Goal: Communication & Community: Answer question/provide support

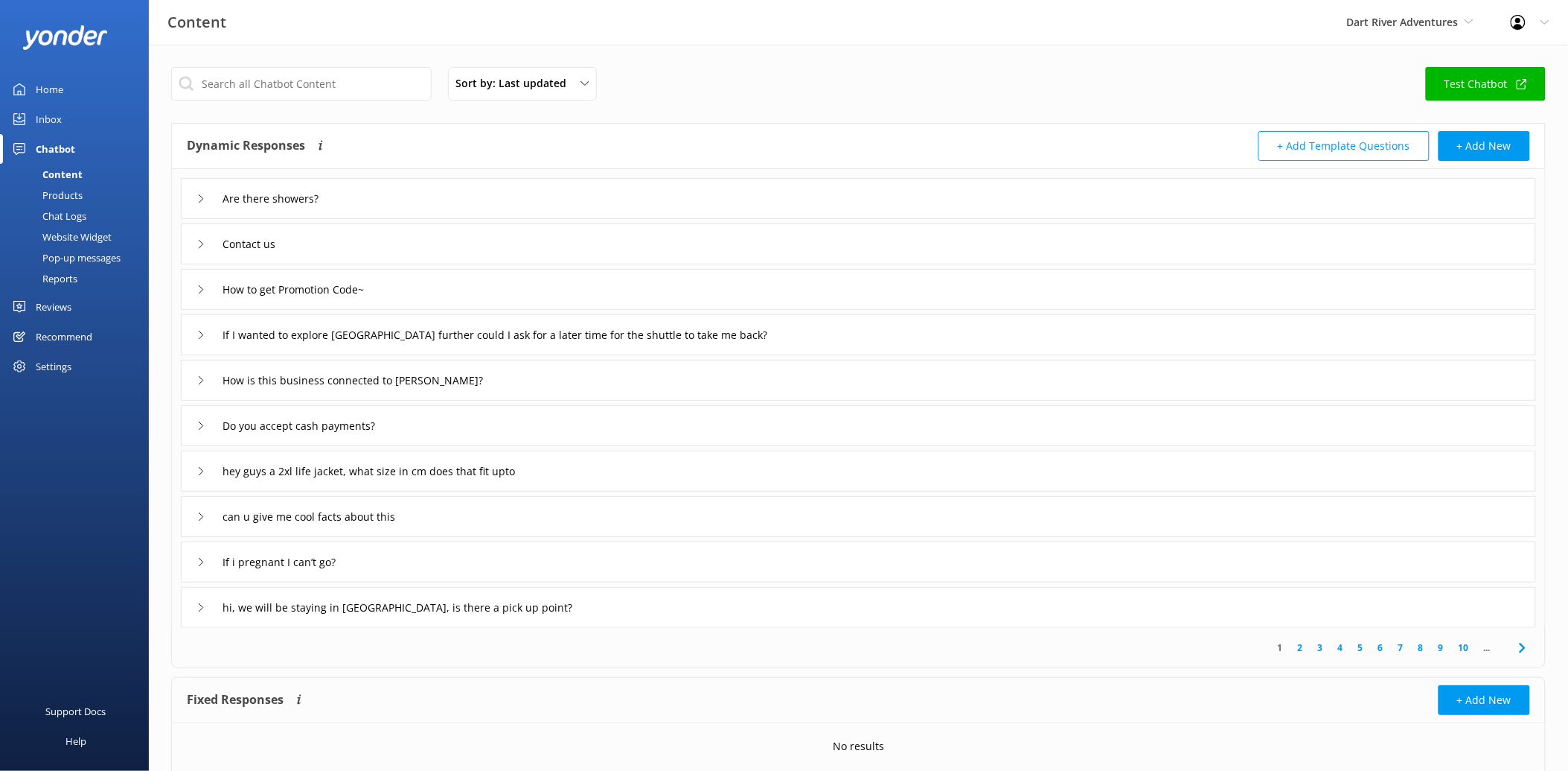
click at [49, 125] on div "Inbox" at bounding box center [49, 119] width 26 height 29
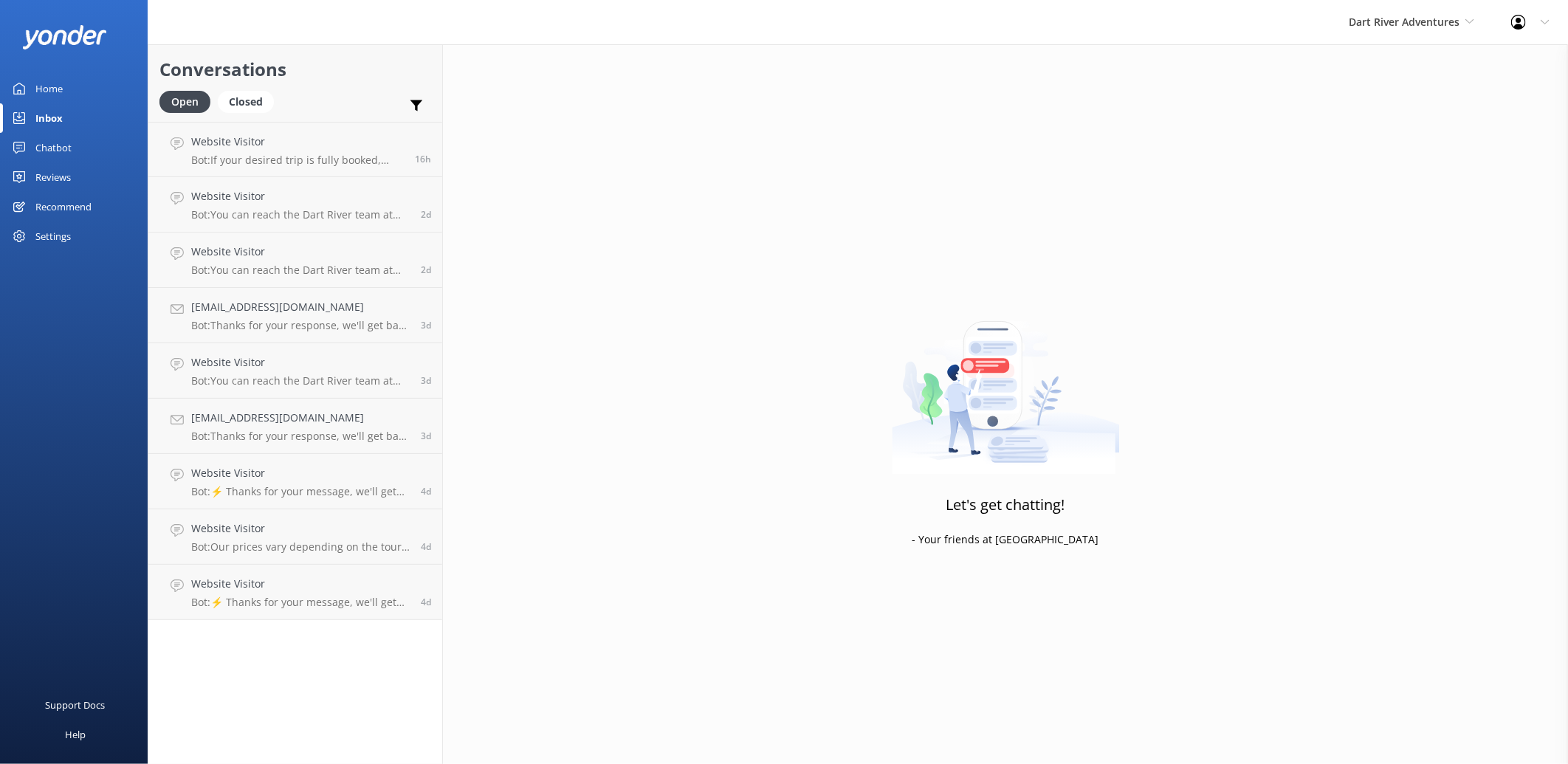
click at [48, 170] on div "Reviews" at bounding box center [53, 177] width 36 height 29
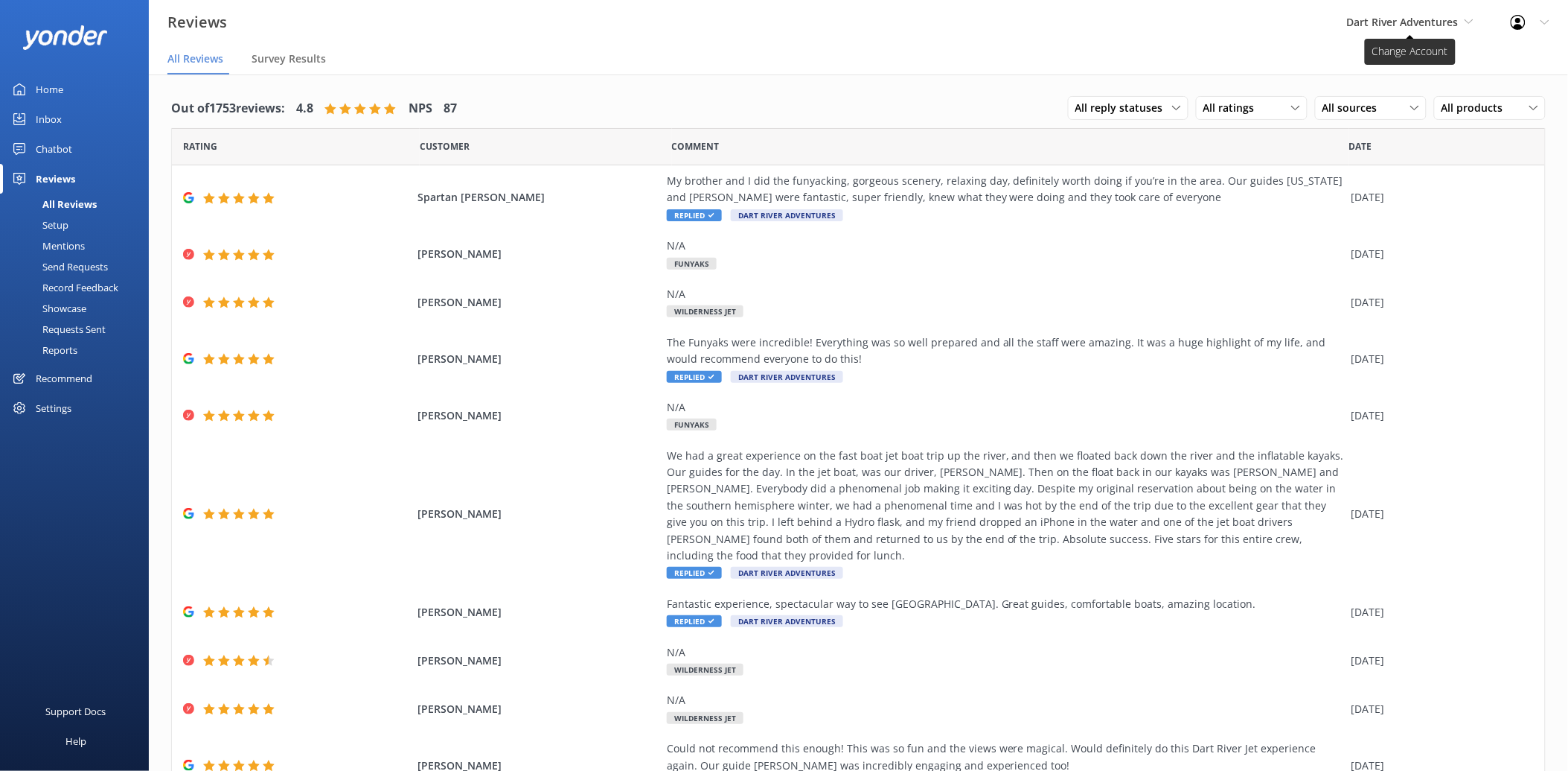
click at [1419, 21] on span "Dart River Adventures" at bounding box center [1402, 21] width 111 height 14
click at [1413, 67] on link "Shotover Jet" at bounding box center [1403, 63] width 149 height 36
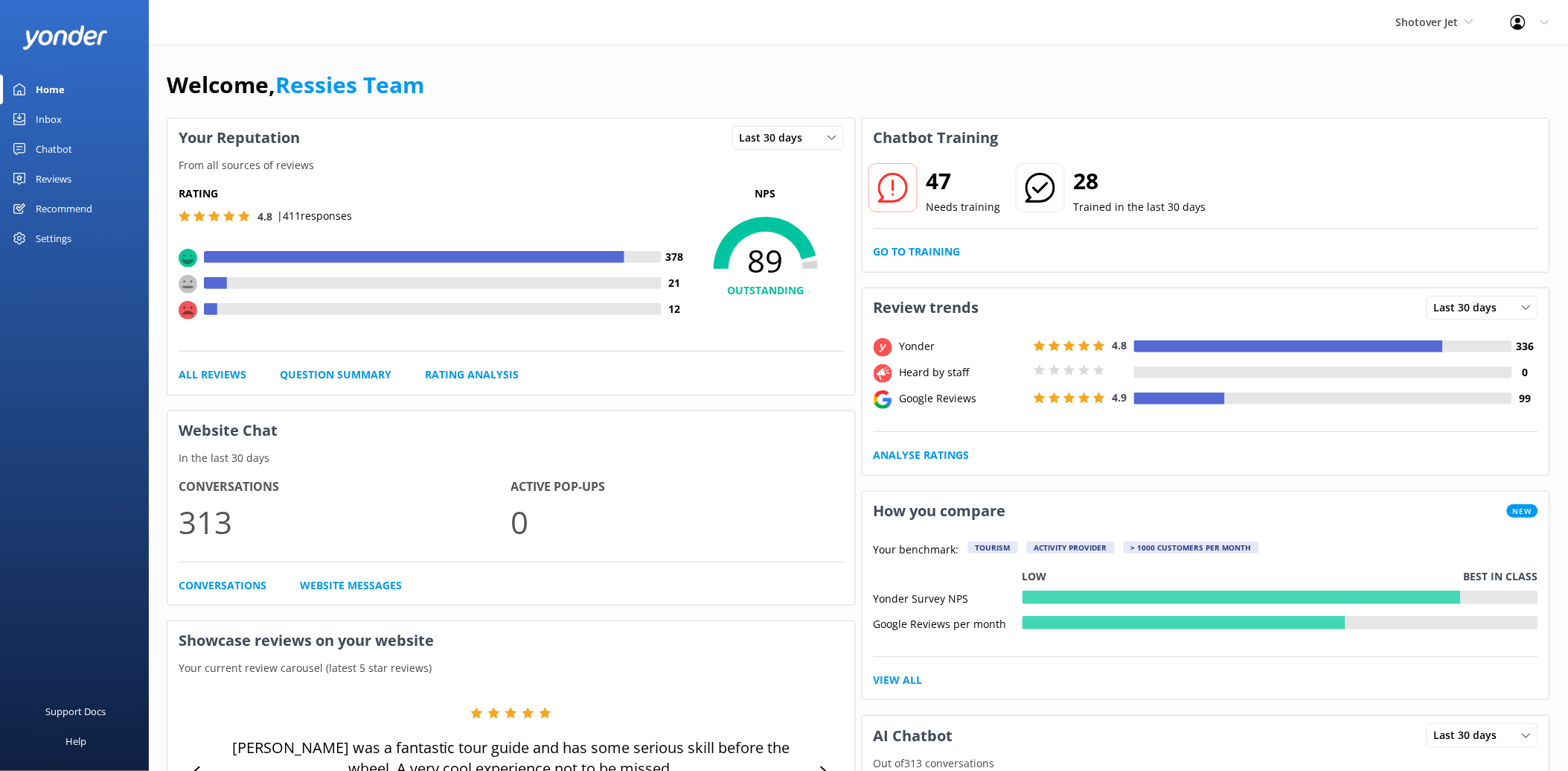
click at [55, 181] on div "Reviews" at bounding box center [53, 178] width 36 height 29
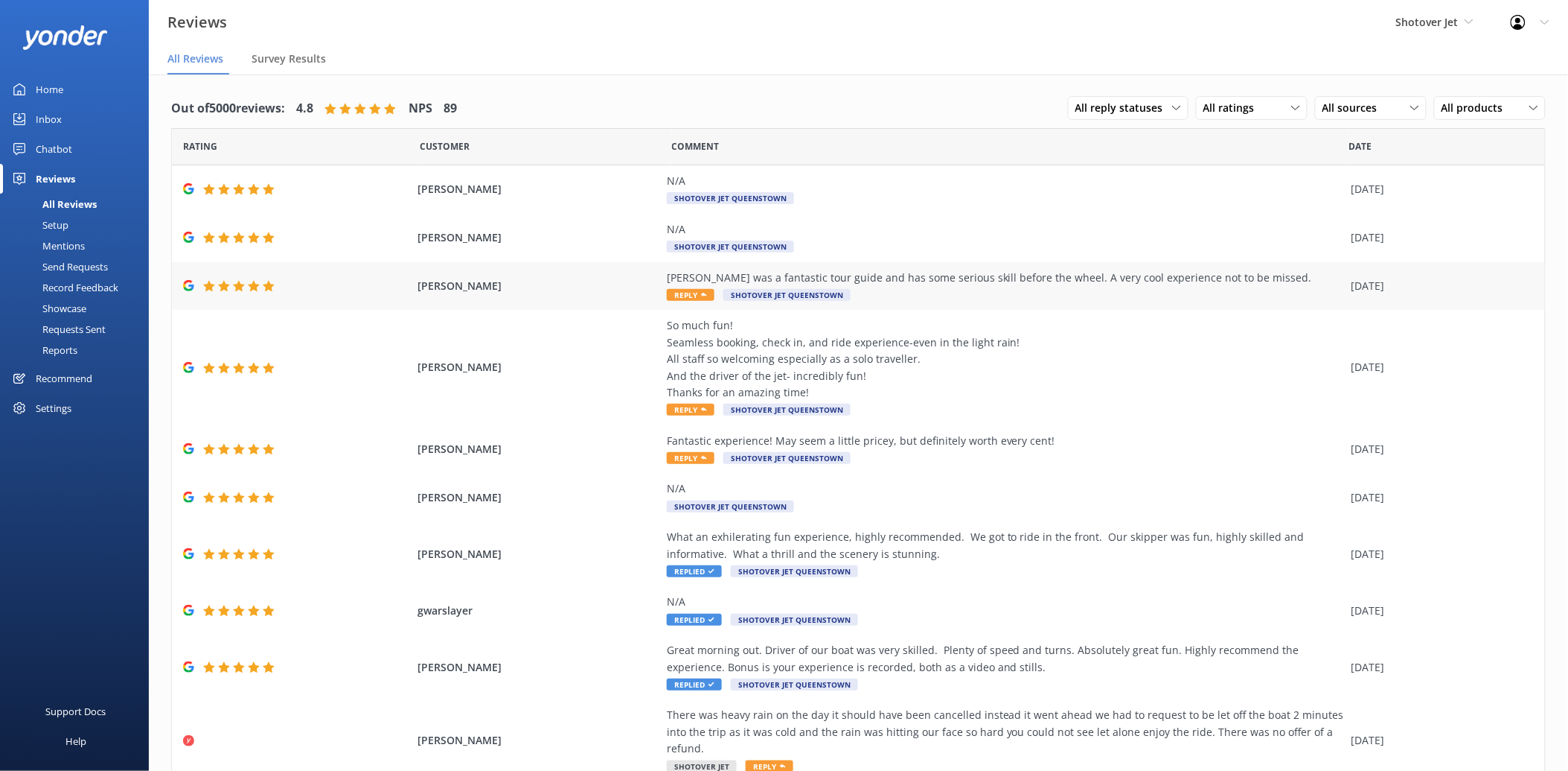
scroll to position [41, 0]
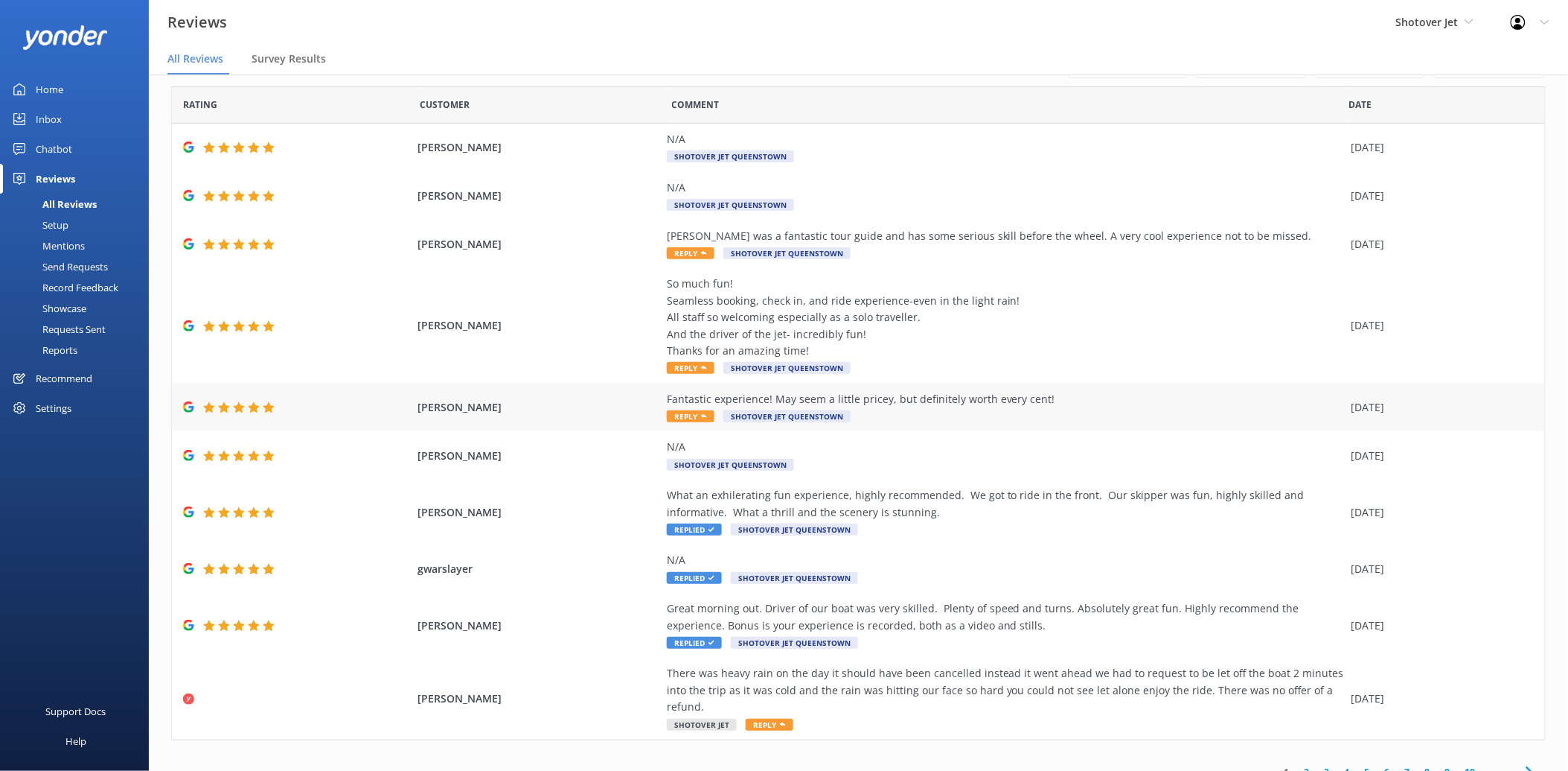
click at [776, 404] on div "Fantastic experience! May seem a little pricey, but definitely worth every cent!" at bounding box center [1005, 399] width 677 height 17
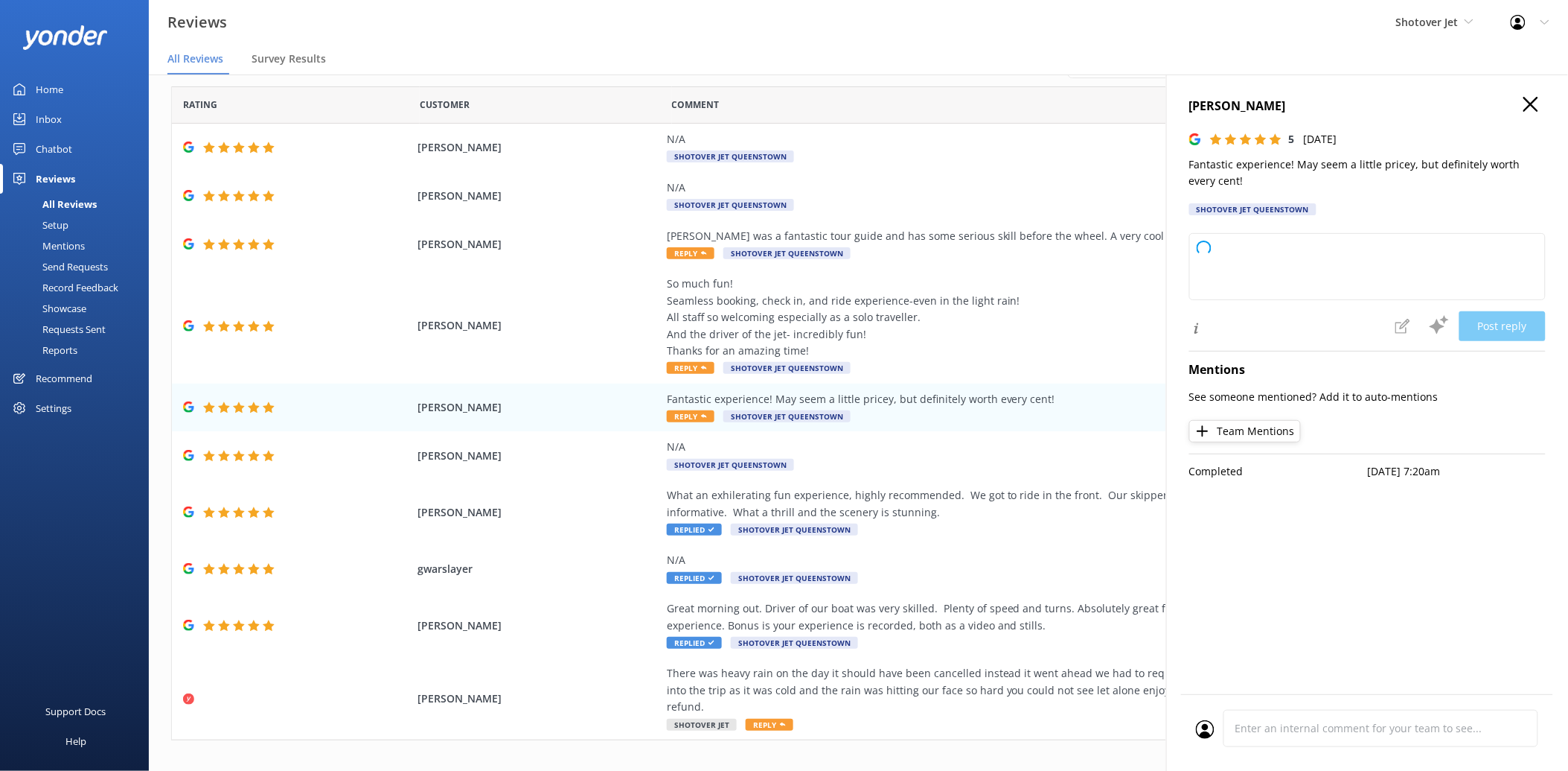
type textarea "Thank you so much for your wonderful feedback! We're thrilled to hear you had a…"
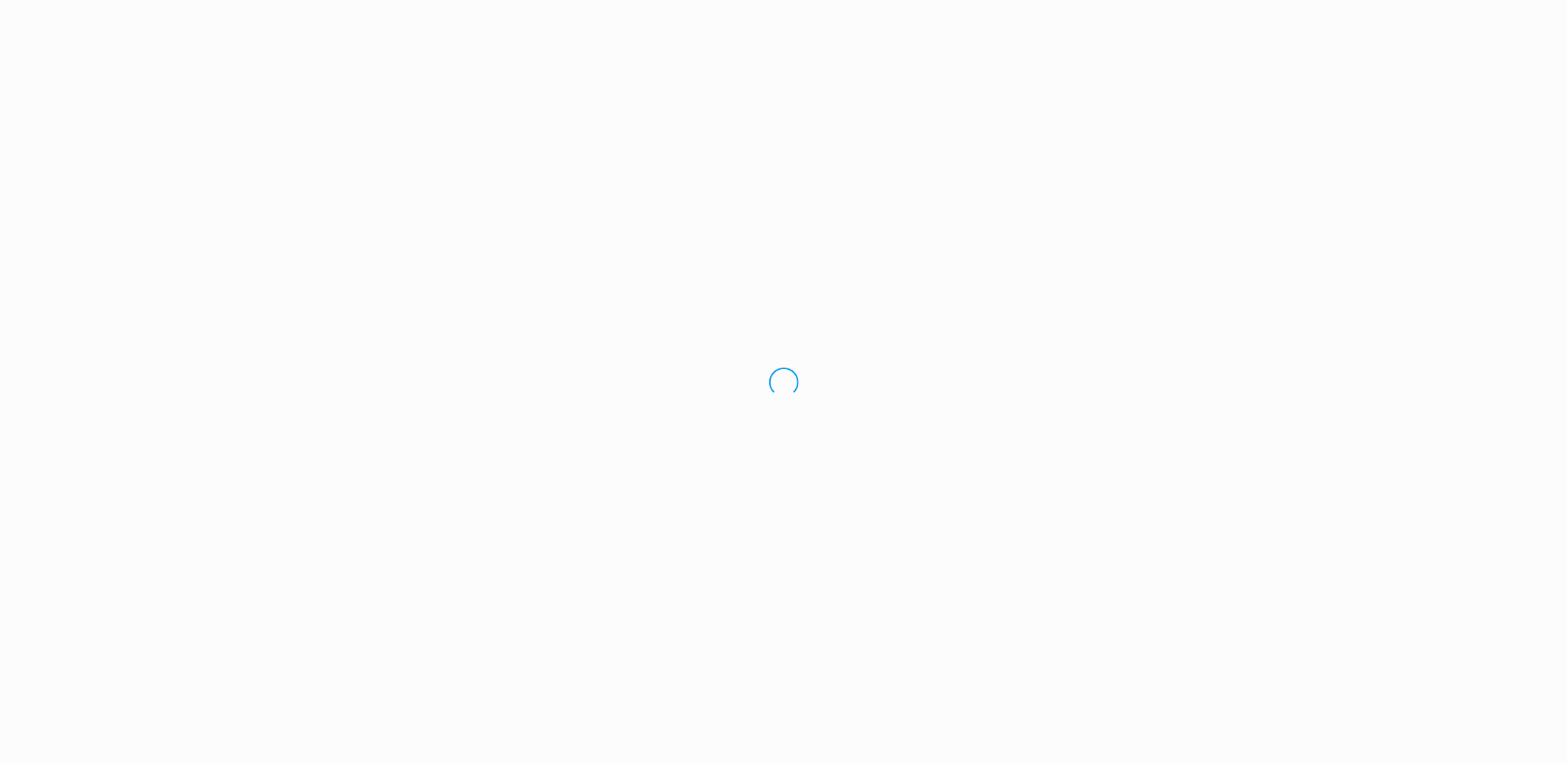
click at [1200, 172] on div "Loading.." at bounding box center [784, 382] width 1568 height 764
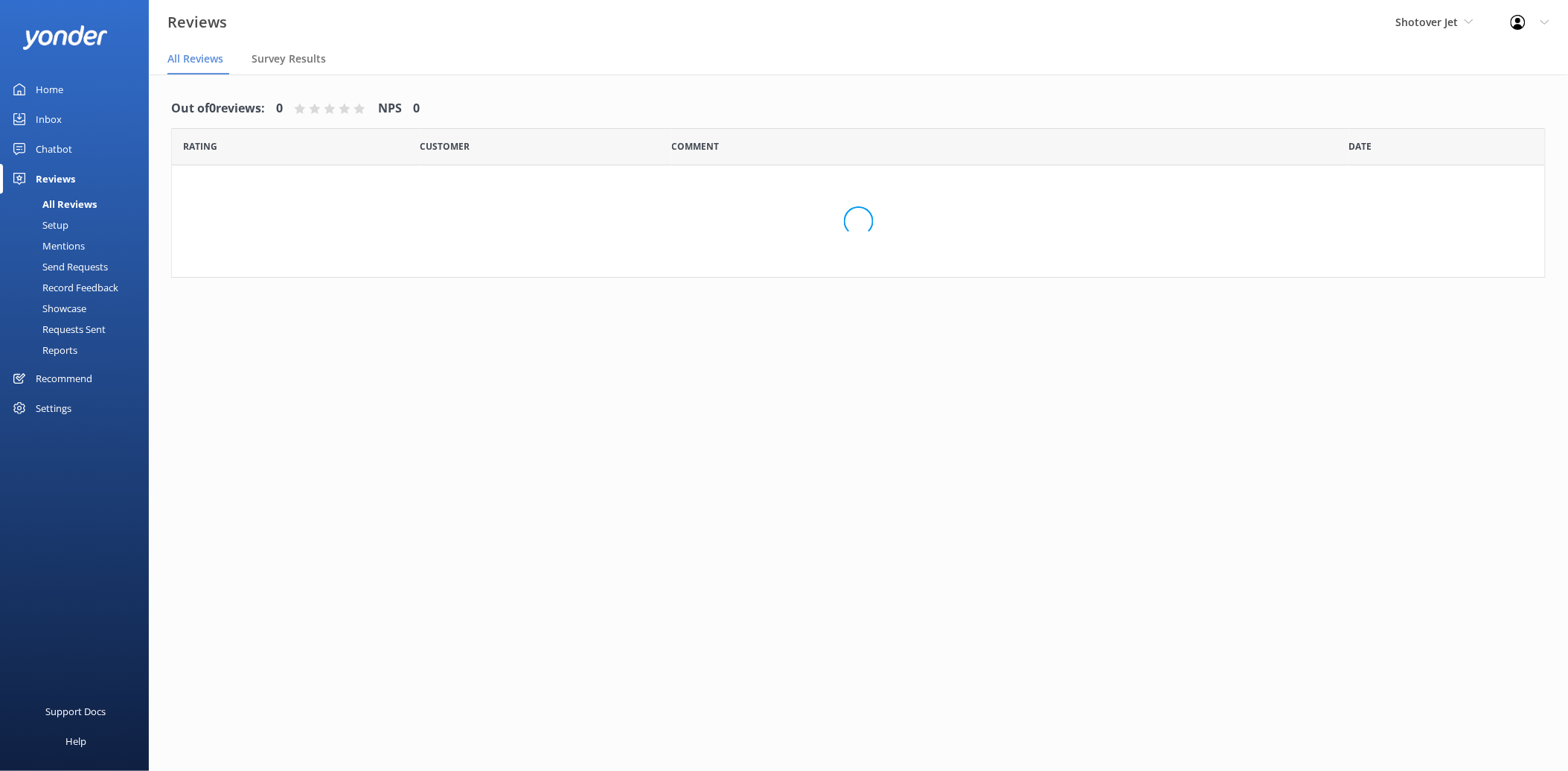
scroll to position [29, 0]
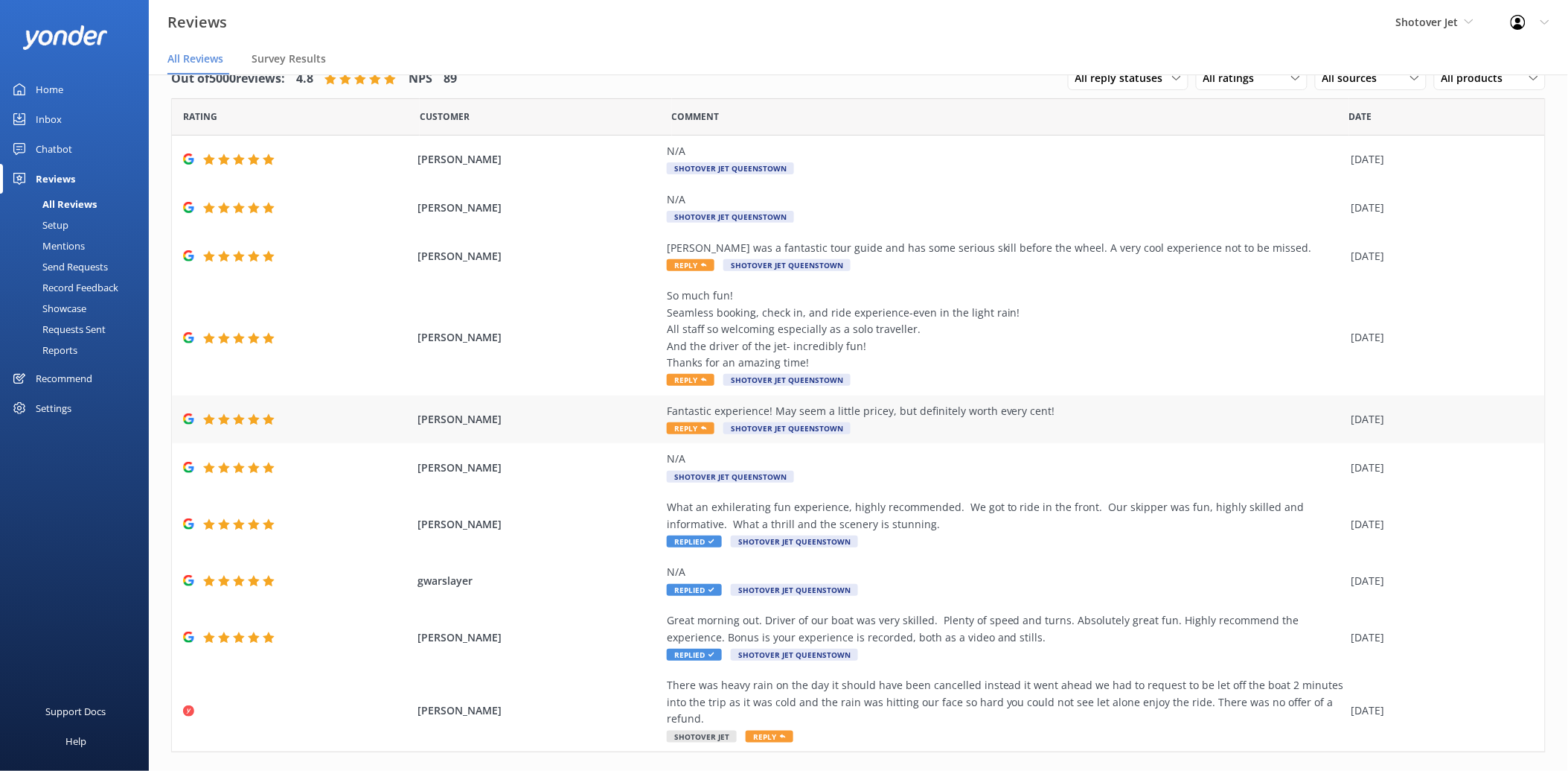
click at [993, 403] on div "Fantastic experience! May seem a little pricey, but definitely worth every cent!" at bounding box center [1005, 411] width 677 height 17
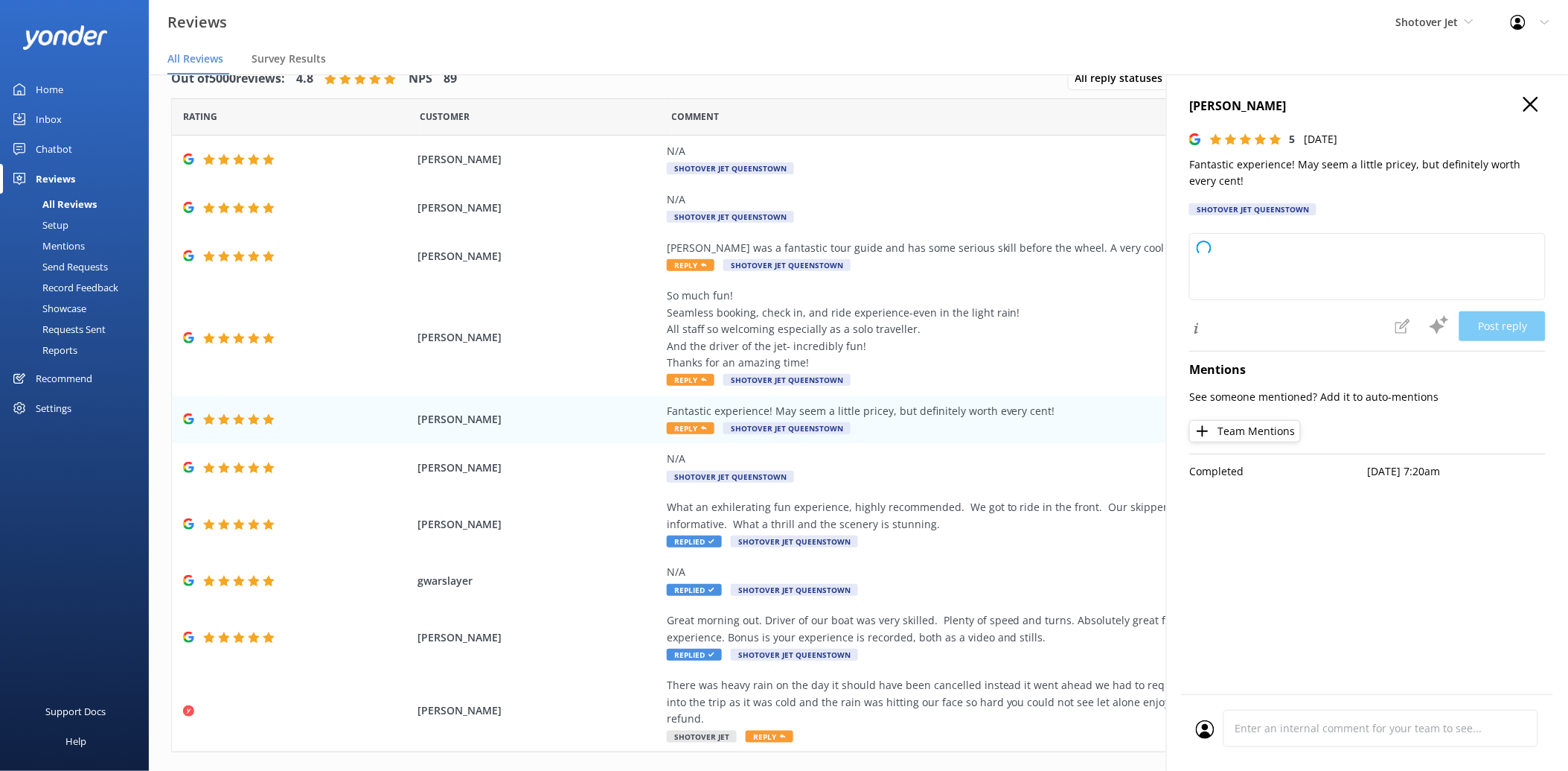
type textarea "Thank you so much for your wonderful feedback! We're delighted to hear you had …"
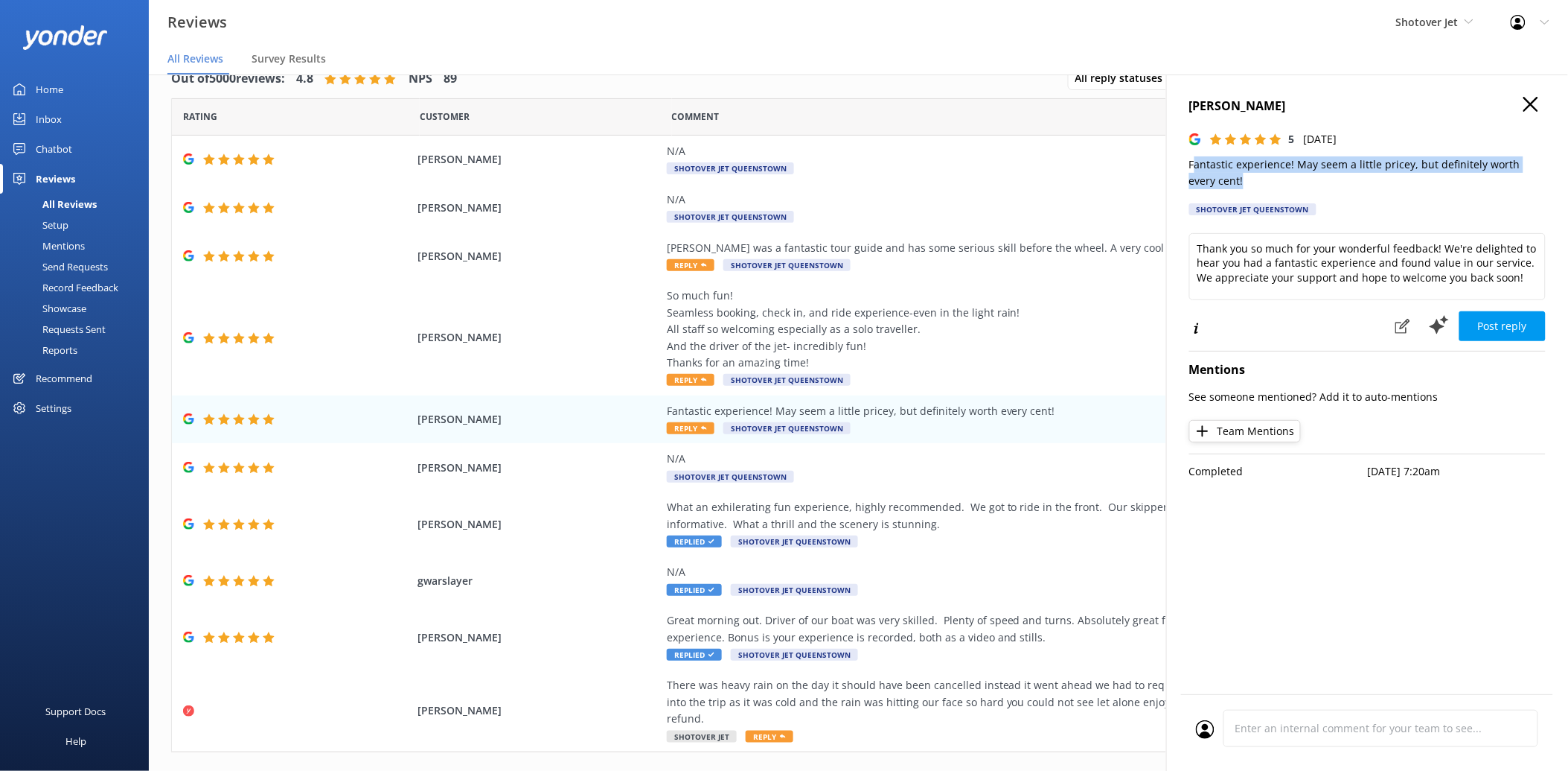
drag, startPoint x: 1227, startPoint y: 177, endPoint x: 1193, endPoint y: 167, distance: 35.4
click at [1193, 167] on p "Fantastic experience! May seem a little pricey, but definitely worth every cent!" at bounding box center [1368, 173] width 357 height 33
click at [1192, 167] on p "Fantastic experience! May seem a little pricey, but definitely worth every cent!" at bounding box center [1368, 173] width 357 height 33
drag, startPoint x: 1192, startPoint y: 167, endPoint x: 1213, endPoint y: 188, distance: 29.7
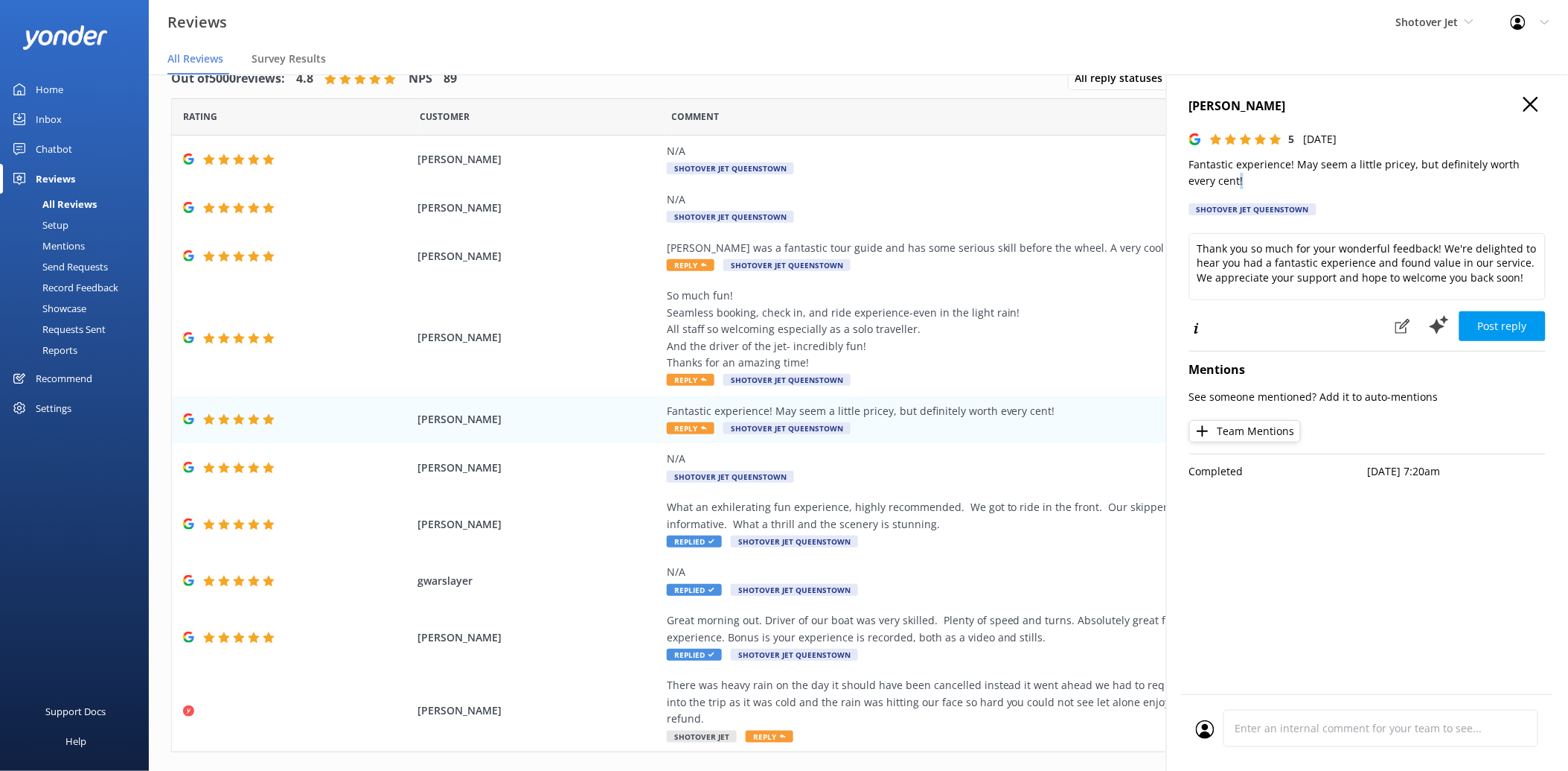
click at [1213, 188] on p "Fantastic experience! May seem a little pricey, but definitely worth every cent!" at bounding box center [1368, 173] width 357 height 33
click at [1213, 182] on p "Fantastic experience! May seem a little pricey, but definitely worth every cent!" at bounding box center [1368, 173] width 357 height 33
drag, startPoint x: 1217, startPoint y: 181, endPoint x: 1192, endPoint y: 172, distance: 26.6
click at [1192, 172] on p "Fantastic experience! May seem a little pricey, but definitely worth every cent!" at bounding box center [1368, 173] width 357 height 33
copy p "Fantastic experience! May seem a little pricey, but definitely worth every cent!"
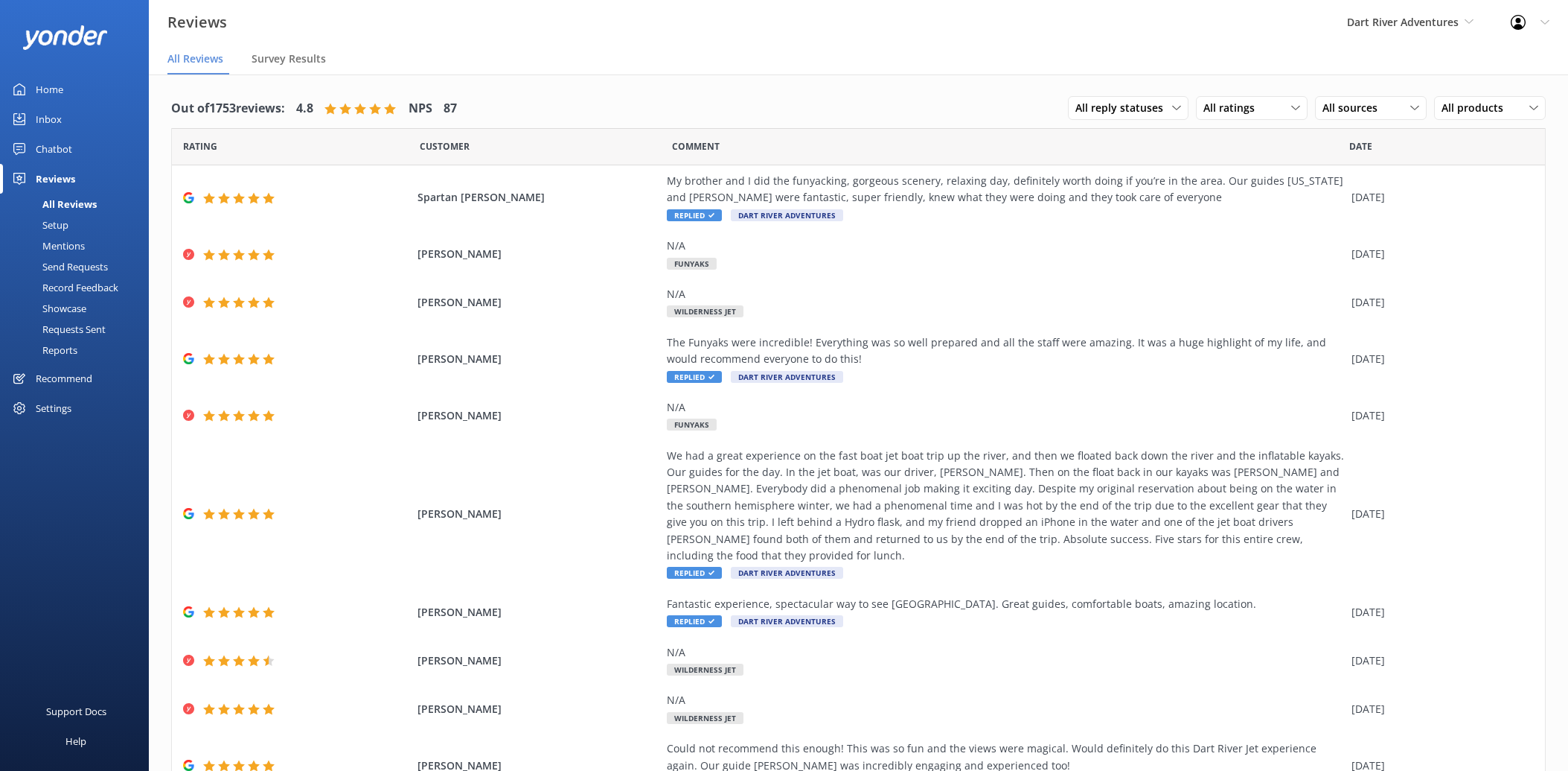
scroll to position [29, 0]
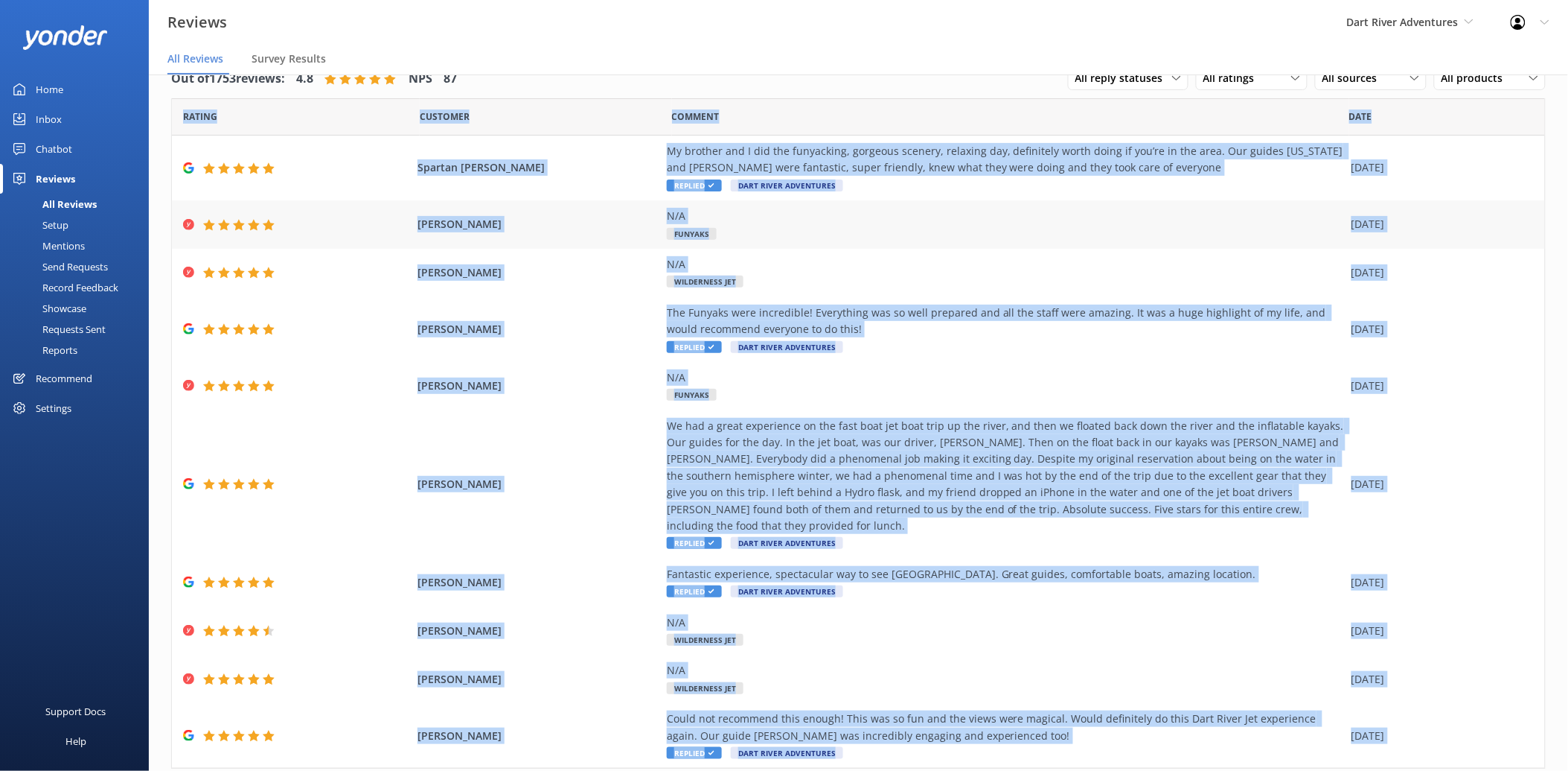
drag, startPoint x: 0, startPoint y: 0, endPoint x: 1054, endPoint y: 217, distance: 1076.1
click at [1054, 217] on div "N/A" at bounding box center [1005, 216] width 677 height 17
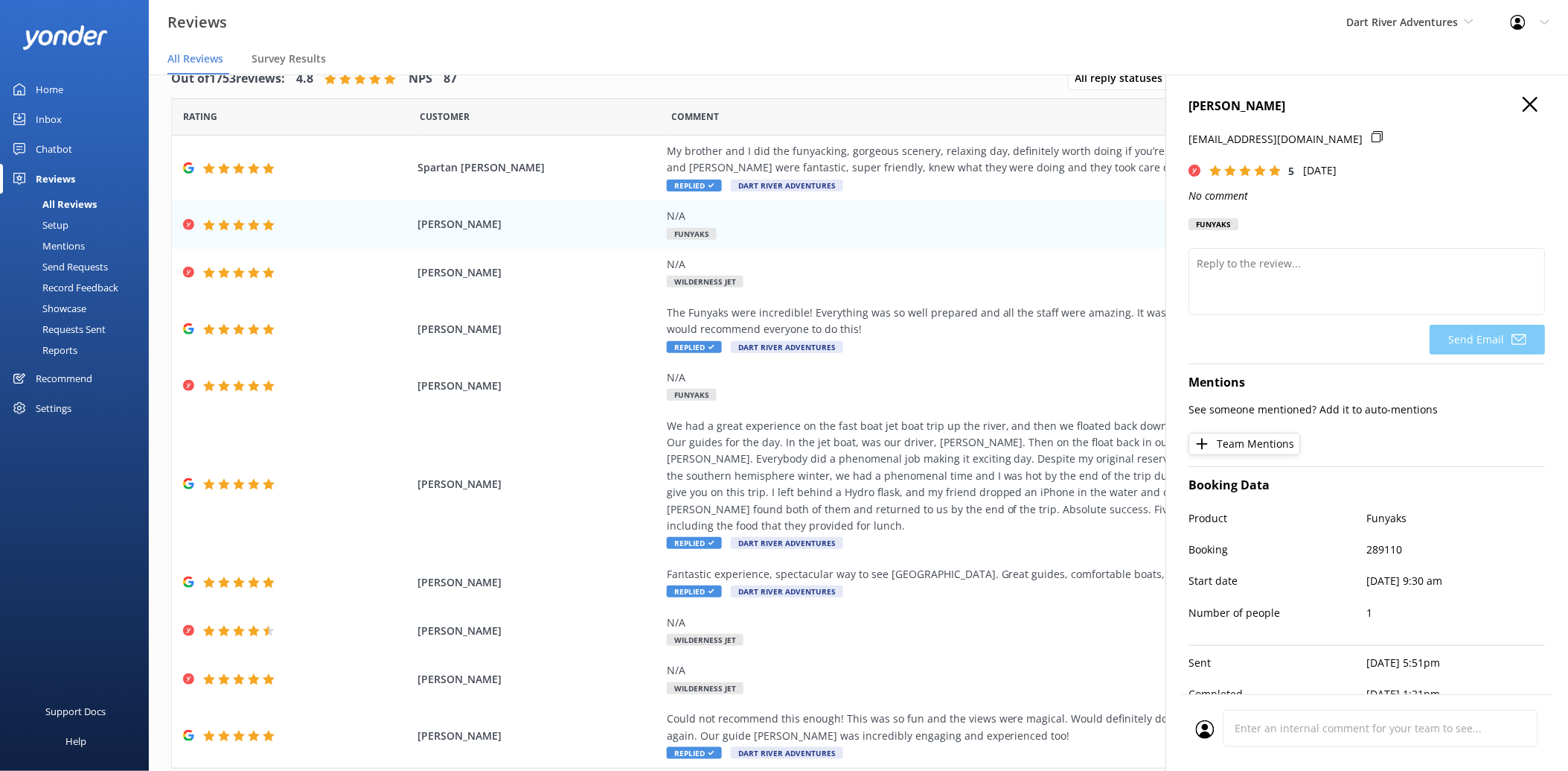
click at [635, 64] on nav "All Reviews Survey Results" at bounding box center [858, 60] width 1419 height 29
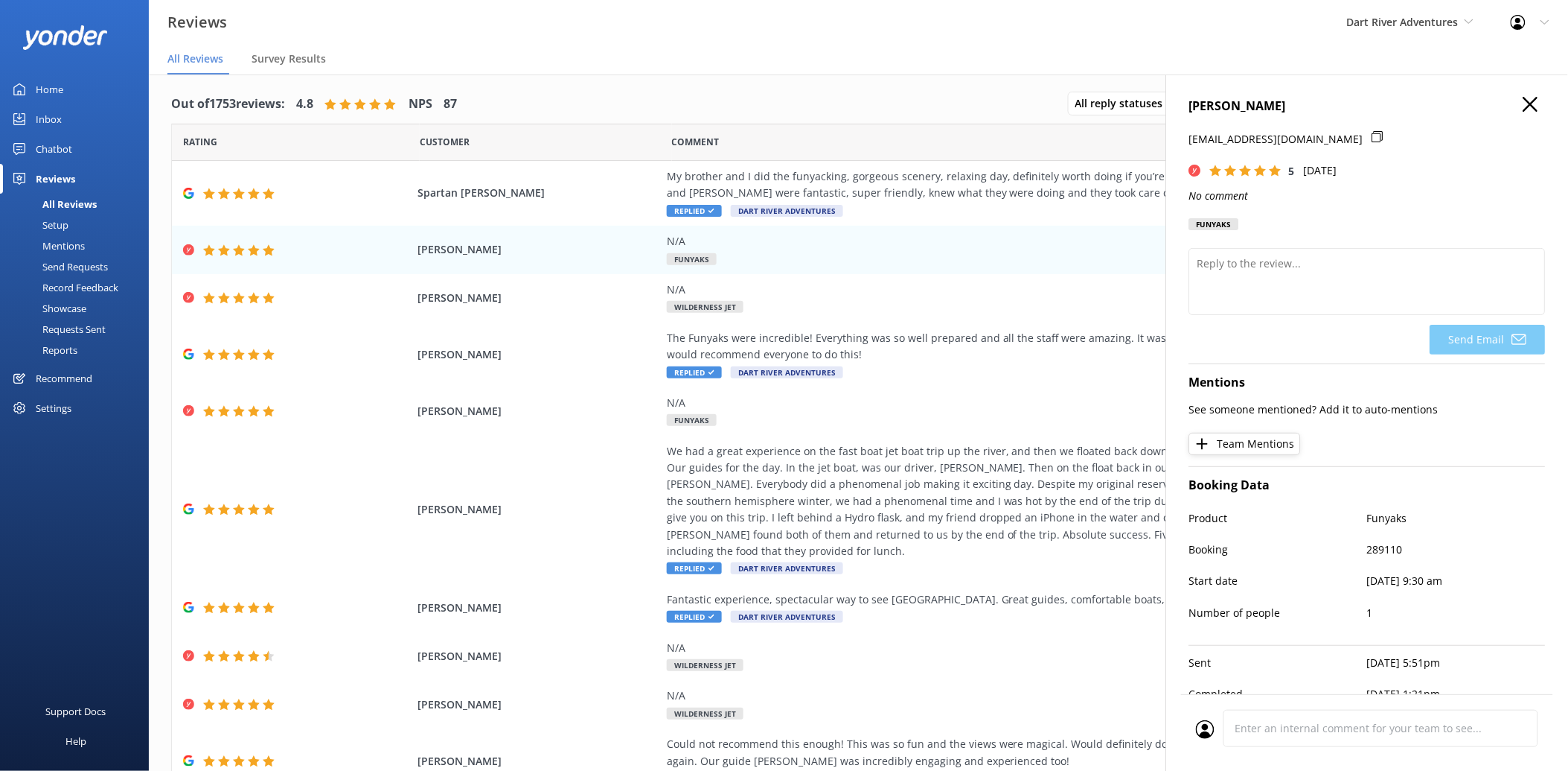
scroll to position [0, 0]
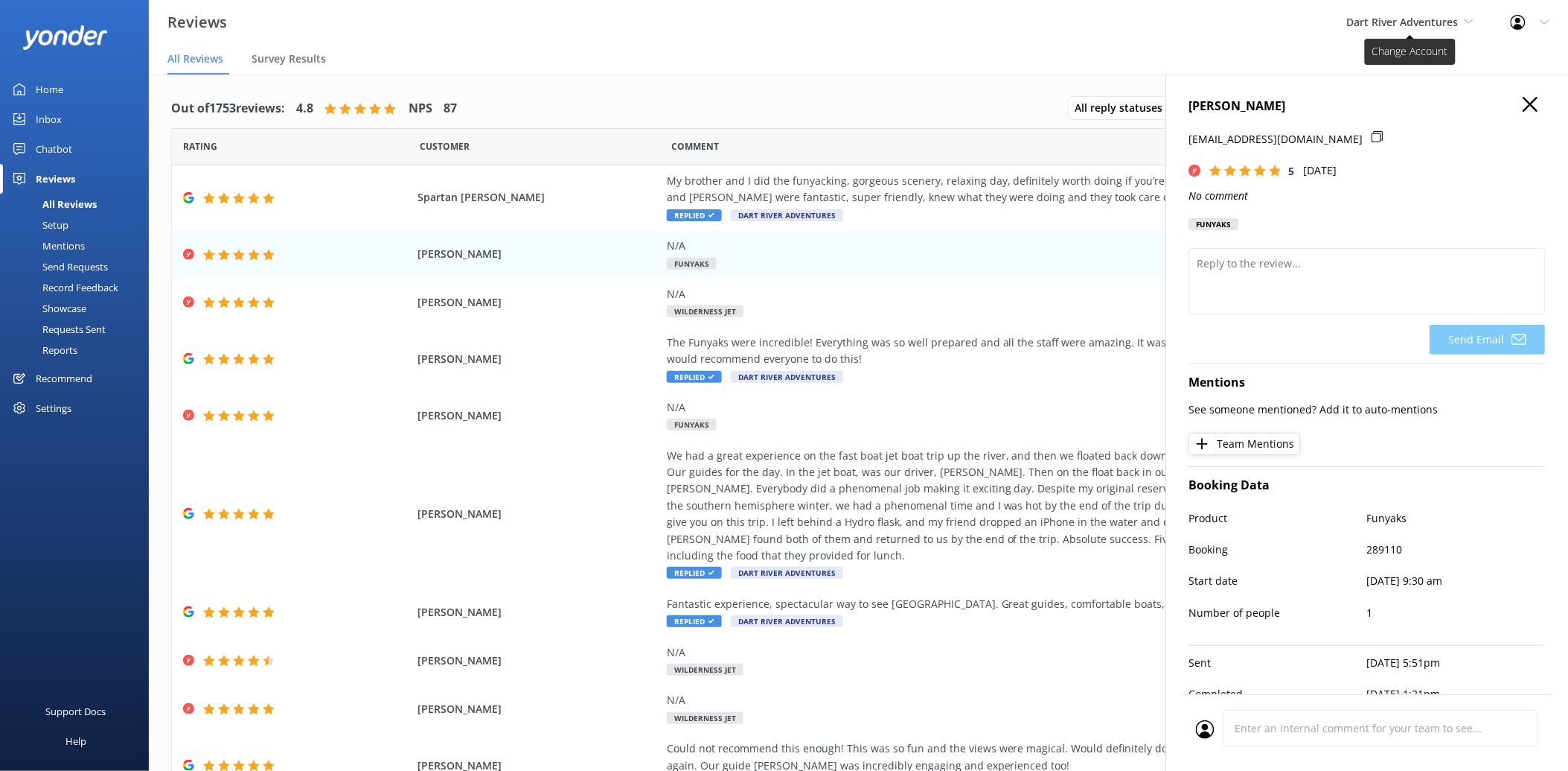
click at [1457, 26] on span "Dart River Adventures" at bounding box center [1402, 21] width 111 height 14
click at [1433, 52] on link "Shotover Jet" at bounding box center [1403, 63] width 149 height 36
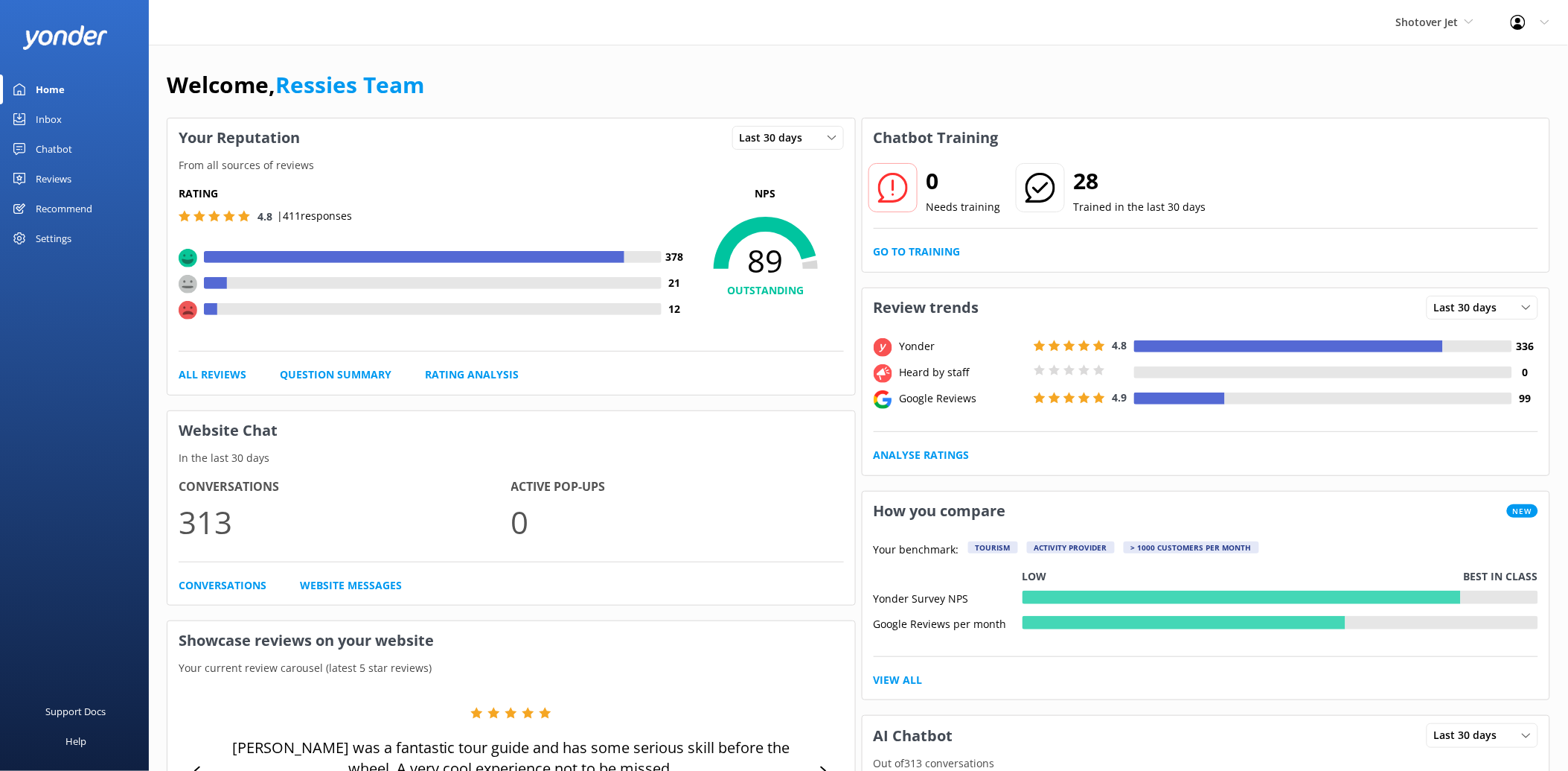
click at [63, 178] on div "Reviews" at bounding box center [53, 178] width 36 height 29
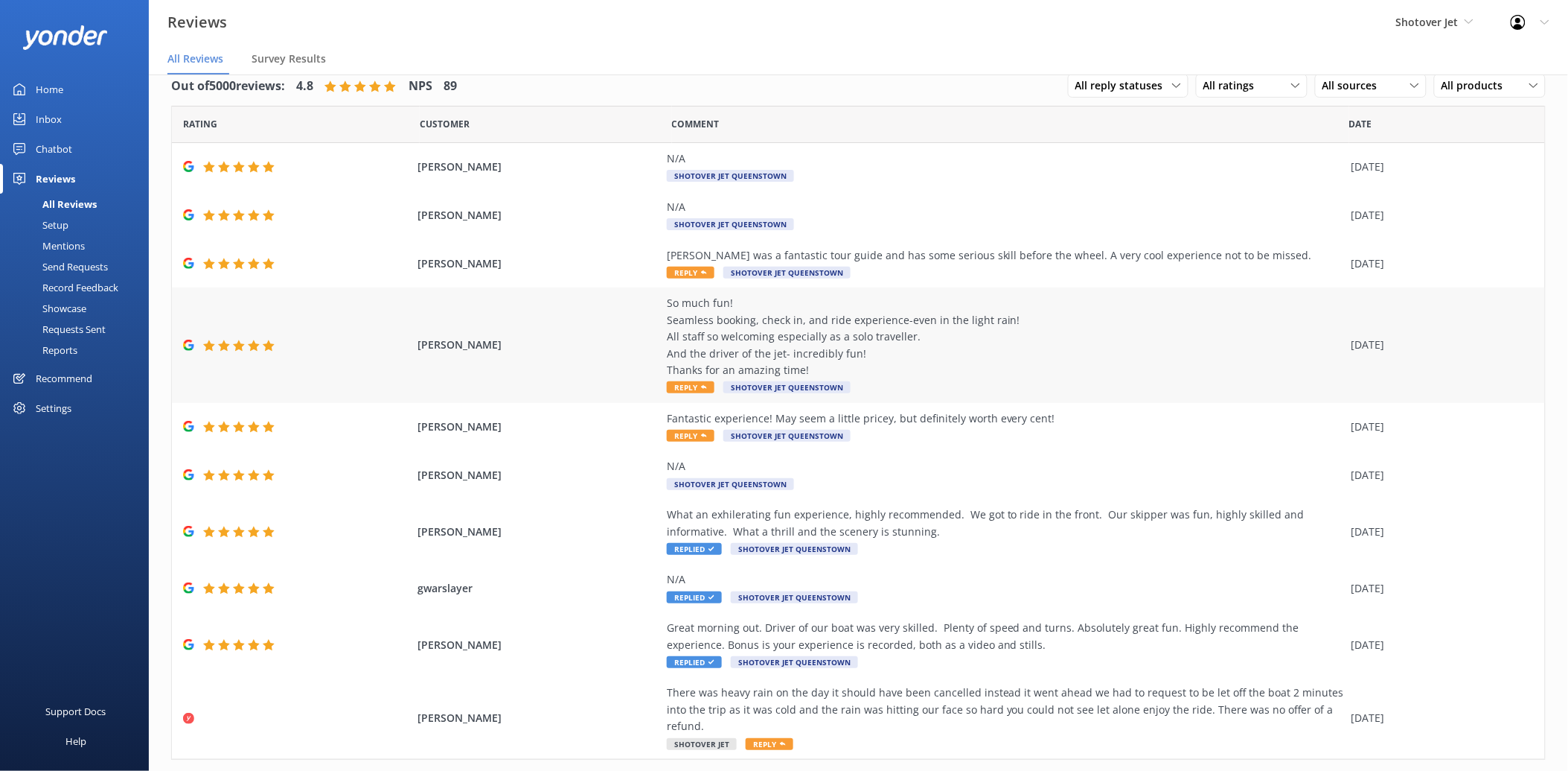
scroll to position [41, 0]
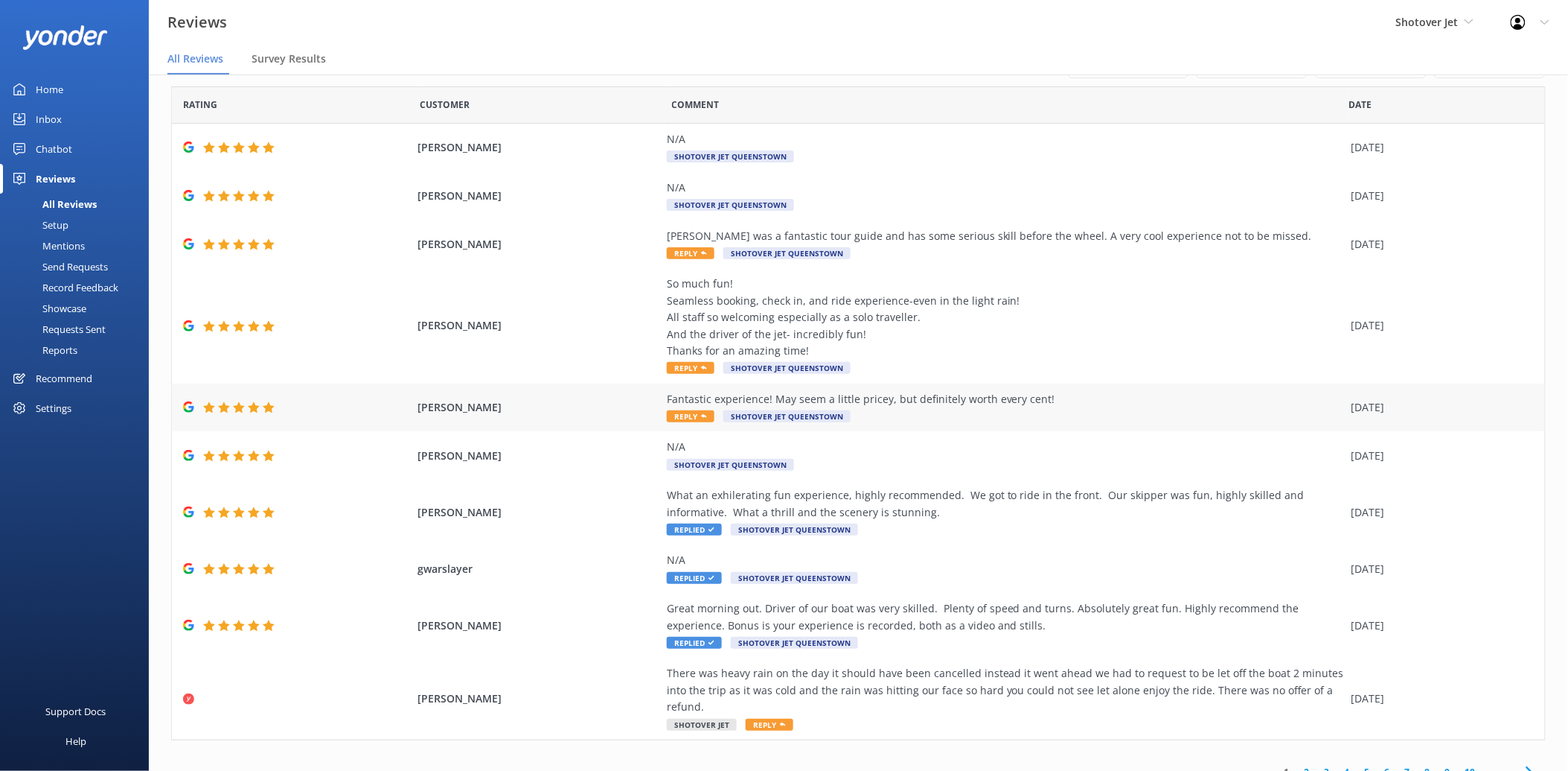
click at [834, 405] on div "Fantastic experience! May seem a little pricey, but definitely worth every cent!" at bounding box center [1005, 399] width 677 height 17
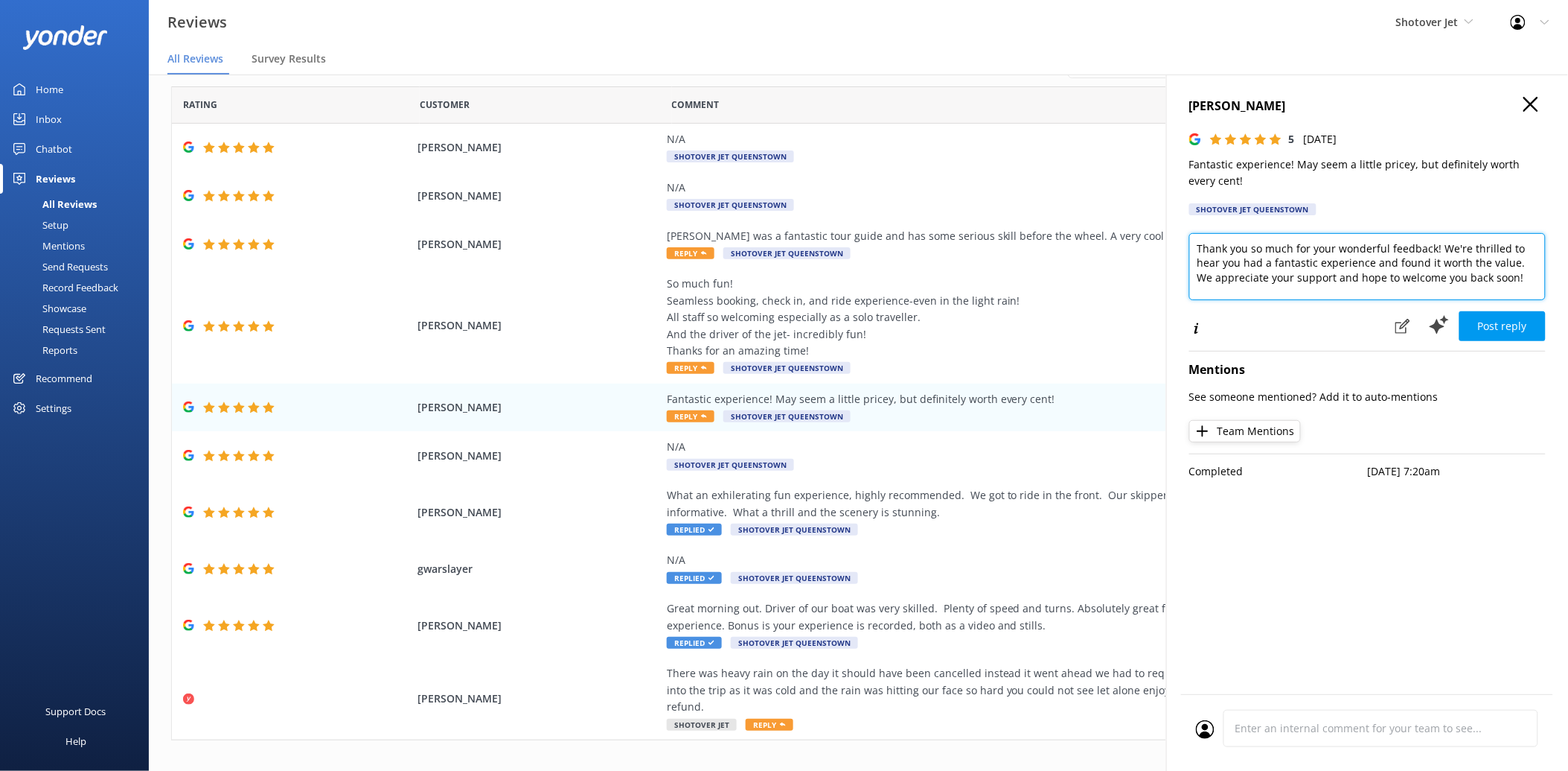
click at [1320, 282] on textarea "Thank you so much for your wonderful feedback! We're thrilled to hear you had a…" at bounding box center [1368, 266] width 357 height 67
paste textarea "Kia ora, Thanks for your wonderful feedback! We’re so glad you felt the experie…"
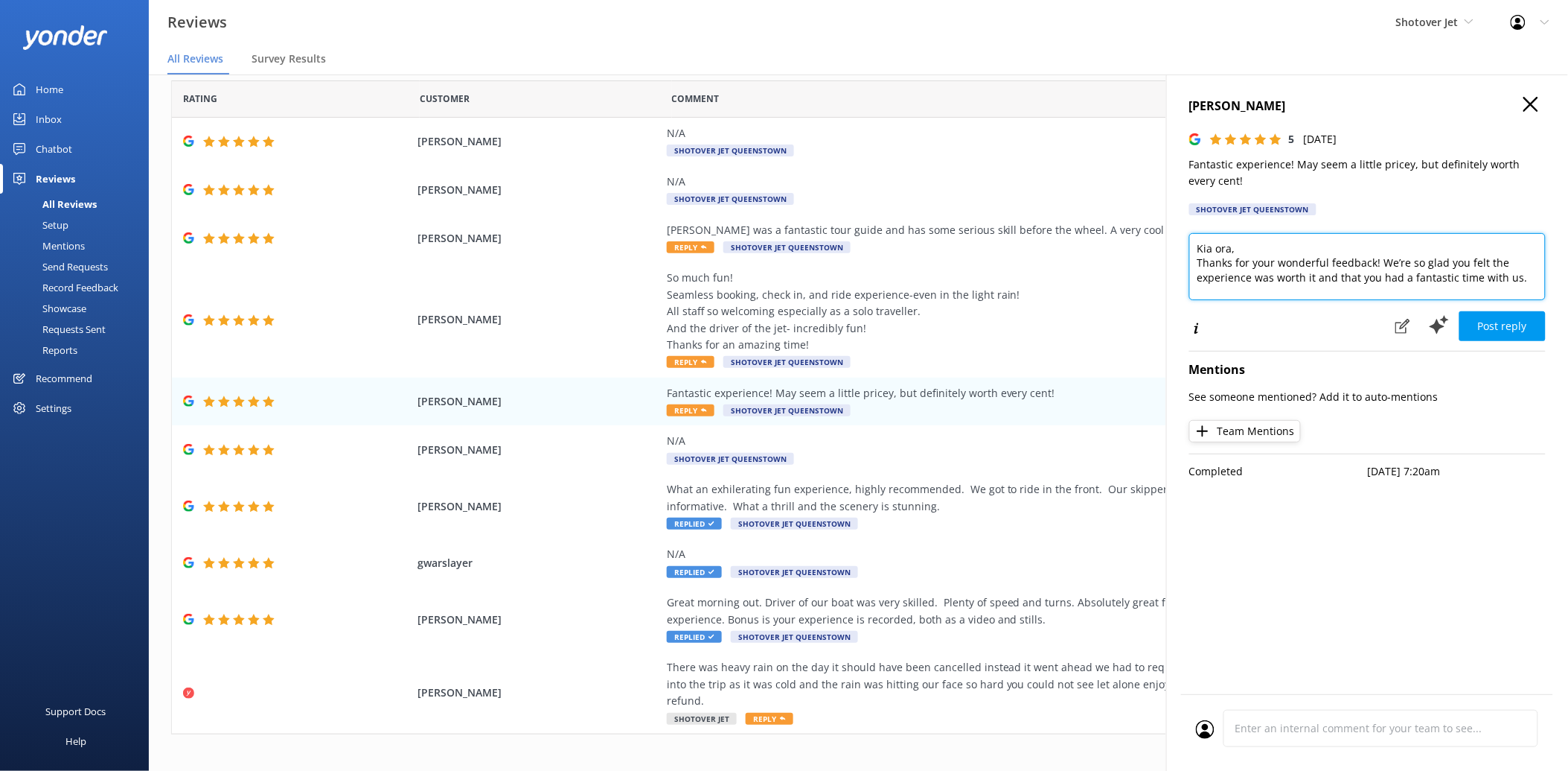
scroll to position [0, 0]
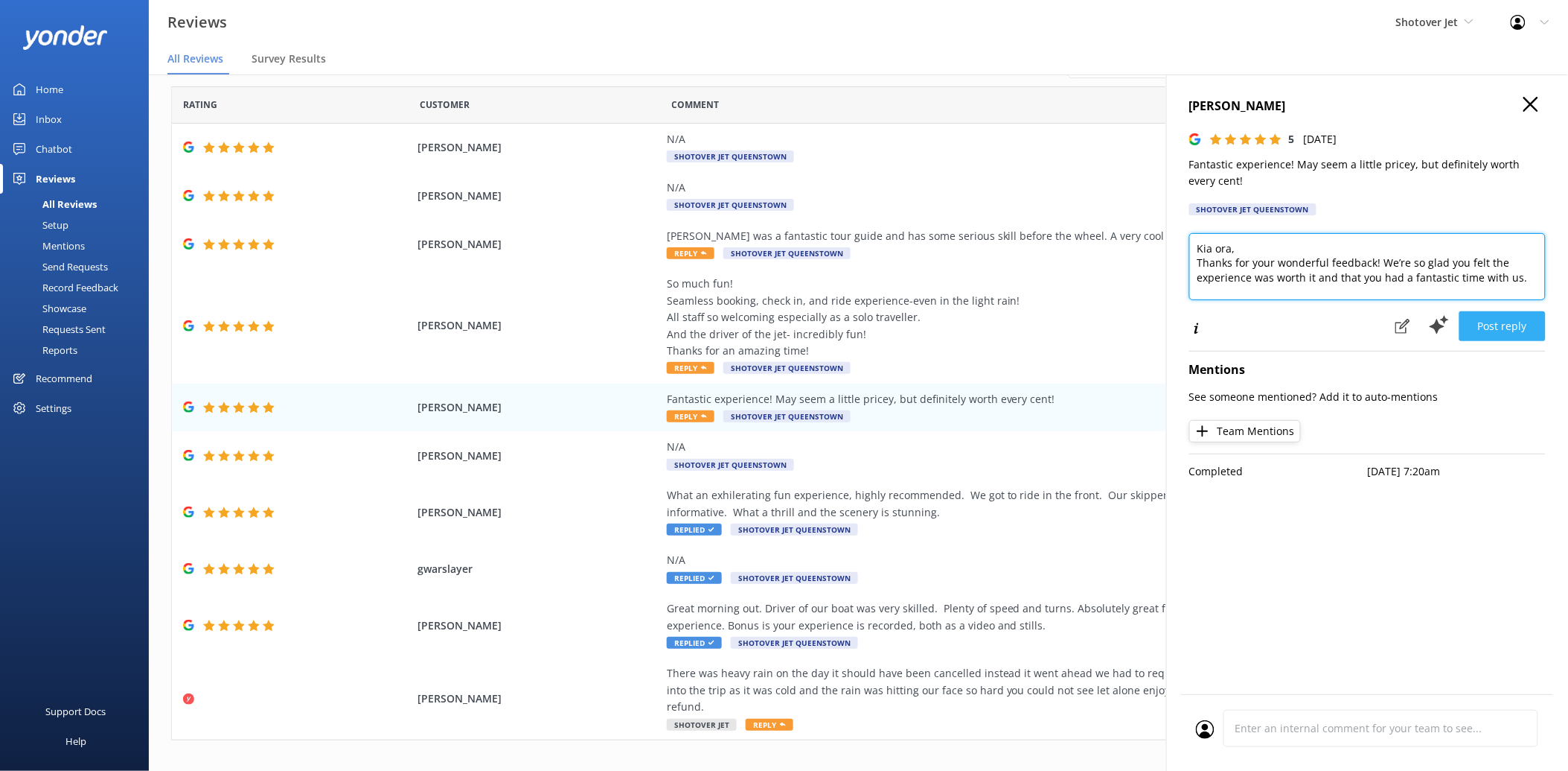
type textarea "Kia ora, Thanks for your wonderful feedback! We’re so glad you felt the experie…"
click at [1512, 321] on button "Post reply" at bounding box center [1503, 326] width 86 height 29
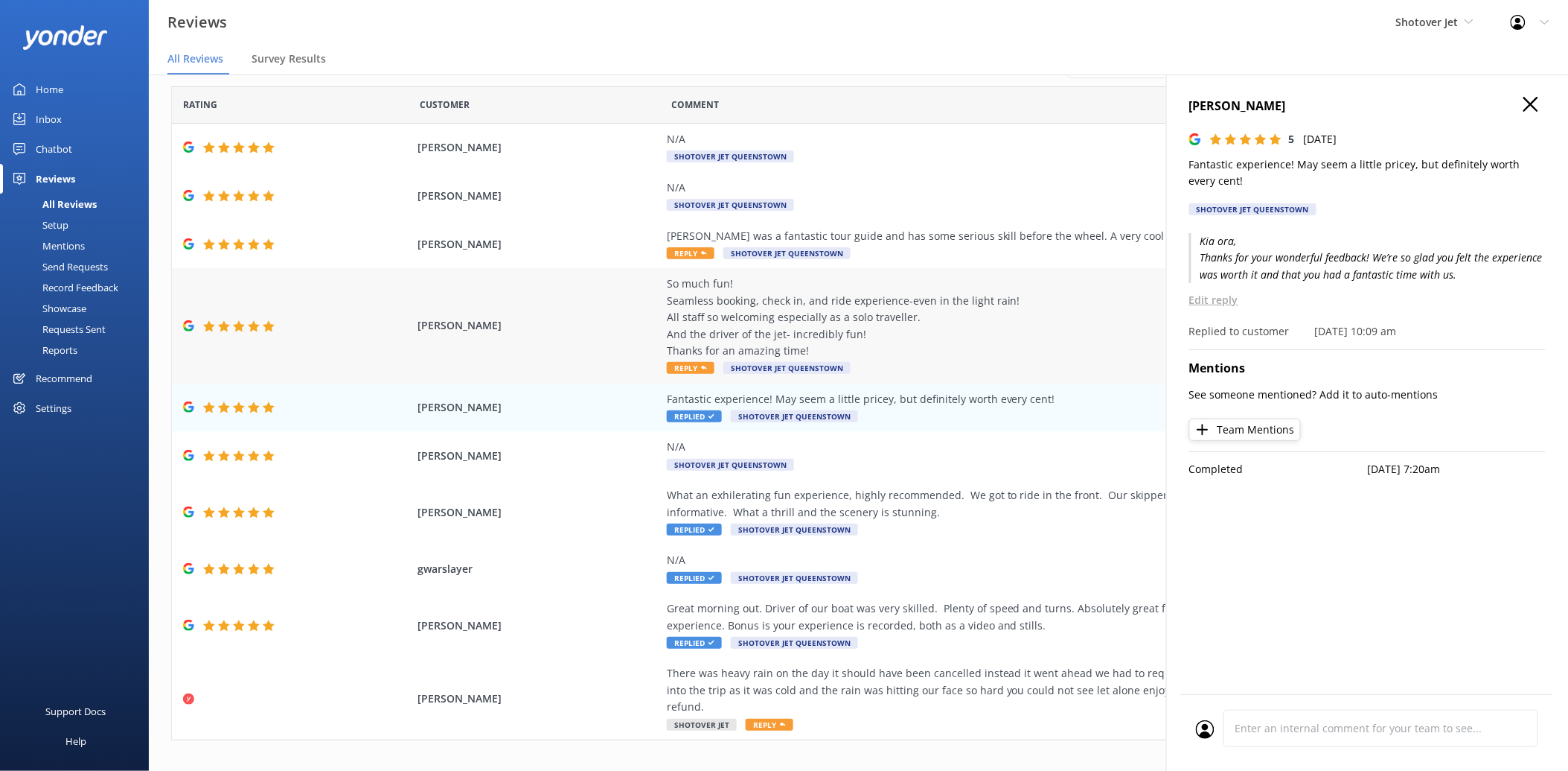
click at [768, 299] on div "So much fun! Seamless booking, check in, and ride experience-even in the light …" at bounding box center [1005, 316] width 677 height 84
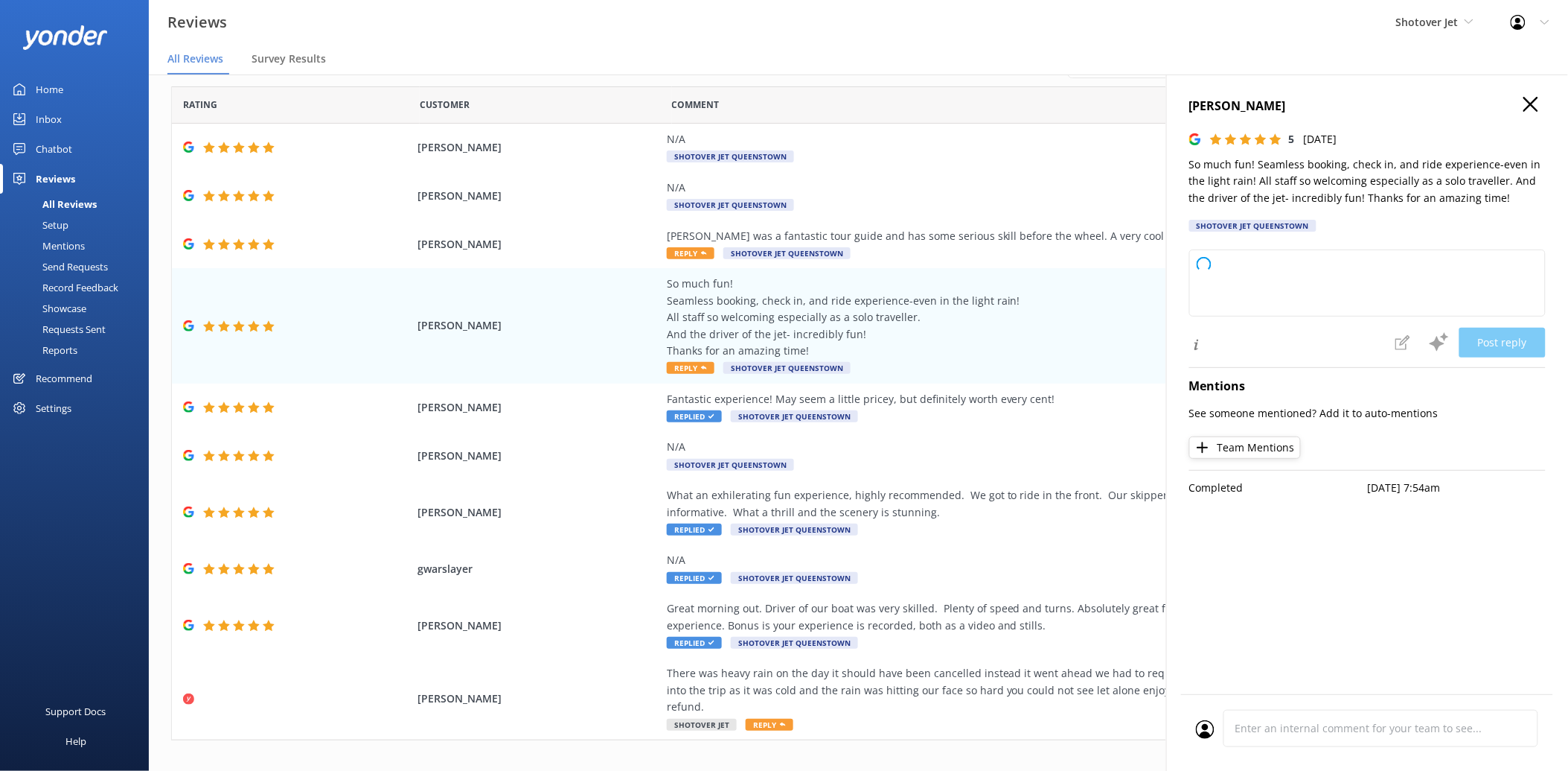
type textarea "Thank you so much for your wonderful review! We're thrilled you had an amazing …"
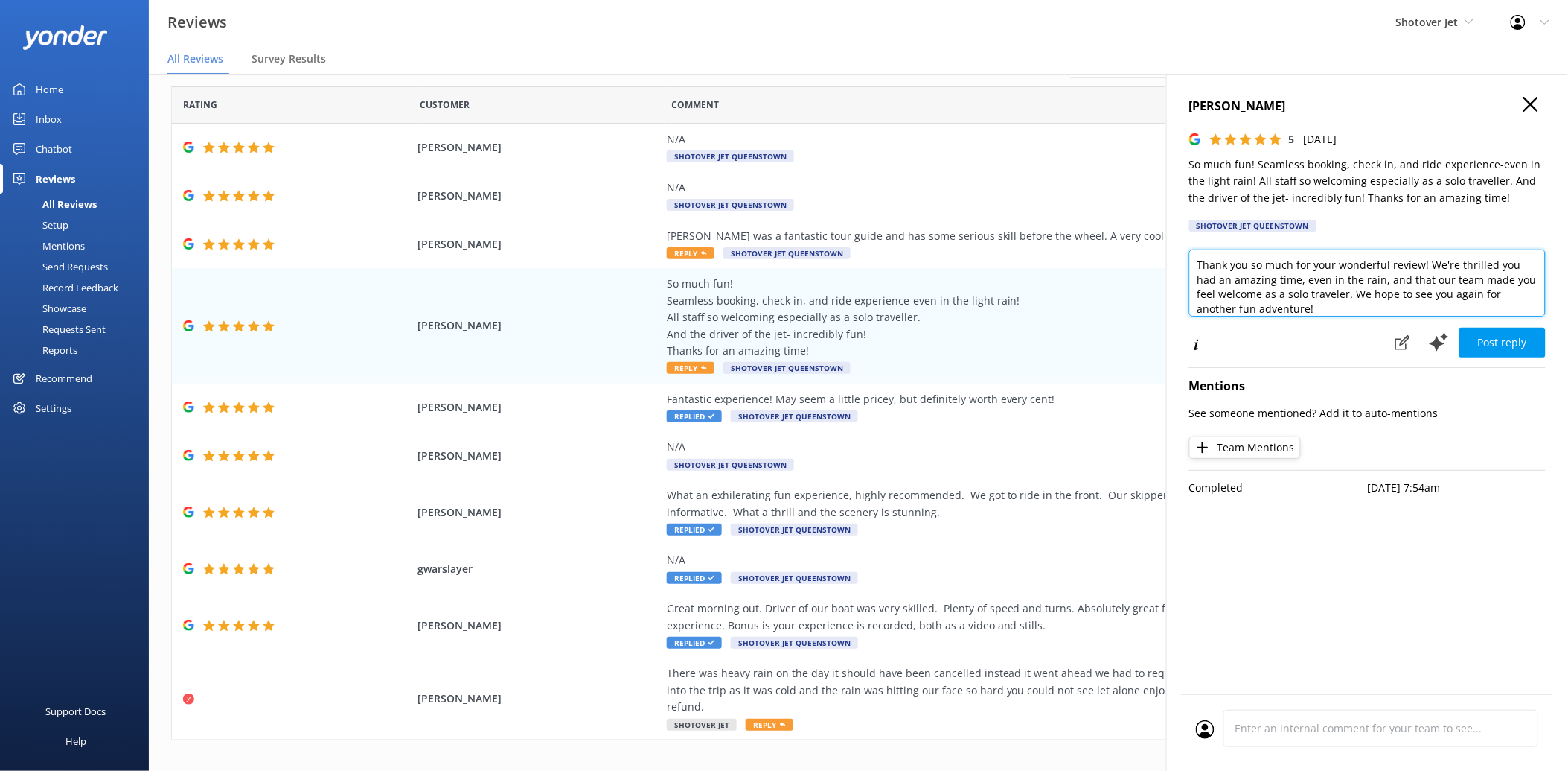
click at [1319, 310] on textarea "Thank you so much for your wonderful review! We're thrilled you had an amazing …" at bounding box center [1368, 282] width 357 height 67
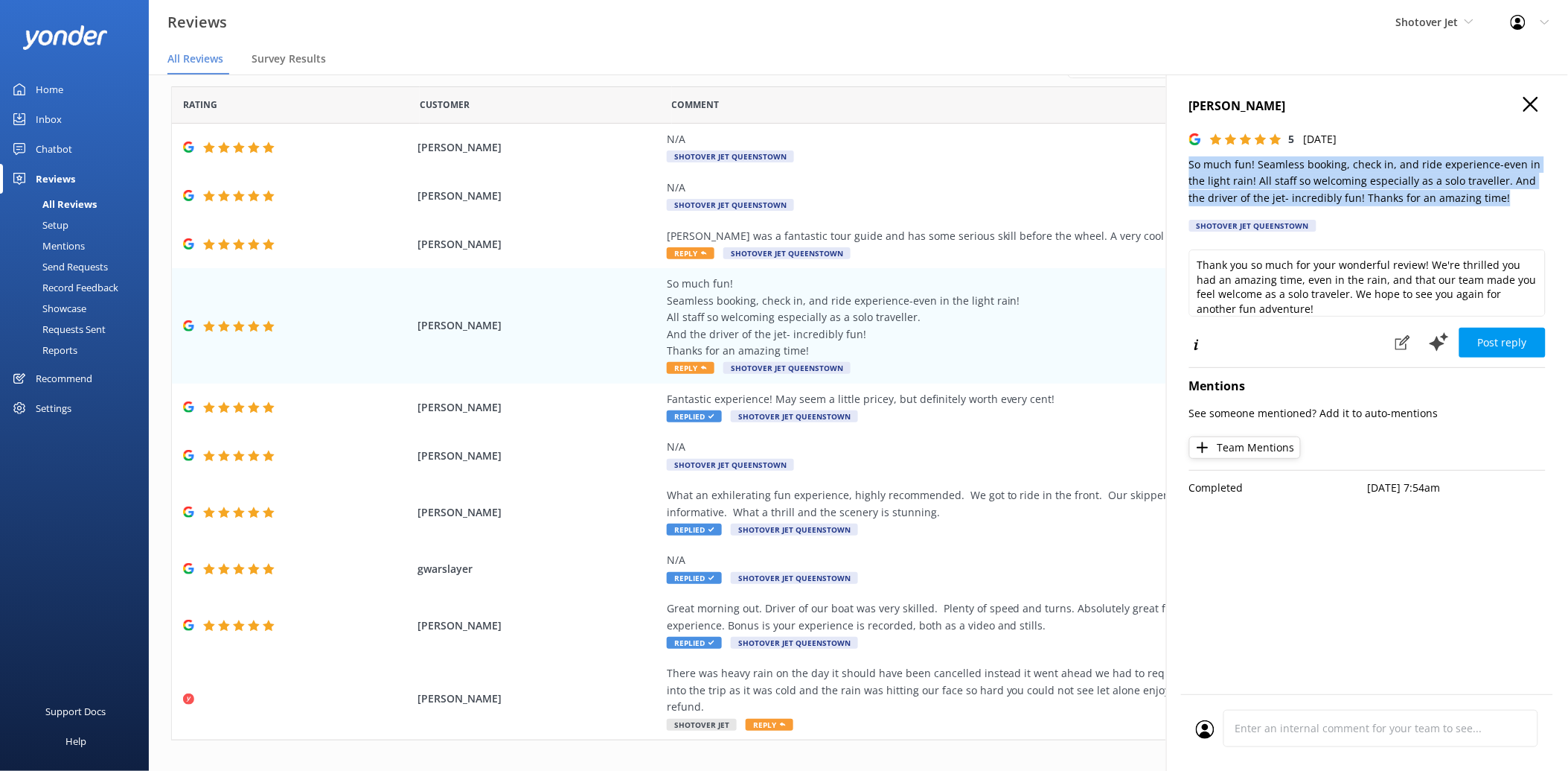
drag, startPoint x: 1487, startPoint y: 202, endPoint x: 1188, endPoint y: 167, distance: 301.0
click at [1188, 167] on div "Cai S 5 Fri, 5th Sep 2025 So much fun! Seamless booking, check in, and ride exp…" at bounding box center [1367, 460] width 402 height 771
copy p "So much fun! Seamless booking, check in, and ride experience-even in the light …"
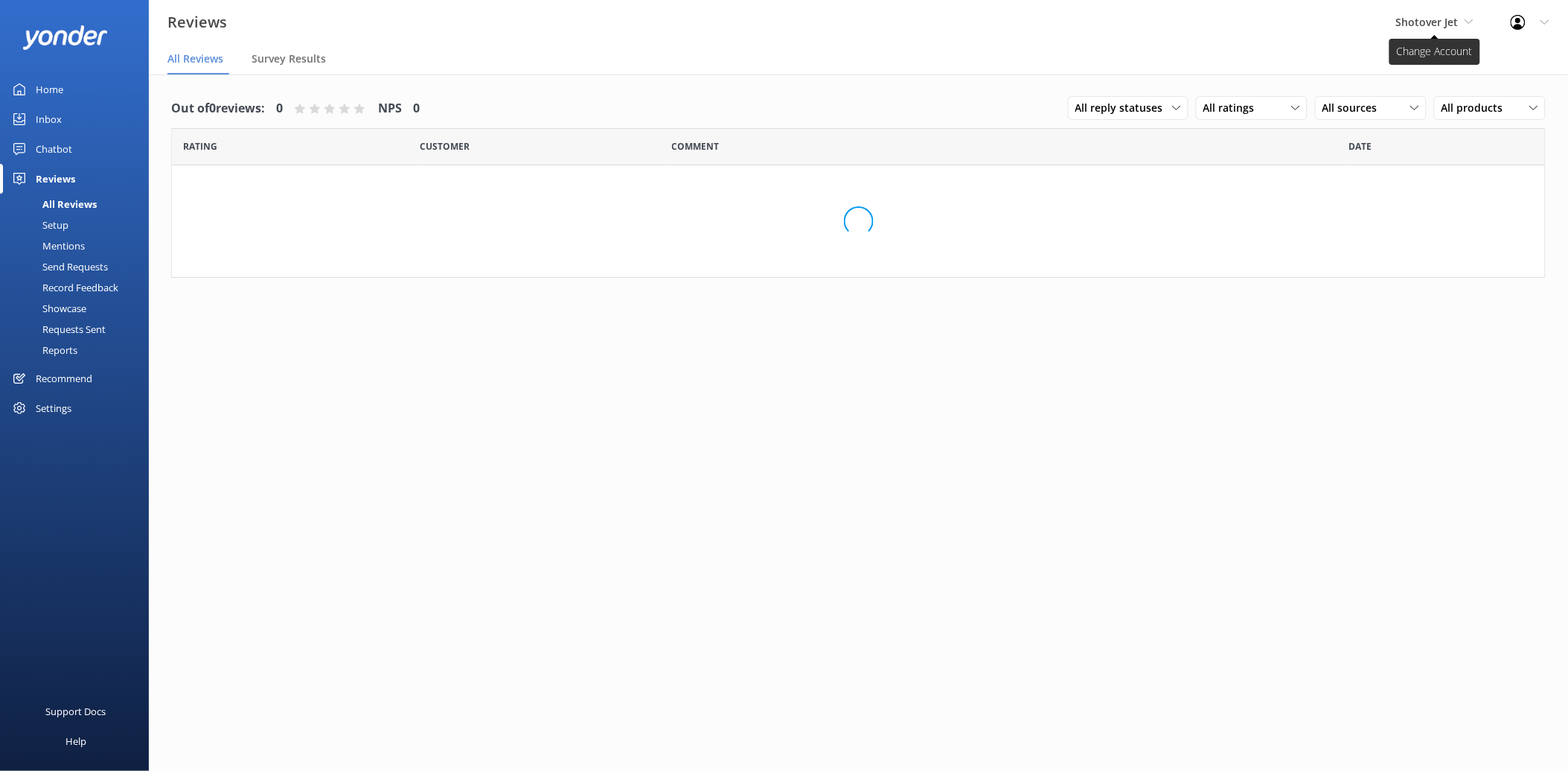
click at [1424, 22] on span "Shotover Jet" at bounding box center [1427, 21] width 63 height 14
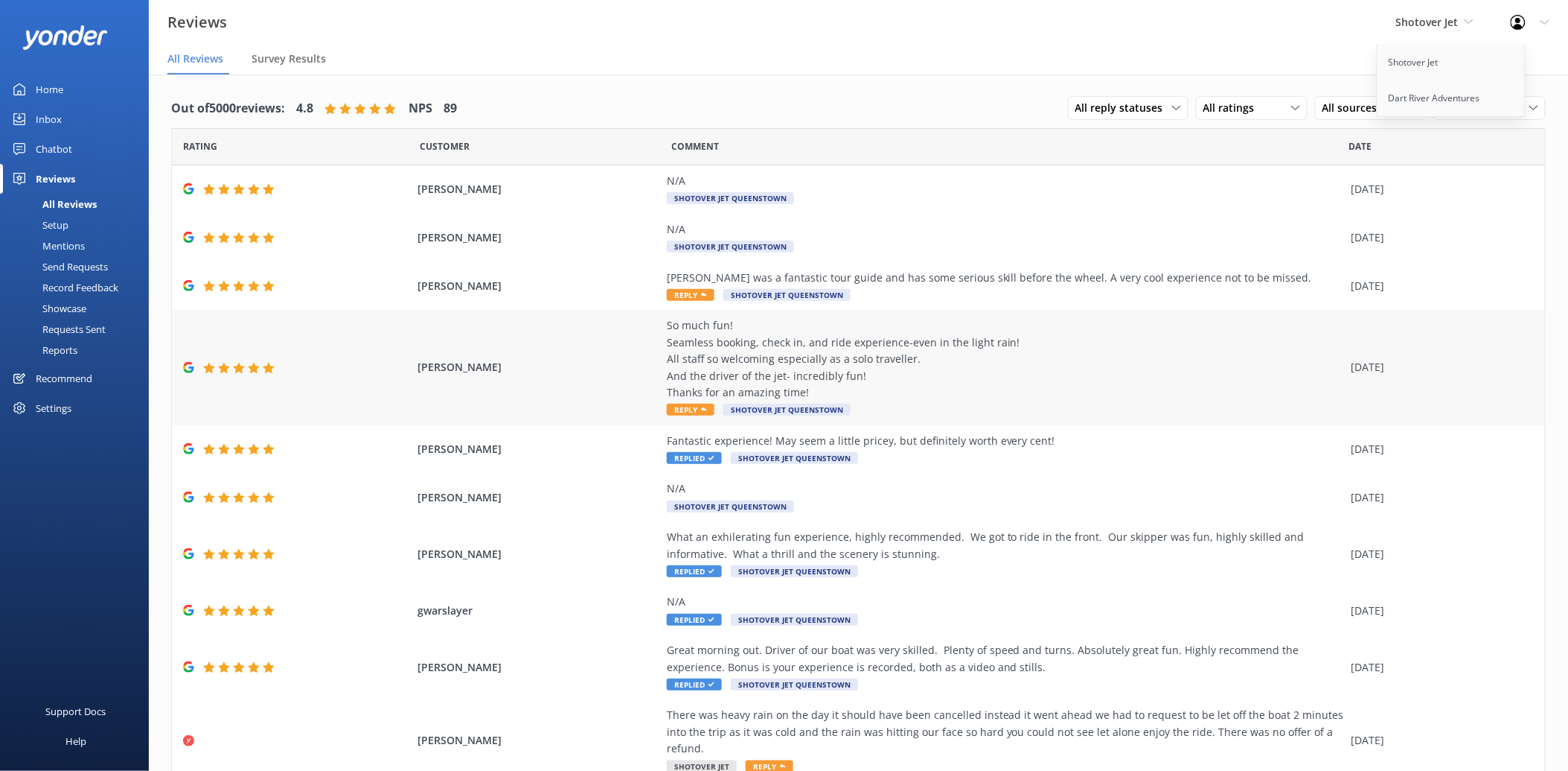
click at [741, 351] on div "So much fun! Seamless booking, check in, and ride experience-even in the light …" at bounding box center [1005, 359] width 677 height 84
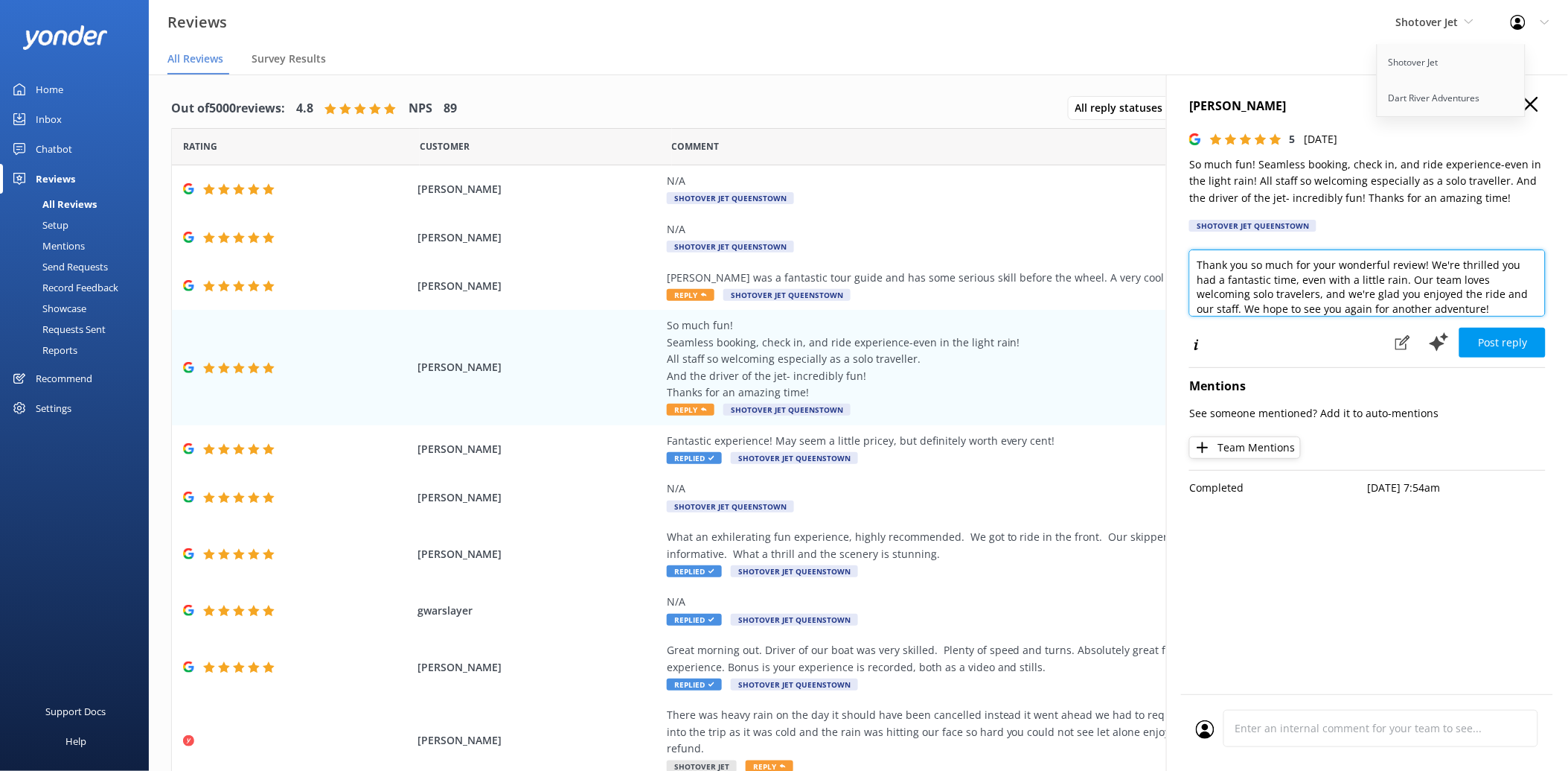
click at [1336, 294] on textarea "Thank you so much for your wonderful review! We're thrilled you had a fantastic…" at bounding box center [1368, 282] width 357 height 67
paste textarea "Kia ora, Thank you for sharing such a lovely review! We’re so pleased to hear e…"
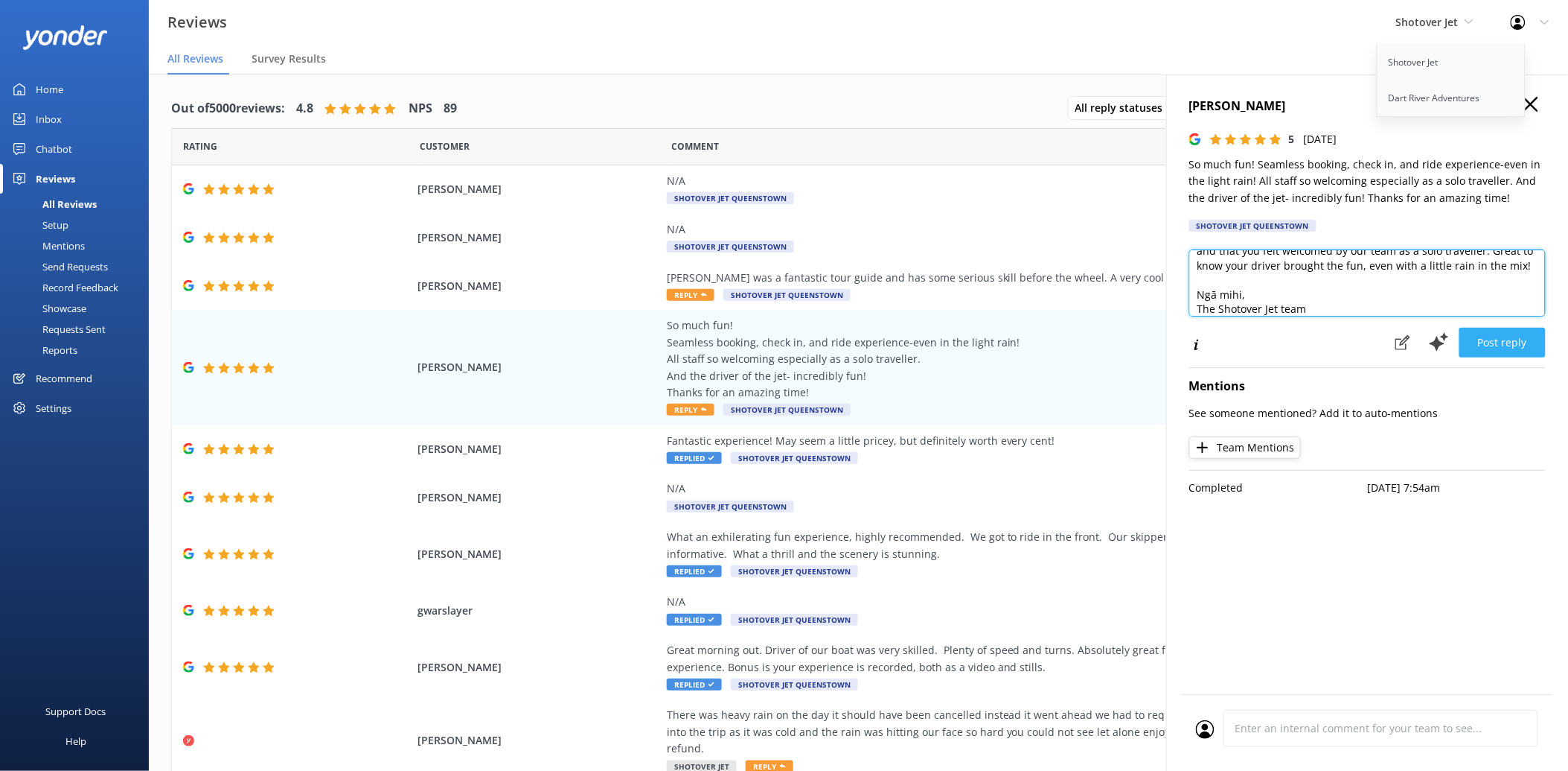
type textarea "Kia ora, Thank you for sharing such a lovely review! We’re so pleased to hear e…"
click at [1507, 351] on button "Post reply" at bounding box center [1503, 342] width 86 height 29
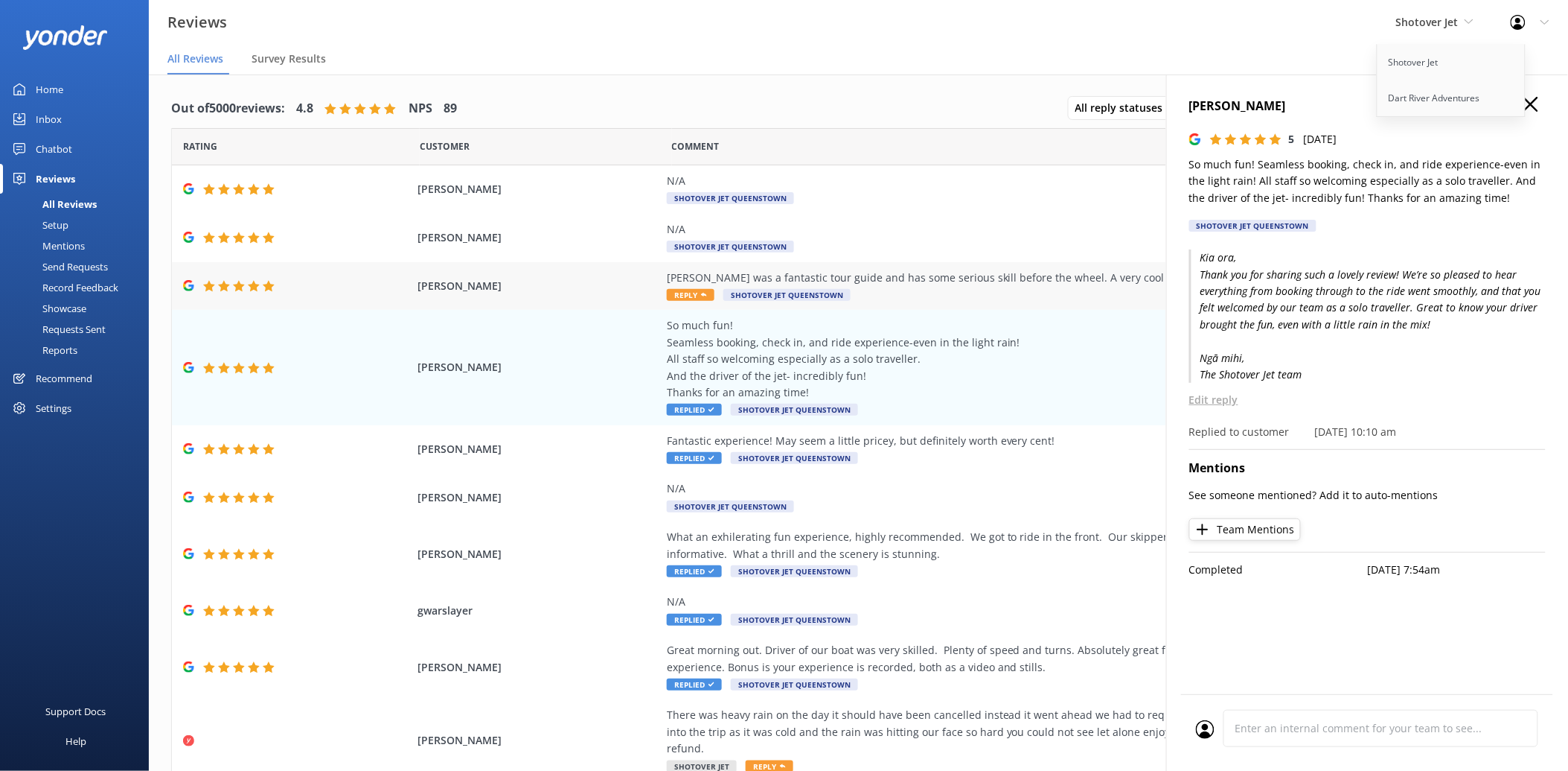
drag, startPoint x: 1024, startPoint y: 273, endPoint x: 1036, endPoint y: 271, distance: 12.2
click at [1024, 273] on div "[PERSON_NAME] was a fantastic tour guide and has some serious skill before the …" at bounding box center [1005, 278] width 677 height 17
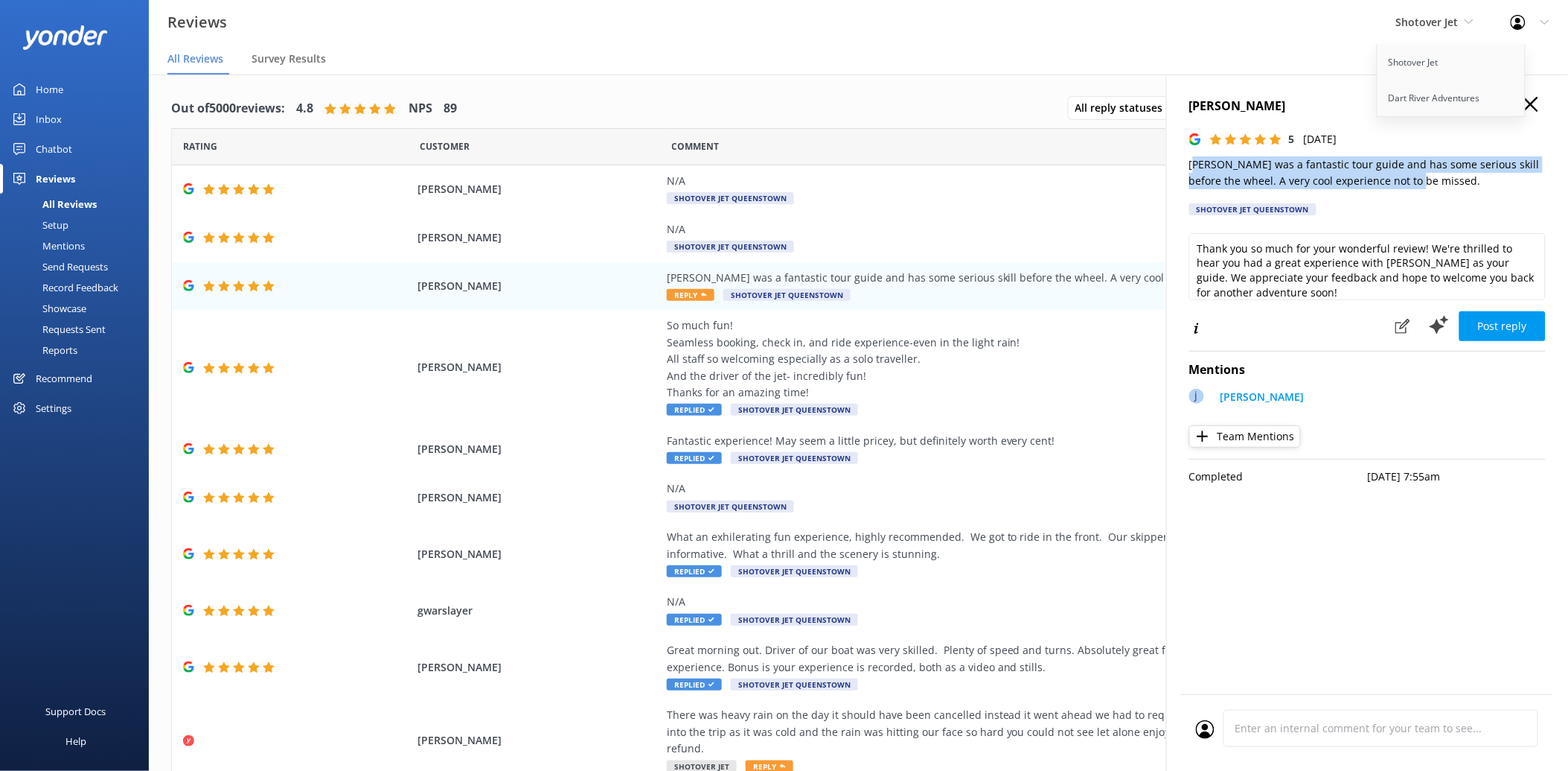
drag, startPoint x: 1426, startPoint y: 183, endPoint x: 1193, endPoint y: 168, distance: 233.5
click at [1193, 168] on p "[PERSON_NAME] was a fantastic tour guide and has some serious skill before the …" at bounding box center [1368, 173] width 357 height 33
click at [1191, 168] on p "[PERSON_NAME] was a fantastic tour guide and has some serious skill before the …" at bounding box center [1368, 173] width 357 height 33
click at [1189, 168] on p "[PERSON_NAME] was a fantastic tour guide and has some serious skill before the …" at bounding box center [1368, 173] width 357 height 33
click at [1191, 167] on p "[PERSON_NAME] was a fantastic tour guide and has some serious skill before the …" at bounding box center [1368, 173] width 357 height 33
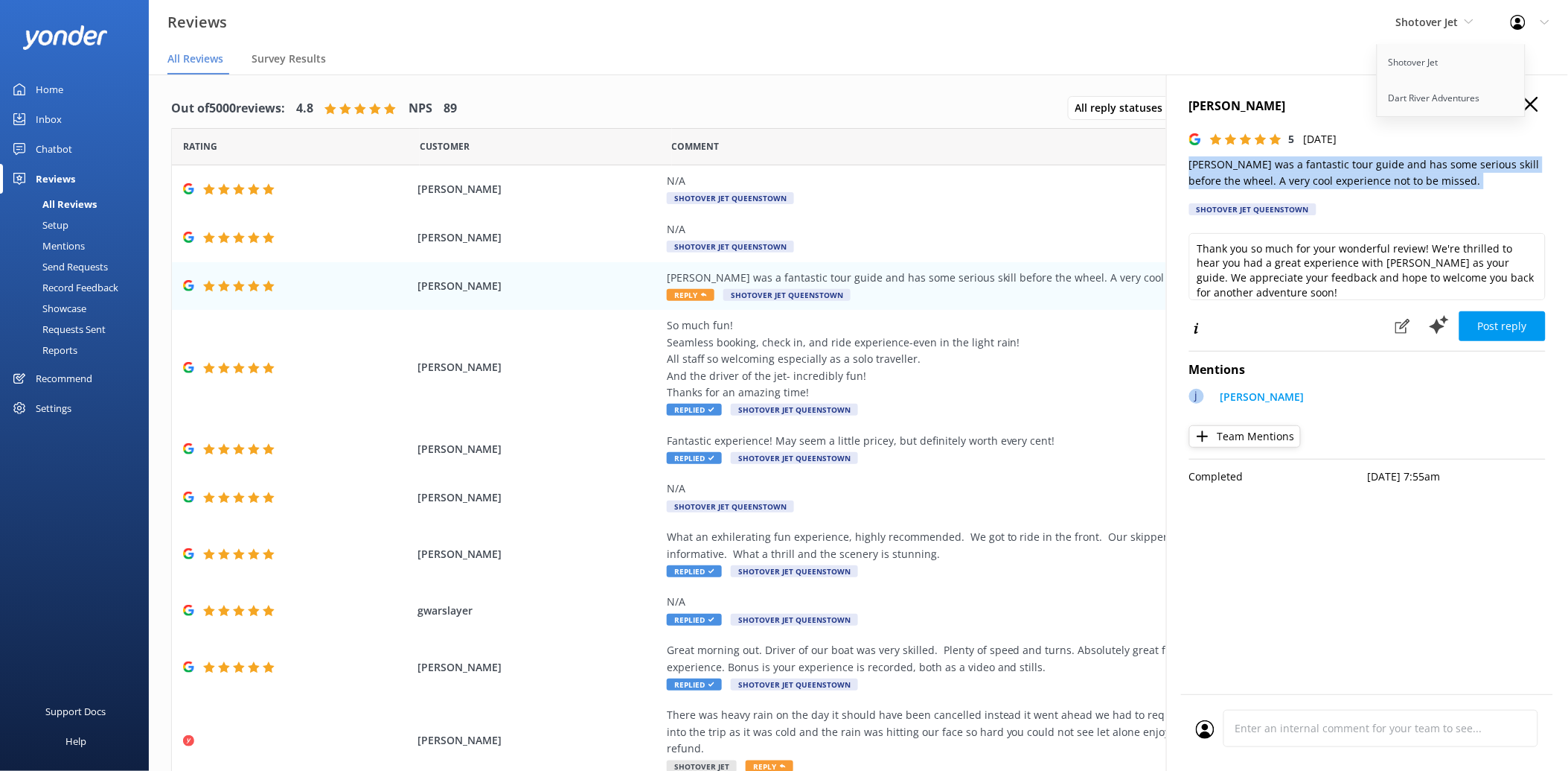
copy p "[PERSON_NAME] was a fantastic tour guide and has some serious skill before the …"
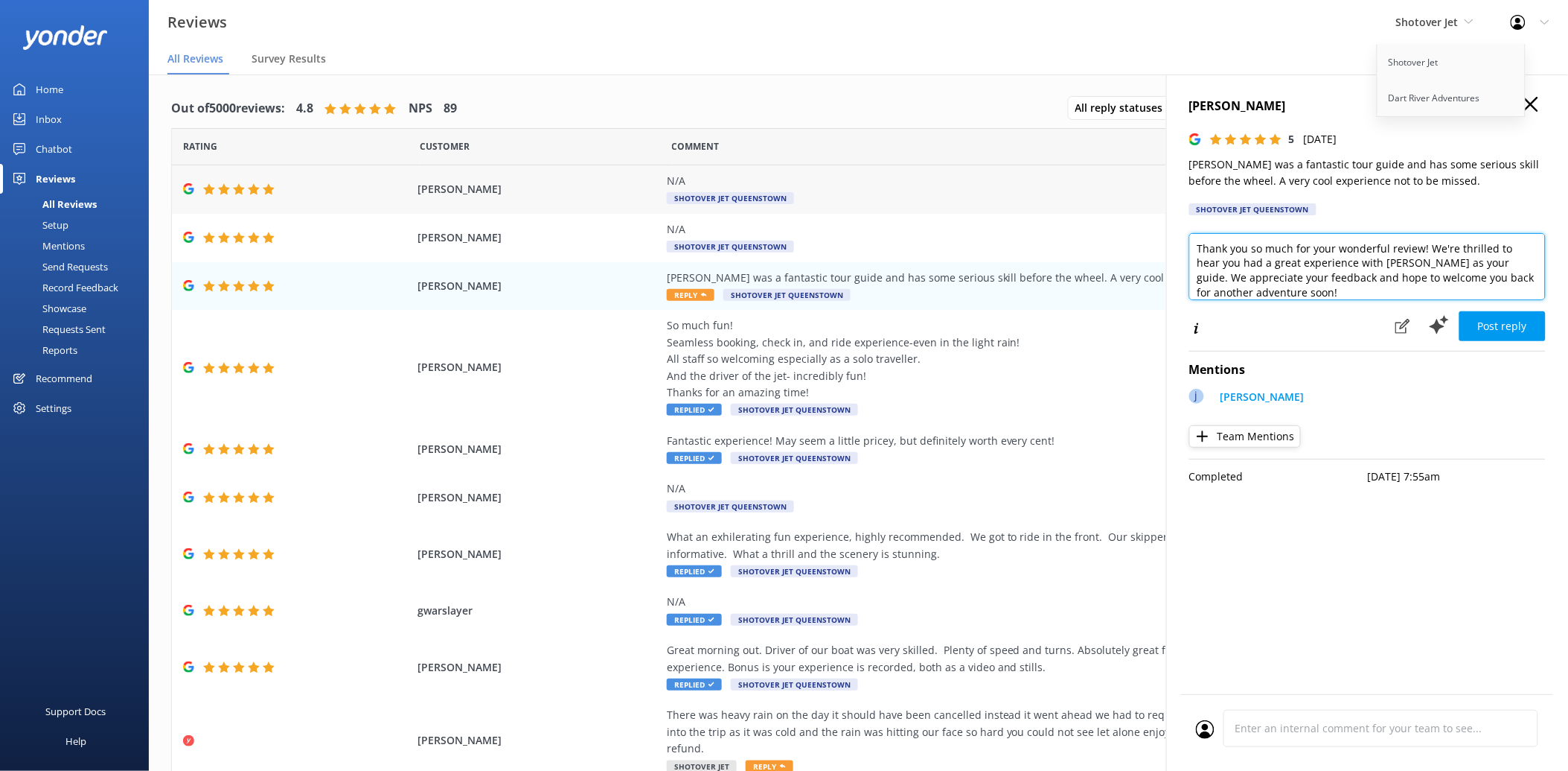
drag, startPoint x: 1333, startPoint y: 288, endPoint x: 1039, endPoint y: 184, distance: 311.9
click at [1039, 184] on div "Out of 5000 reviews: 4.8 NPS 89 All reply statuses All reply statuses Needs a r…" at bounding box center [858, 437] width 1419 height 726
paste textarea "Kia ora, Thanks for the awesome feedback! We’re stoked to hear you enjoyed the …"
type textarea "Kia ora, Thanks for the awesome feedback! We’re stoked to hear you enjoyed the …"
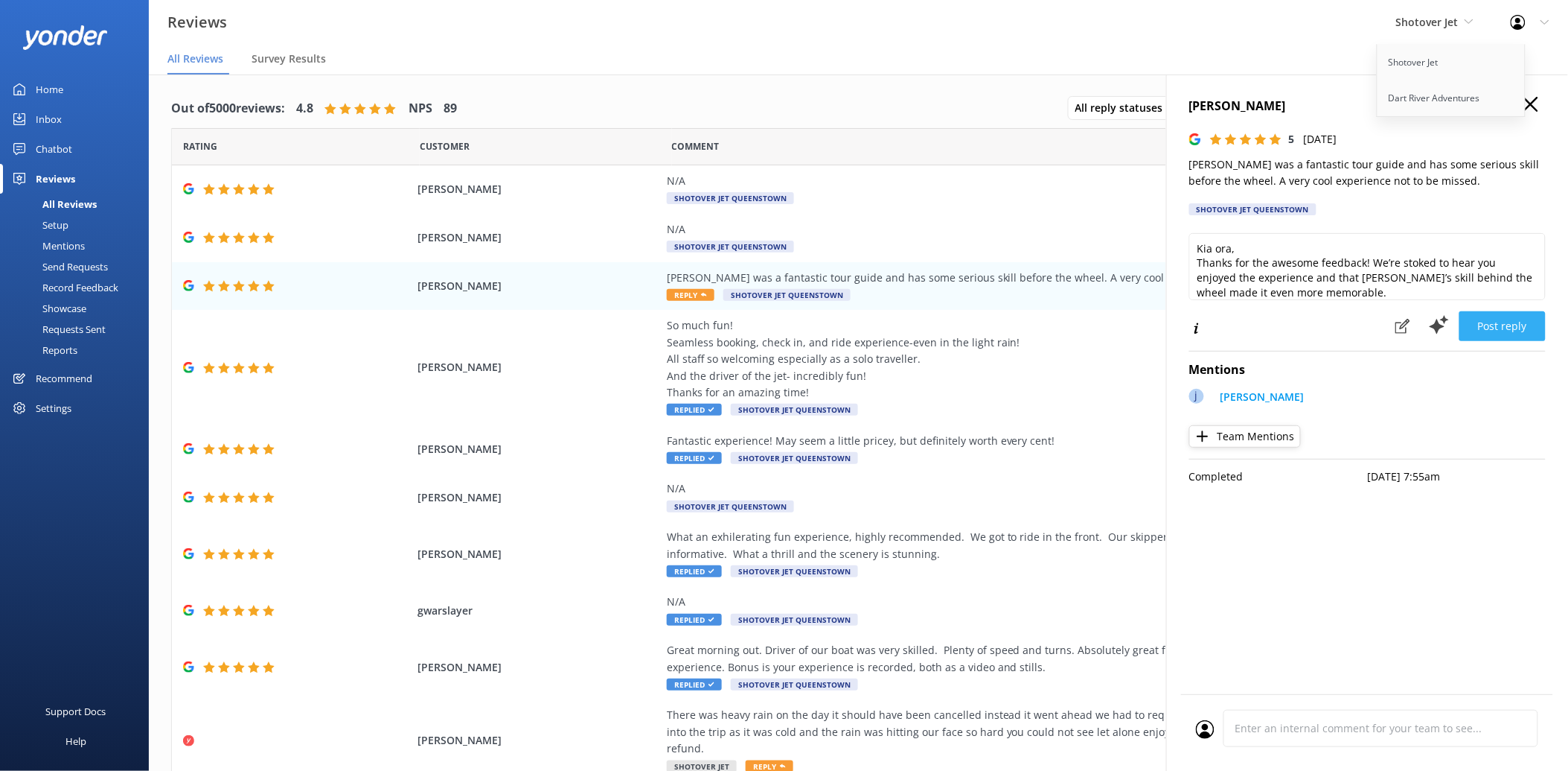
click at [1487, 324] on button "Post reply" at bounding box center [1503, 326] width 86 height 29
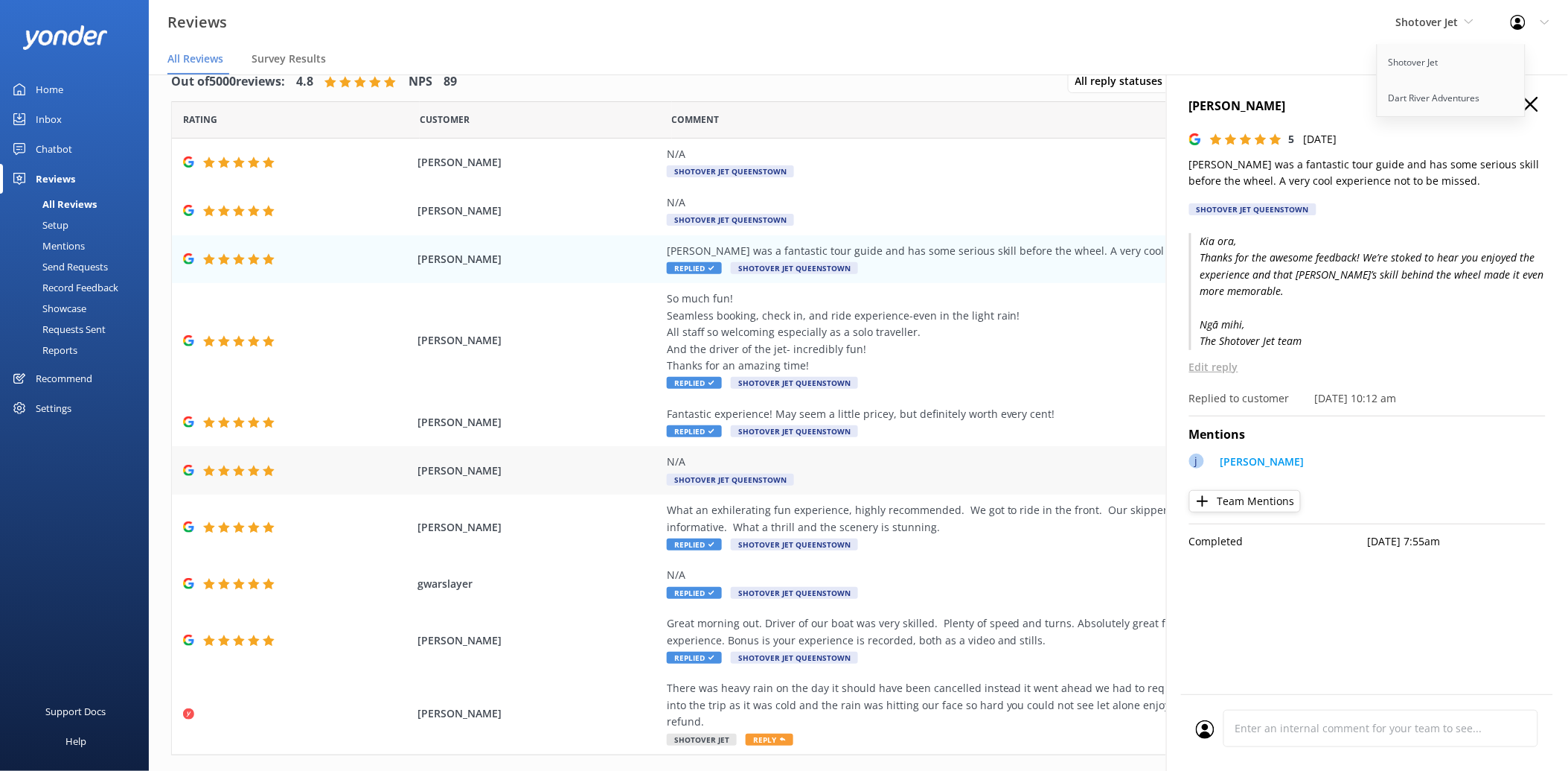
scroll to position [41, 0]
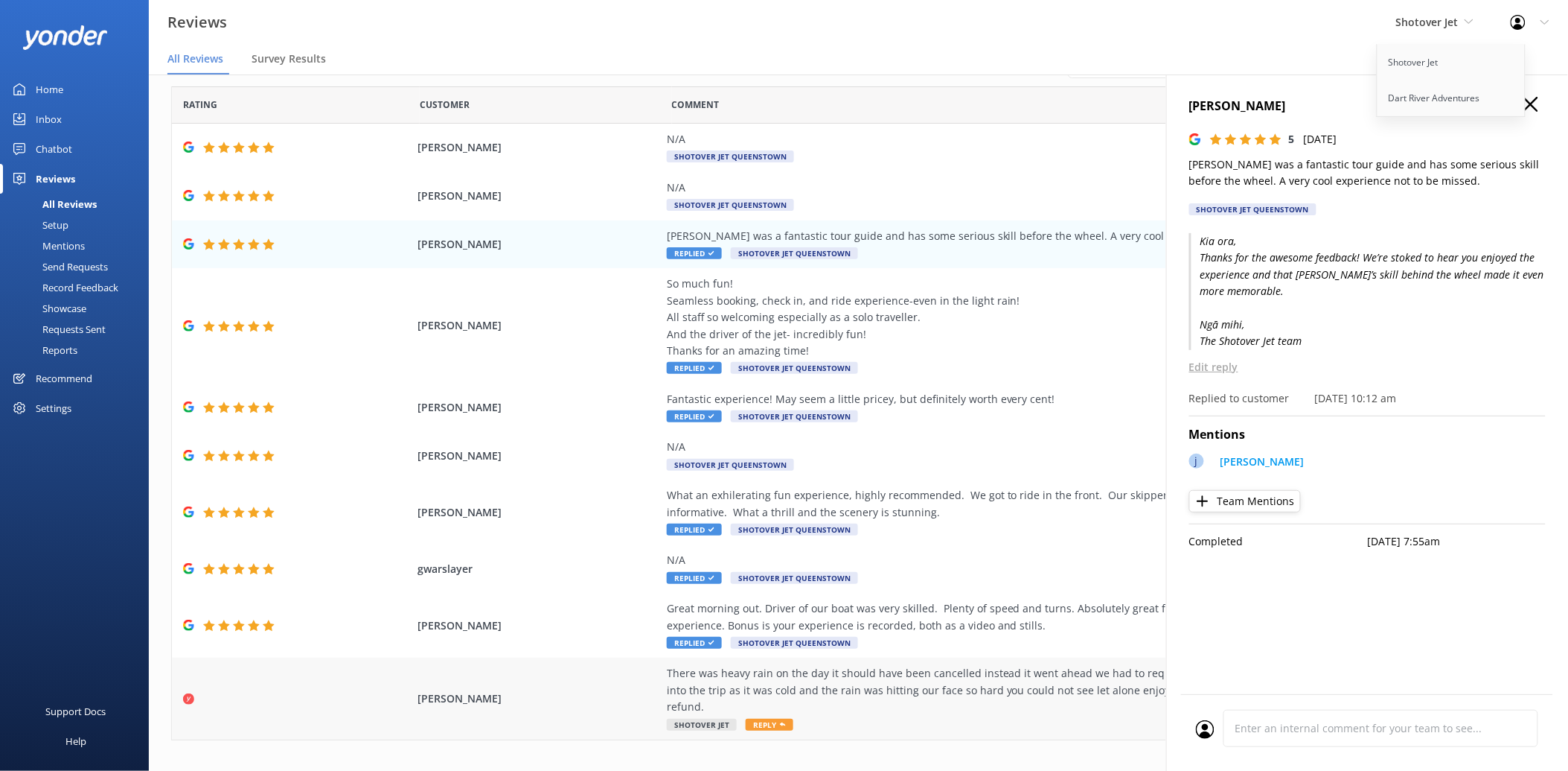
click at [875, 676] on div "There was heavy rain on the day it should have been cancelled instead it went a…" at bounding box center [1005, 690] width 677 height 50
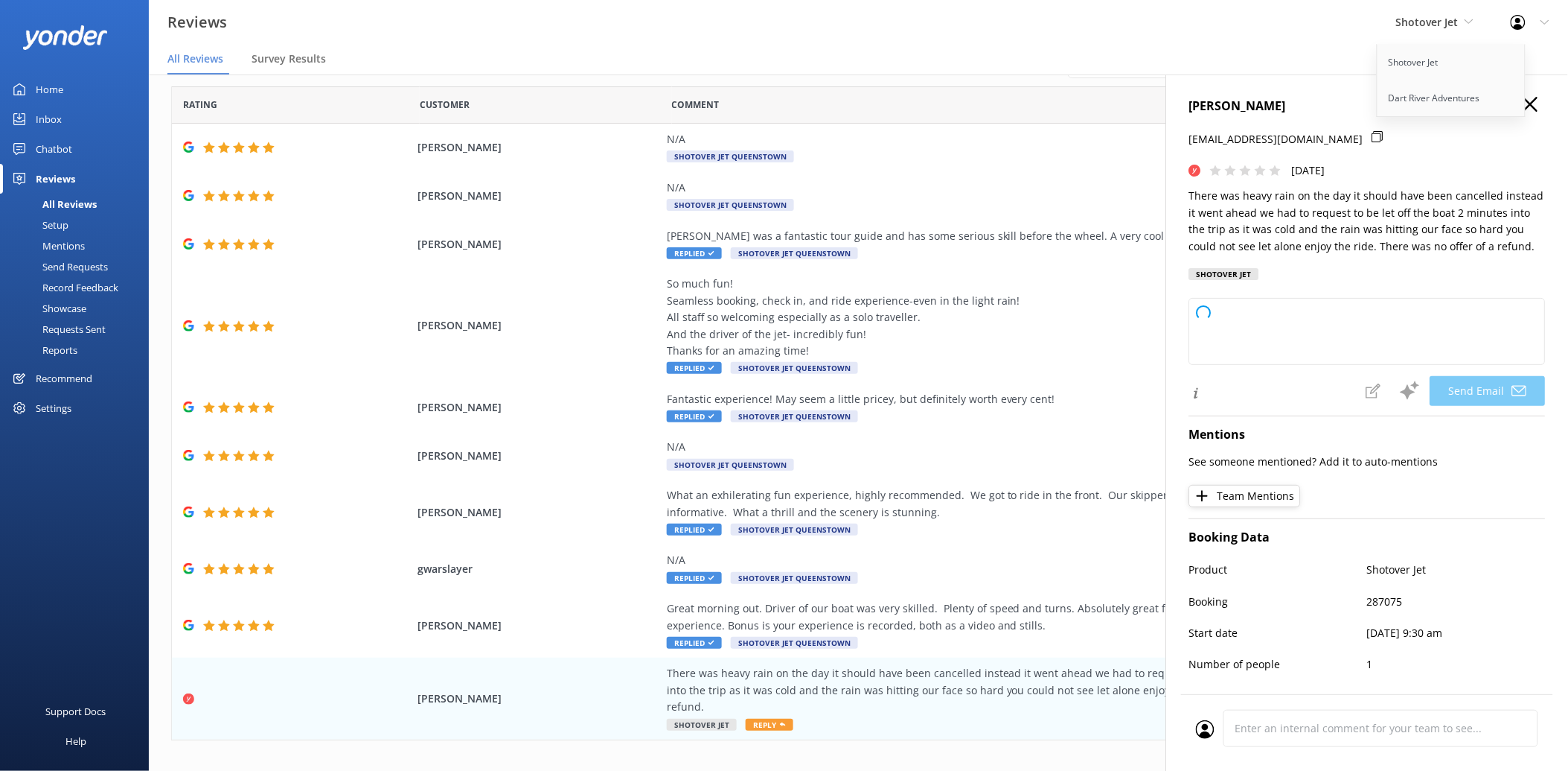
type textarea "Hi Reed, Thank you for sharing your feedback. We're very sorry to hear about yo…"
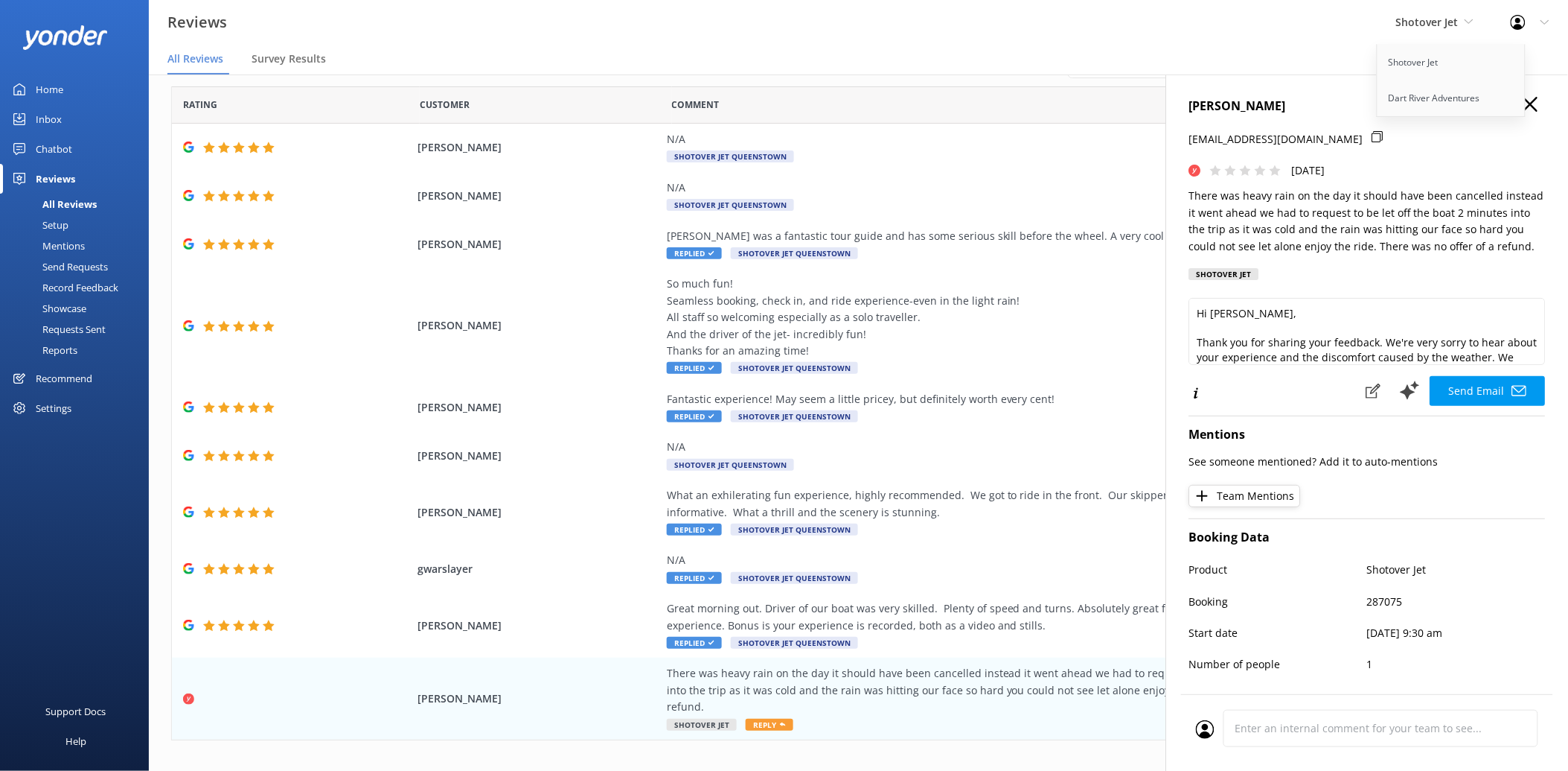
click at [860, 75] on div "Out of 5000 reviews: 4.8 NPS 89 All reply statuses All reply statuses Needs a r…" at bounding box center [858, 67] width 1375 height 39
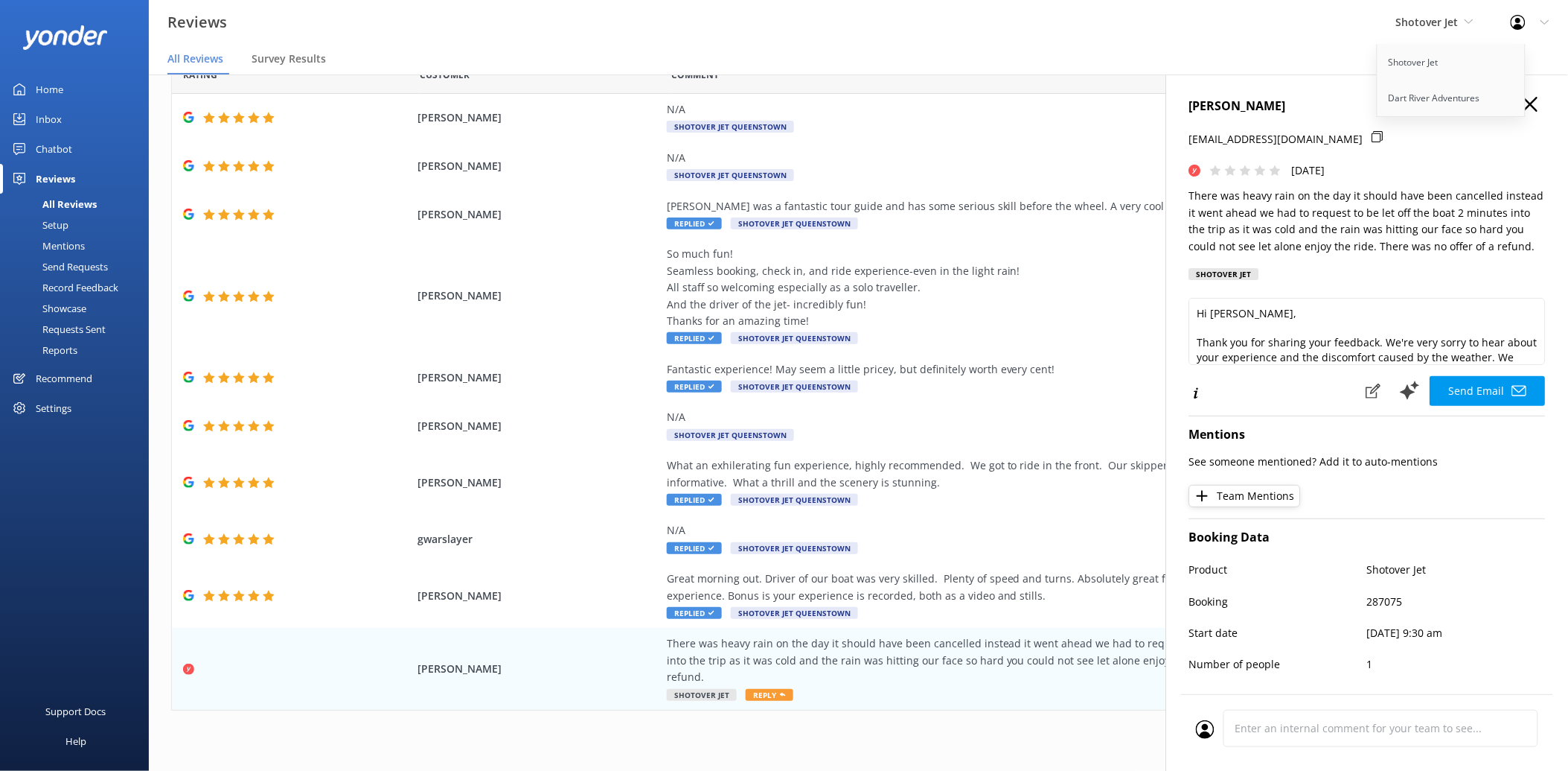
click at [1192, 15] on div "Reviews Shotover Jet Shotover Jet Dart River Adventures Profile Settings Logout" at bounding box center [784, 22] width 1568 height 45
click at [939, 731] on div "1 2 3 4 5 6 7 8 9 10 ..." at bounding box center [858, 742] width 1375 height 33
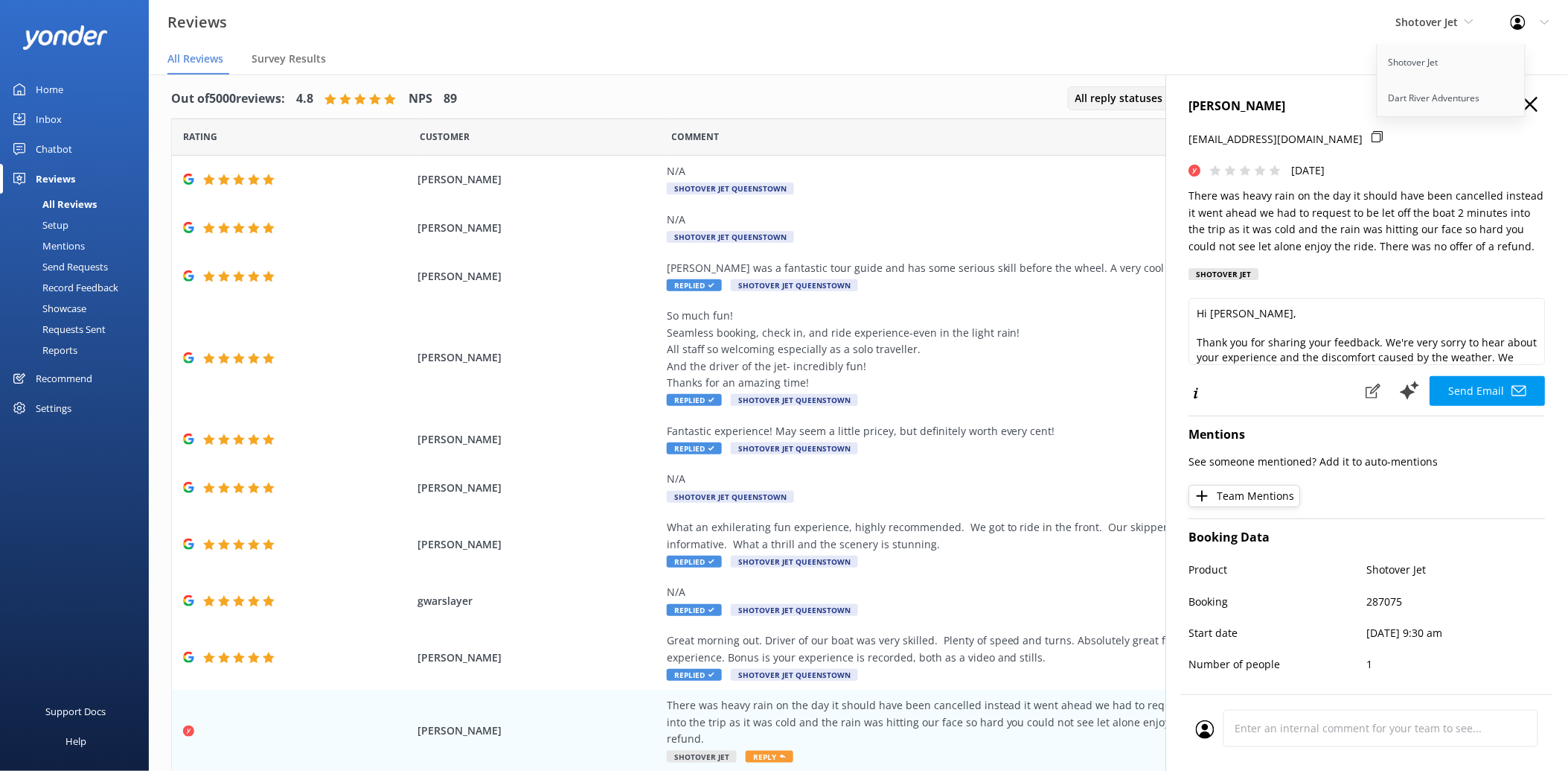
scroll to position [0, 0]
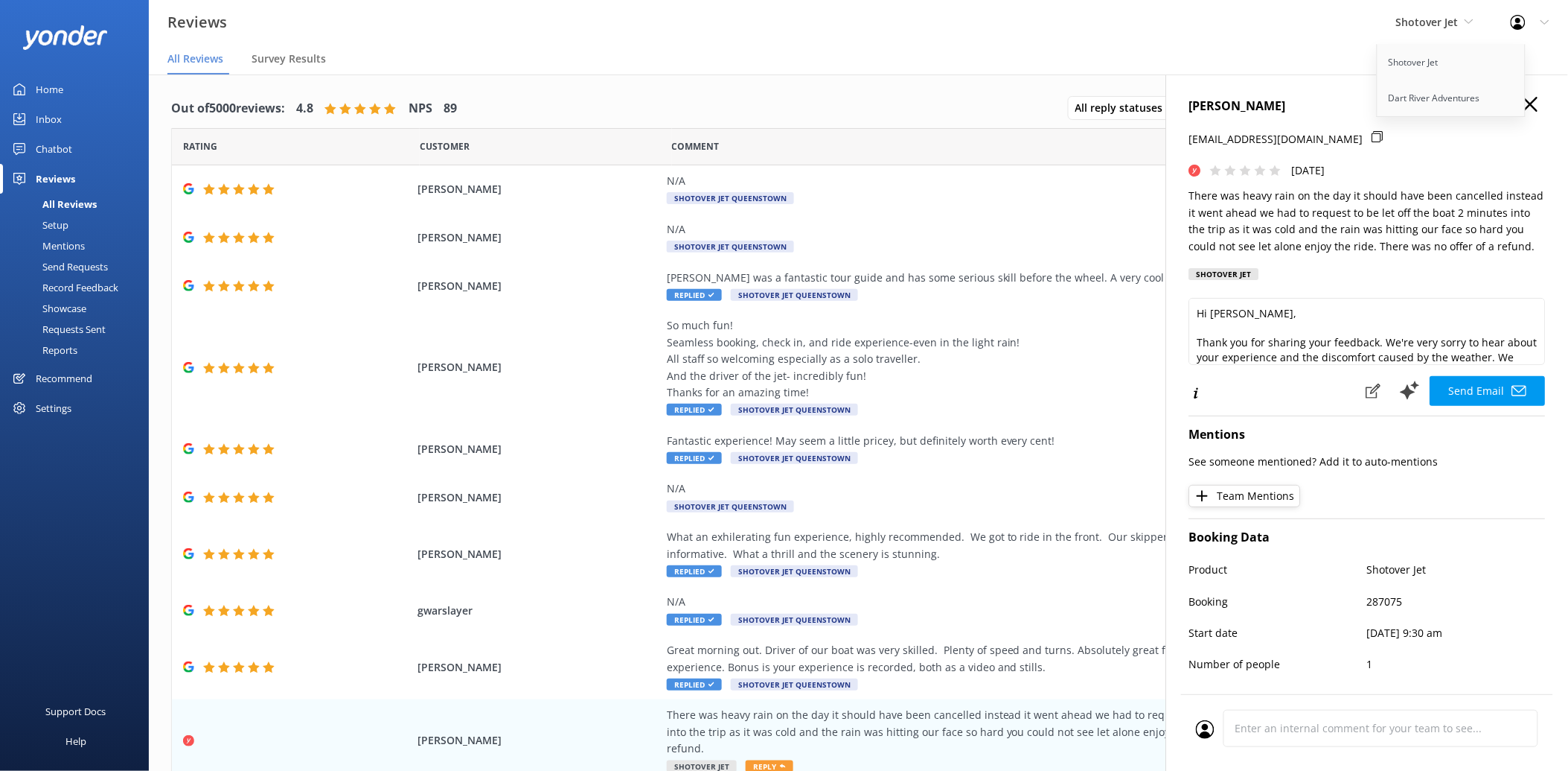
click at [203, 65] on span "All Reviews" at bounding box center [195, 59] width 56 height 15
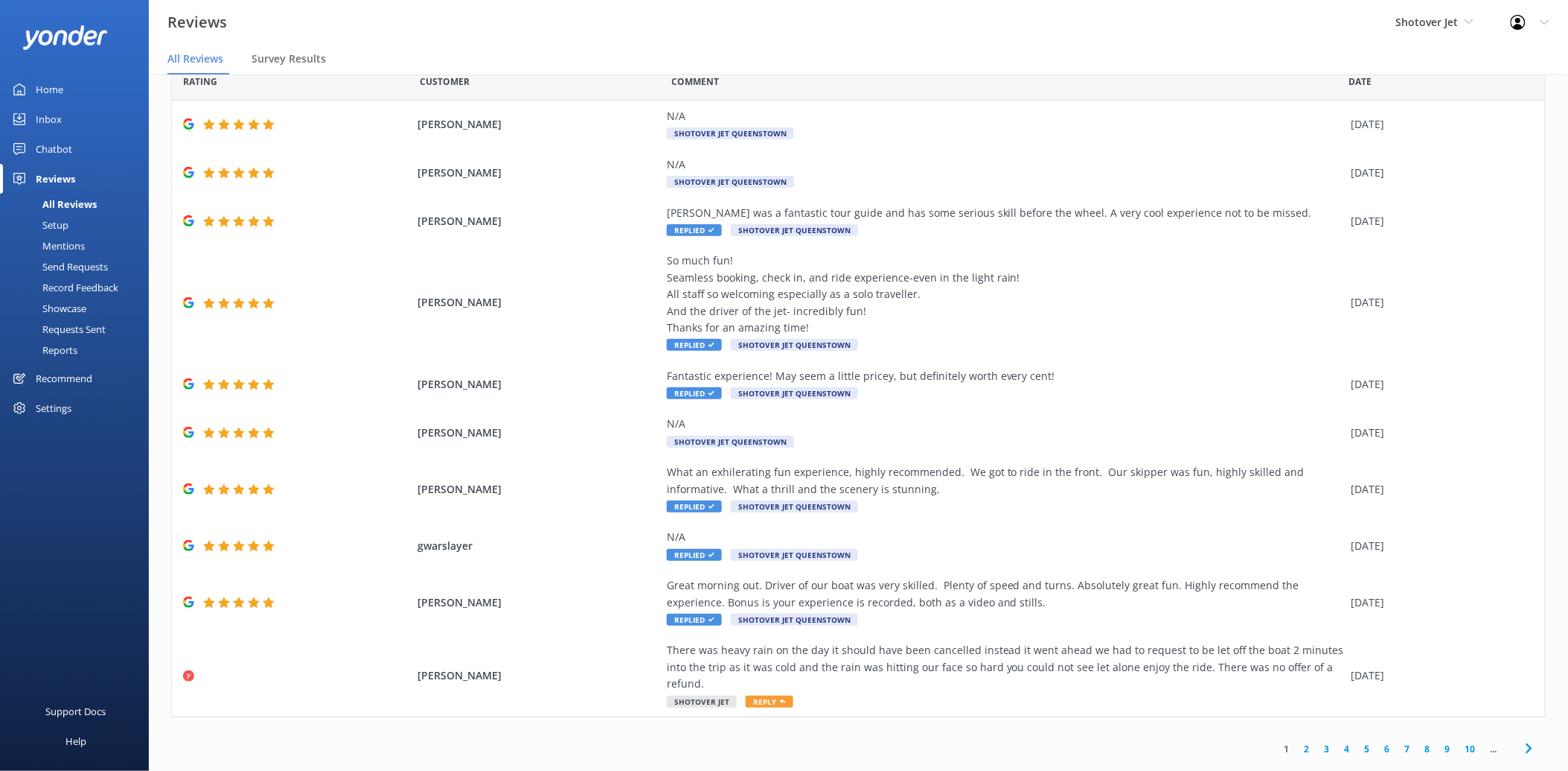
scroll to position [29, 0]
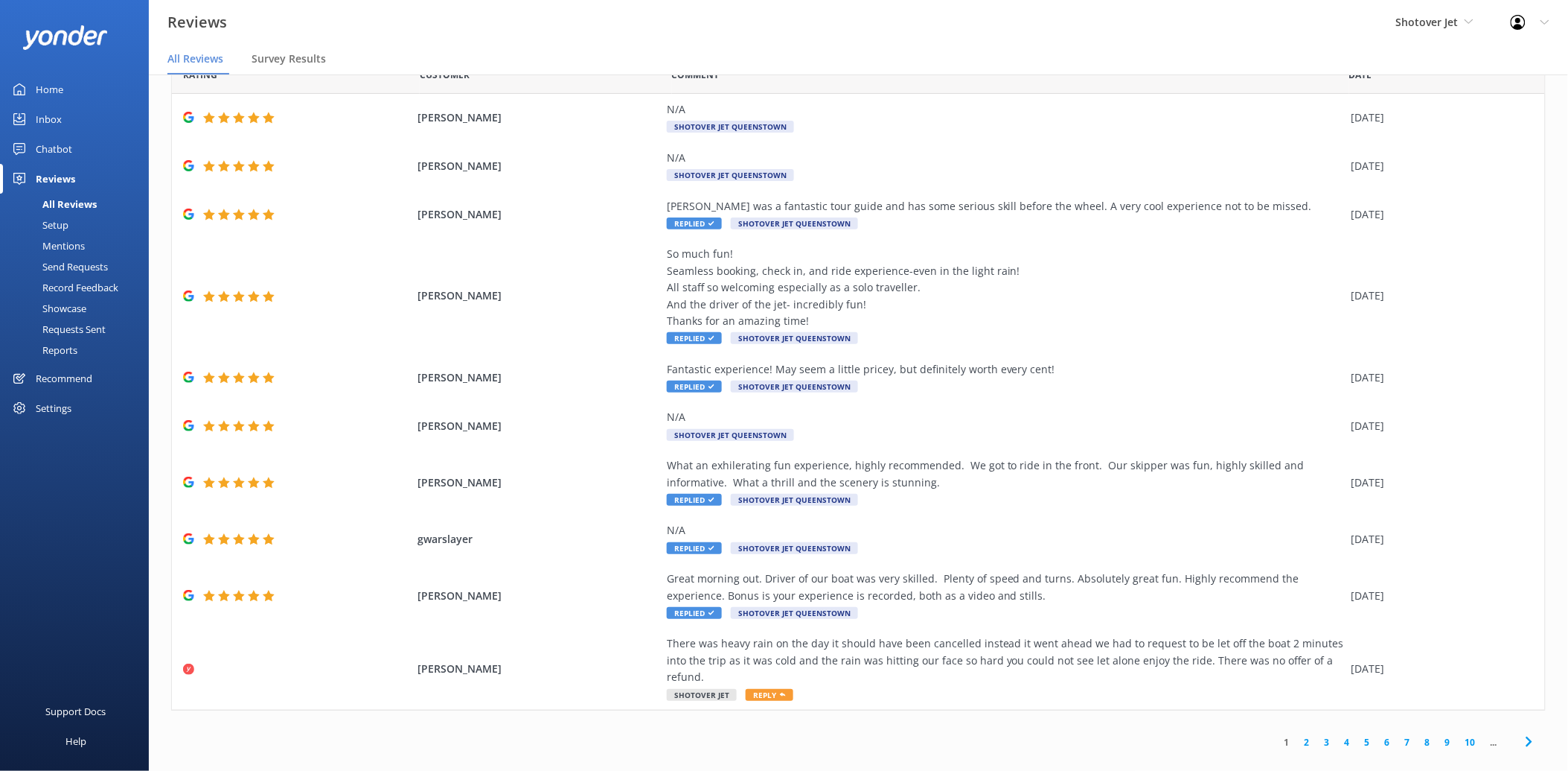
click at [1298, 735] on link "2" at bounding box center [1308, 742] width 20 height 14
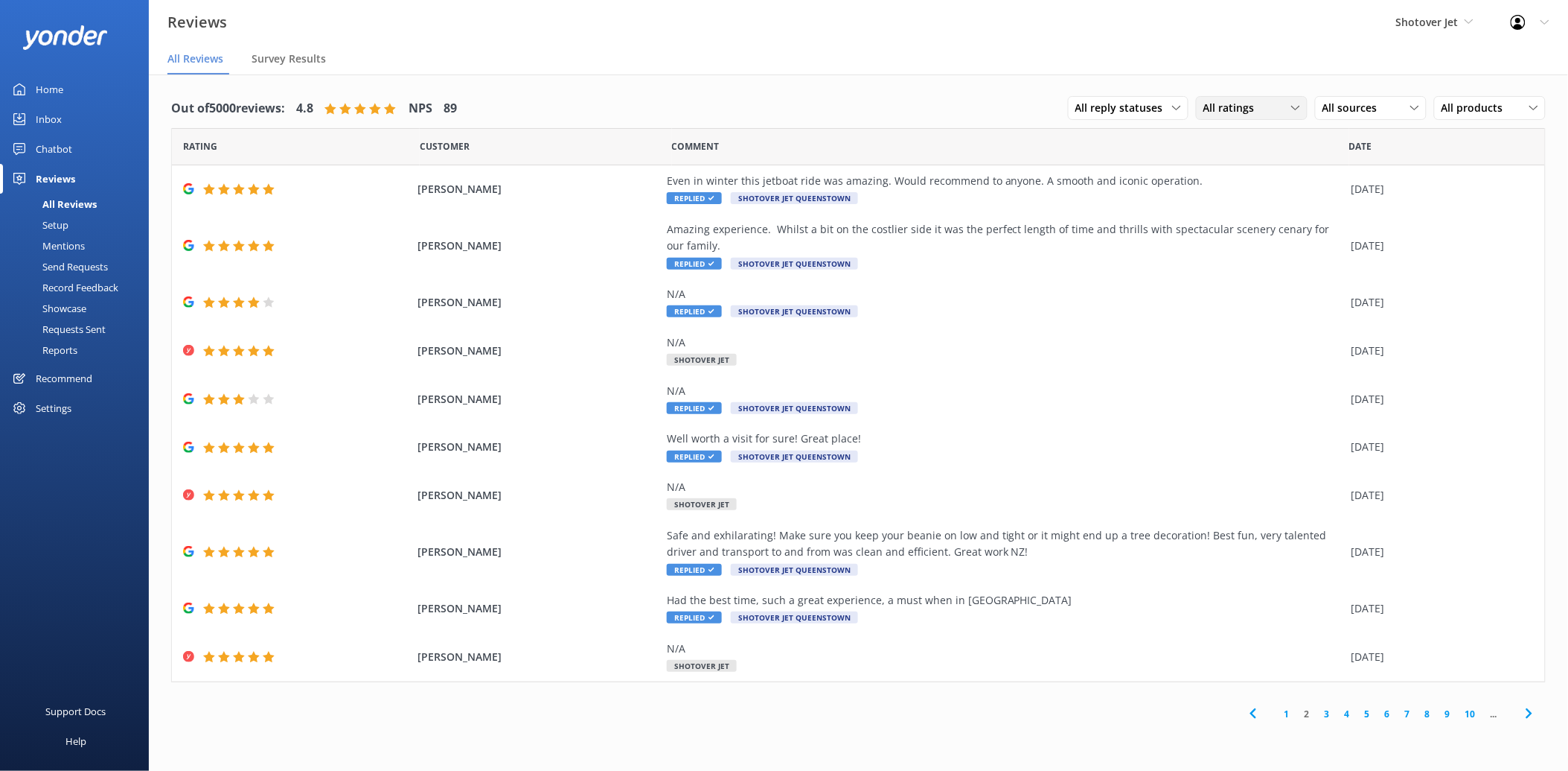
click at [1291, 105] on icon at bounding box center [1296, 108] width 9 height 9
click at [1270, 106] on div "All ratings" at bounding box center [1252, 108] width 104 height 17
click at [1137, 97] on div "All reply statuses All reply statuses Needs a reply Does not need reply" at bounding box center [1127, 108] width 120 height 24
click at [1134, 164] on div "Needs a reply" at bounding box center [1104, 169] width 57 height 15
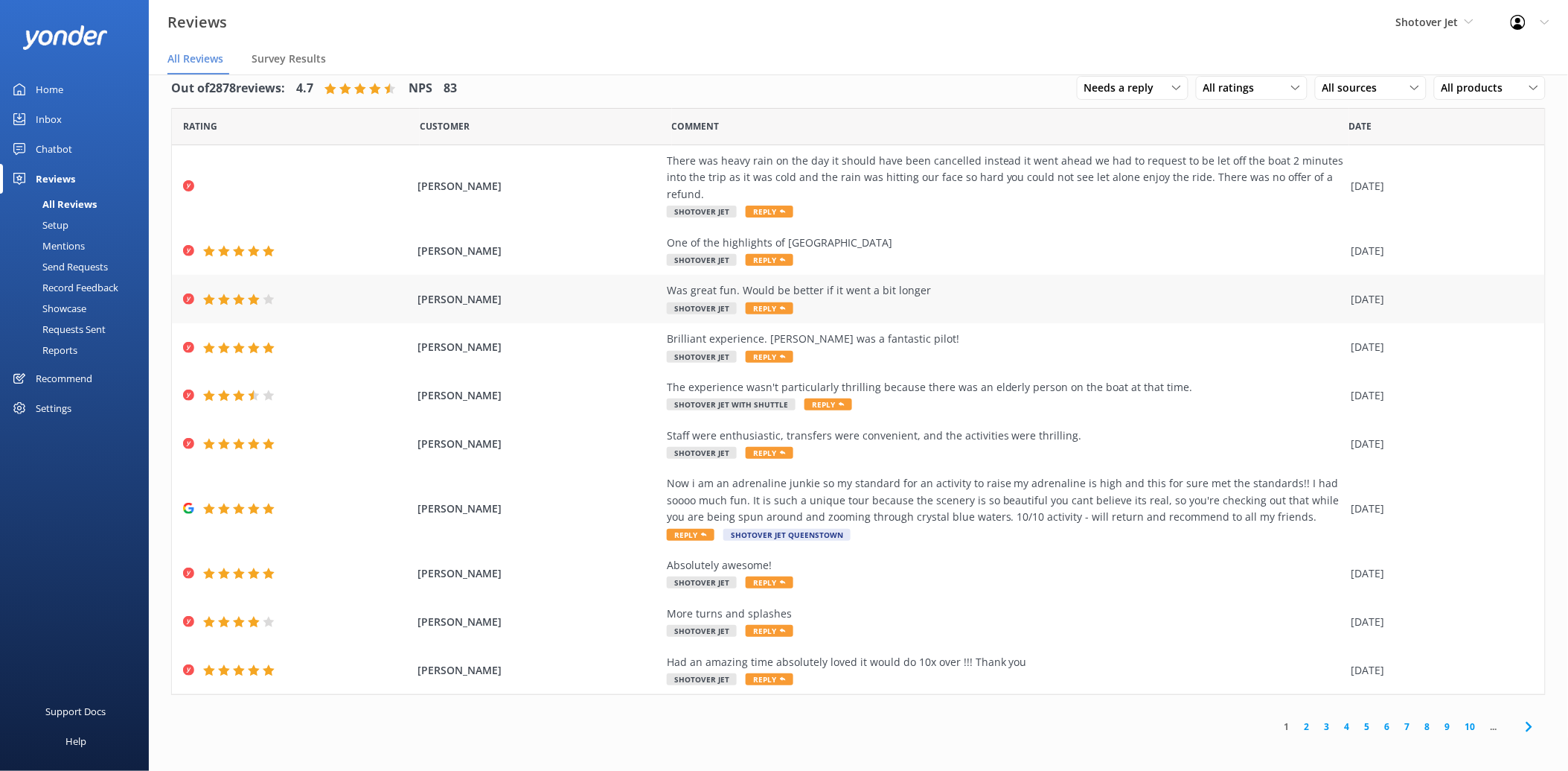
scroll to position [29, 0]
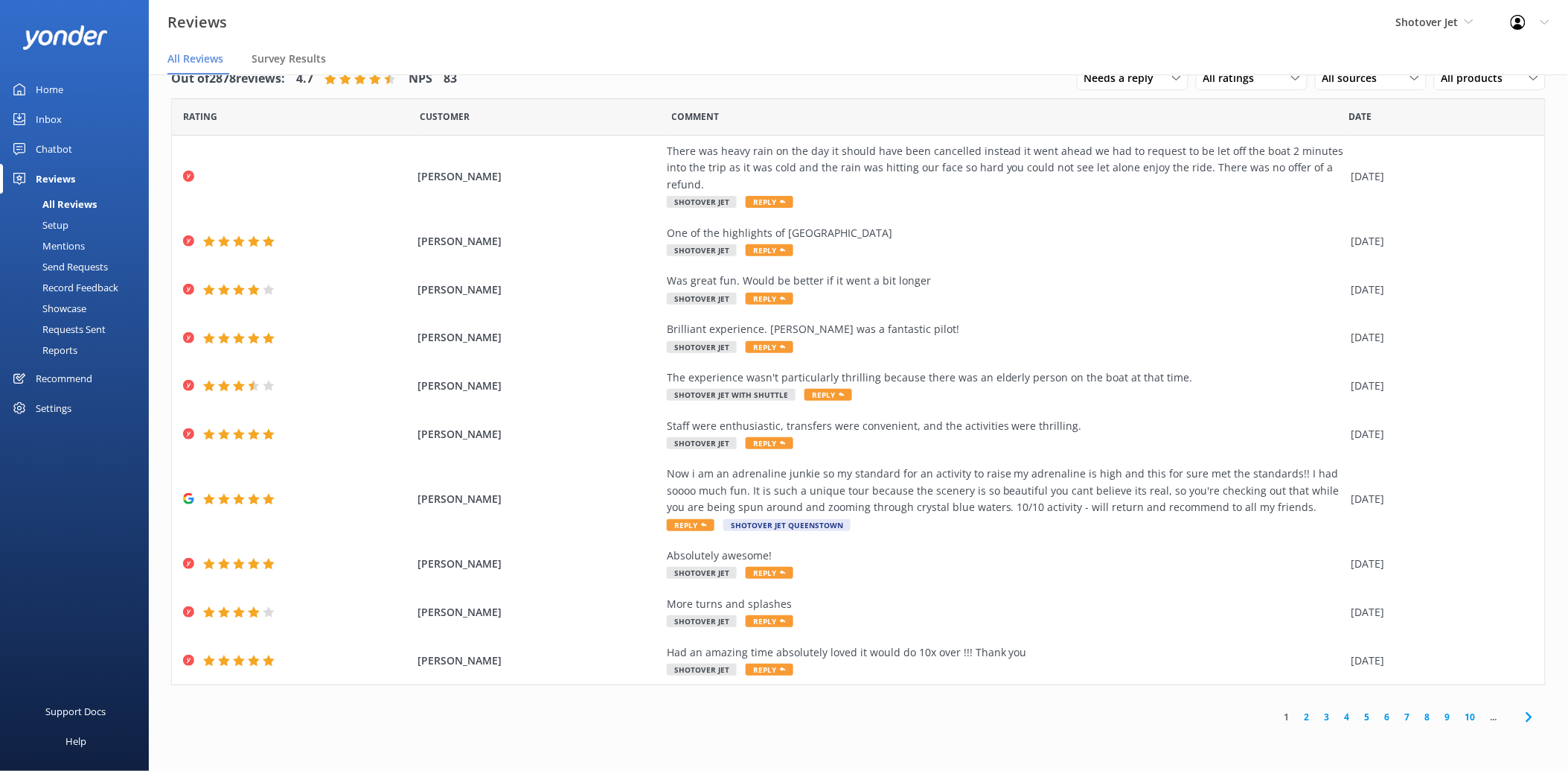
click at [1470, 709] on link "10" at bounding box center [1471, 716] width 26 height 14
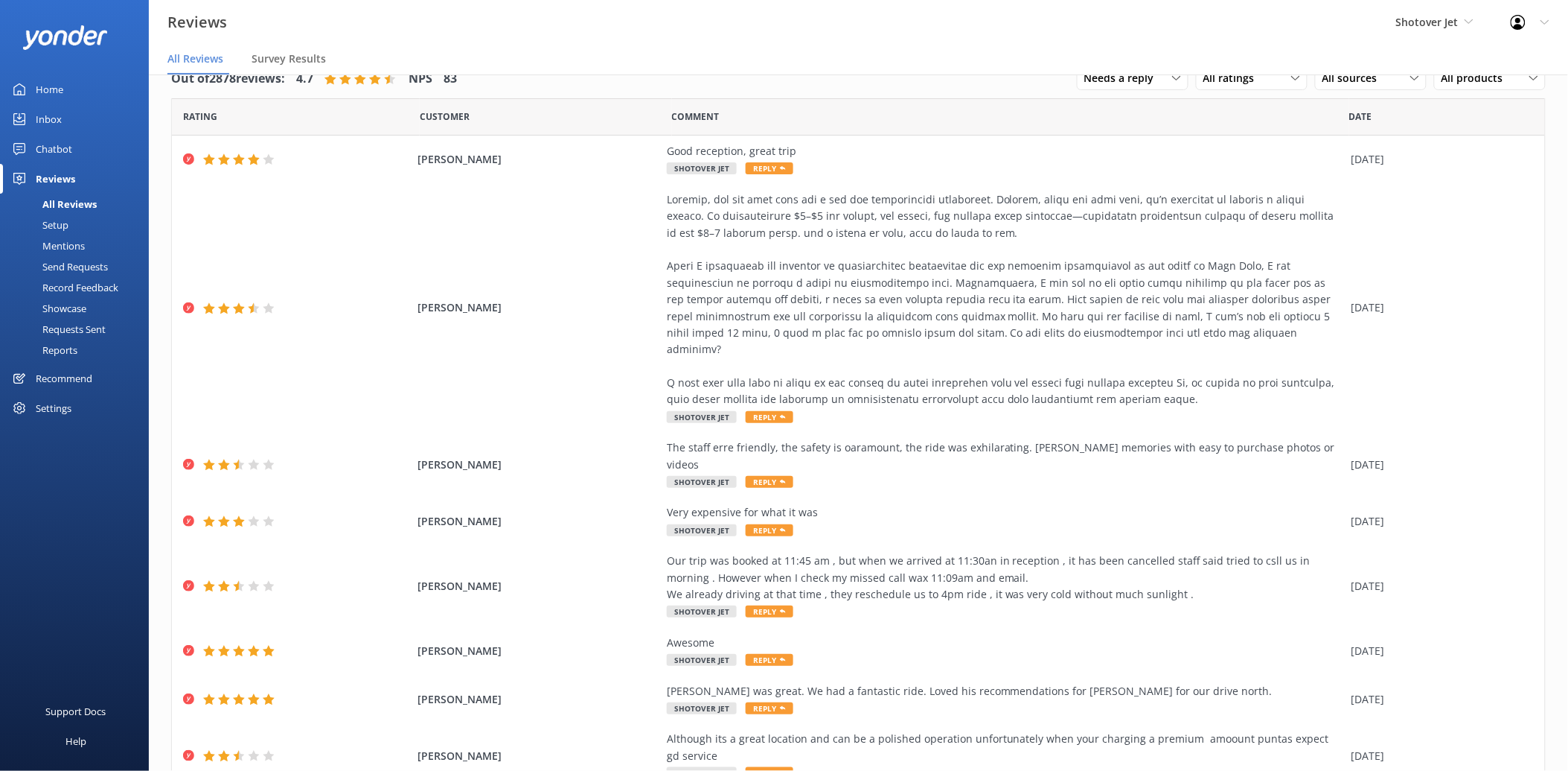
scroll to position [158, 0]
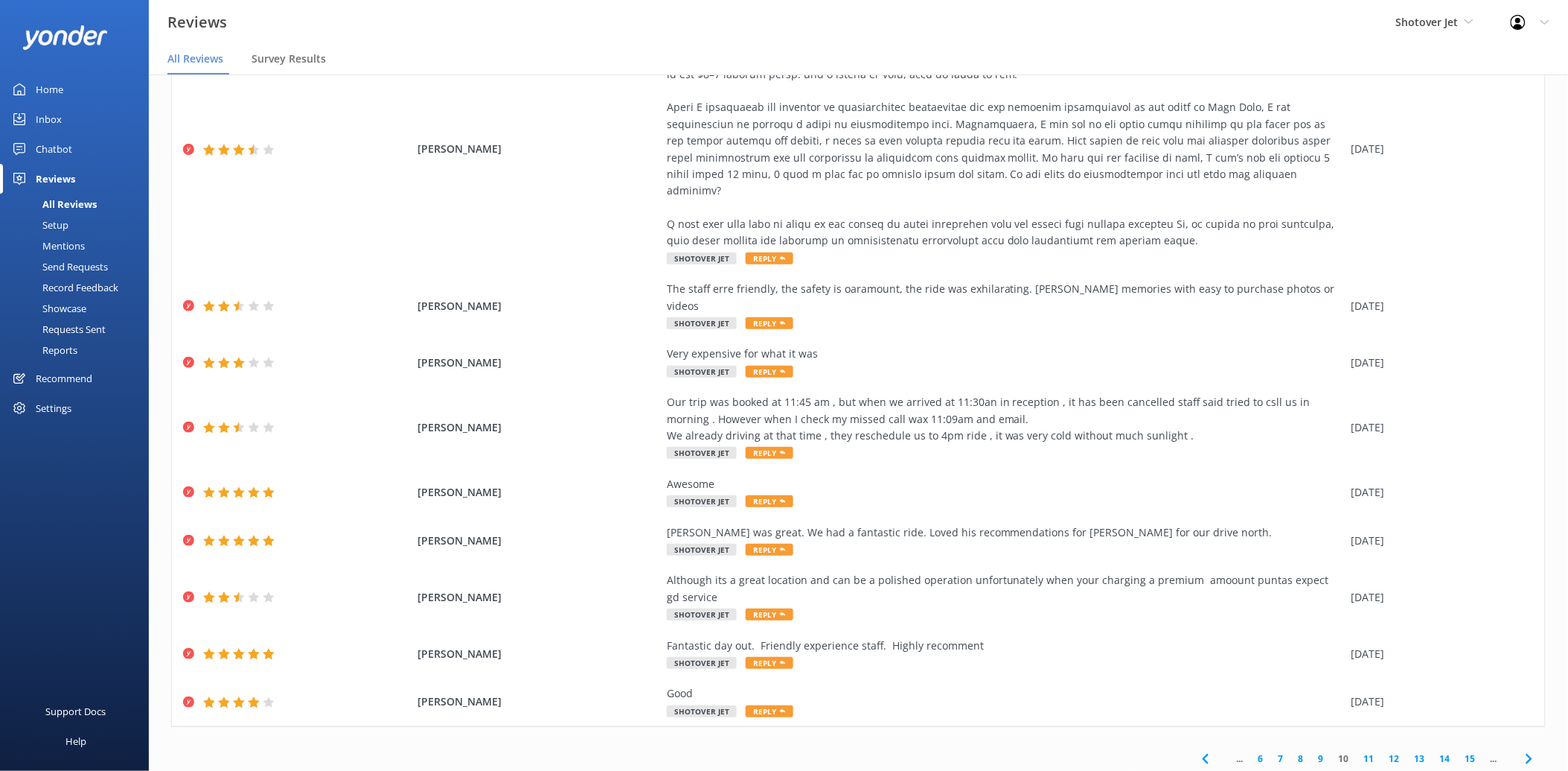
click at [1253, 752] on link "6" at bounding box center [1261, 758] width 20 height 14
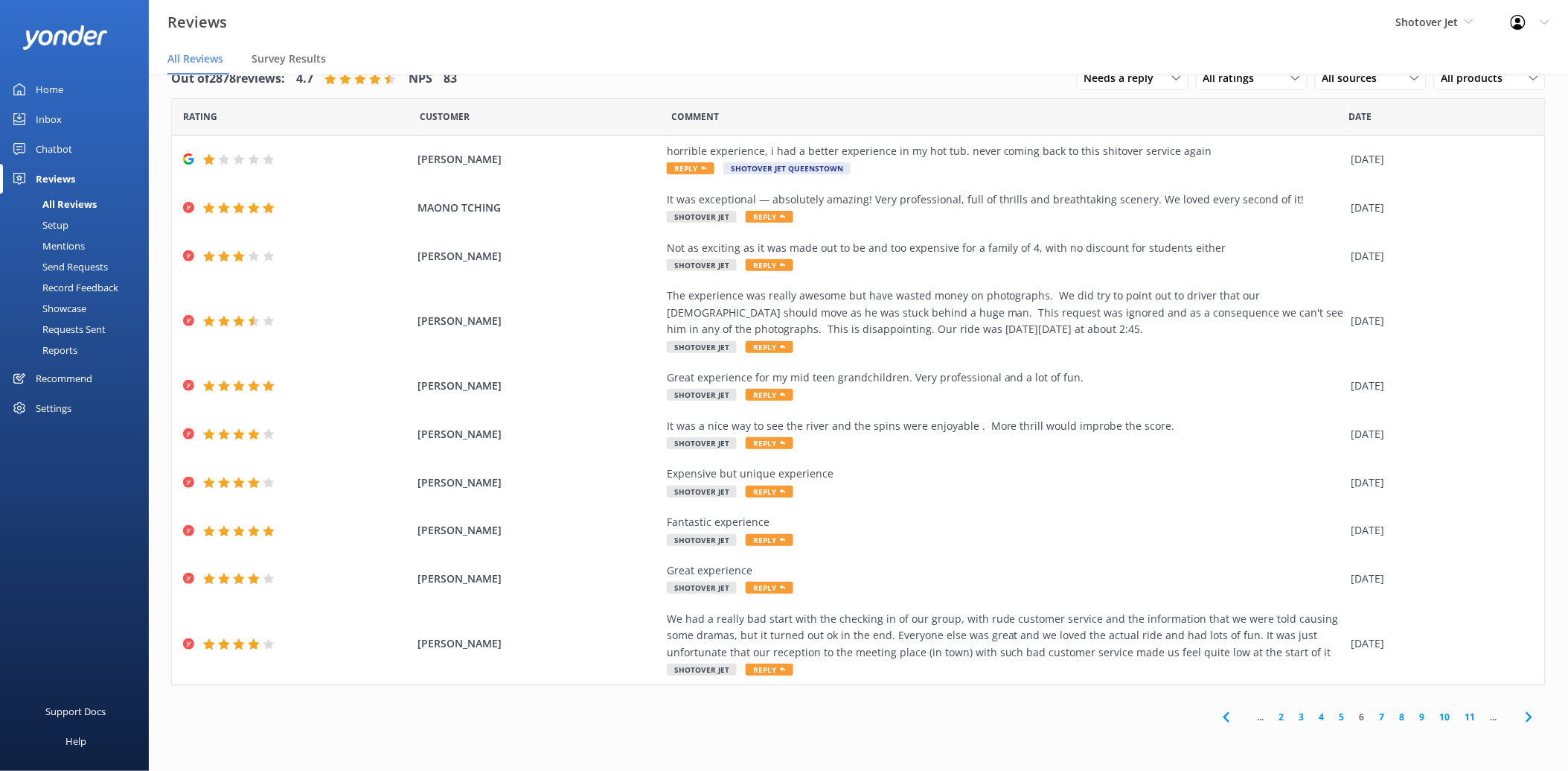
click at [1281, 720] on link "2" at bounding box center [1282, 716] width 20 height 14
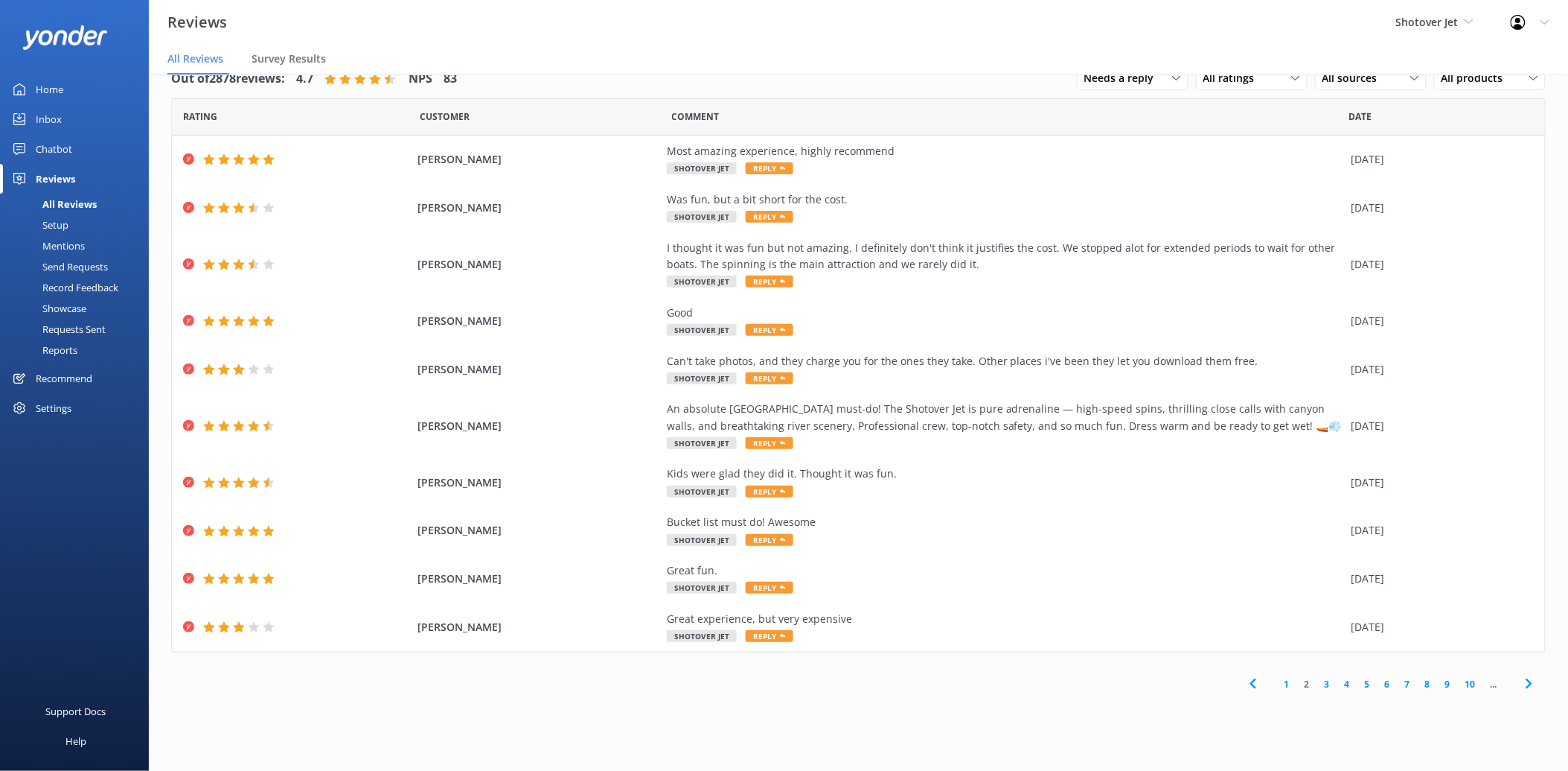
click at [1286, 693] on div "1 2 3 4 5 6 7 8 9 10 ..." at bounding box center [1391, 684] width 310 height 33
click at [1289, 688] on link "1" at bounding box center [1288, 684] width 20 height 14
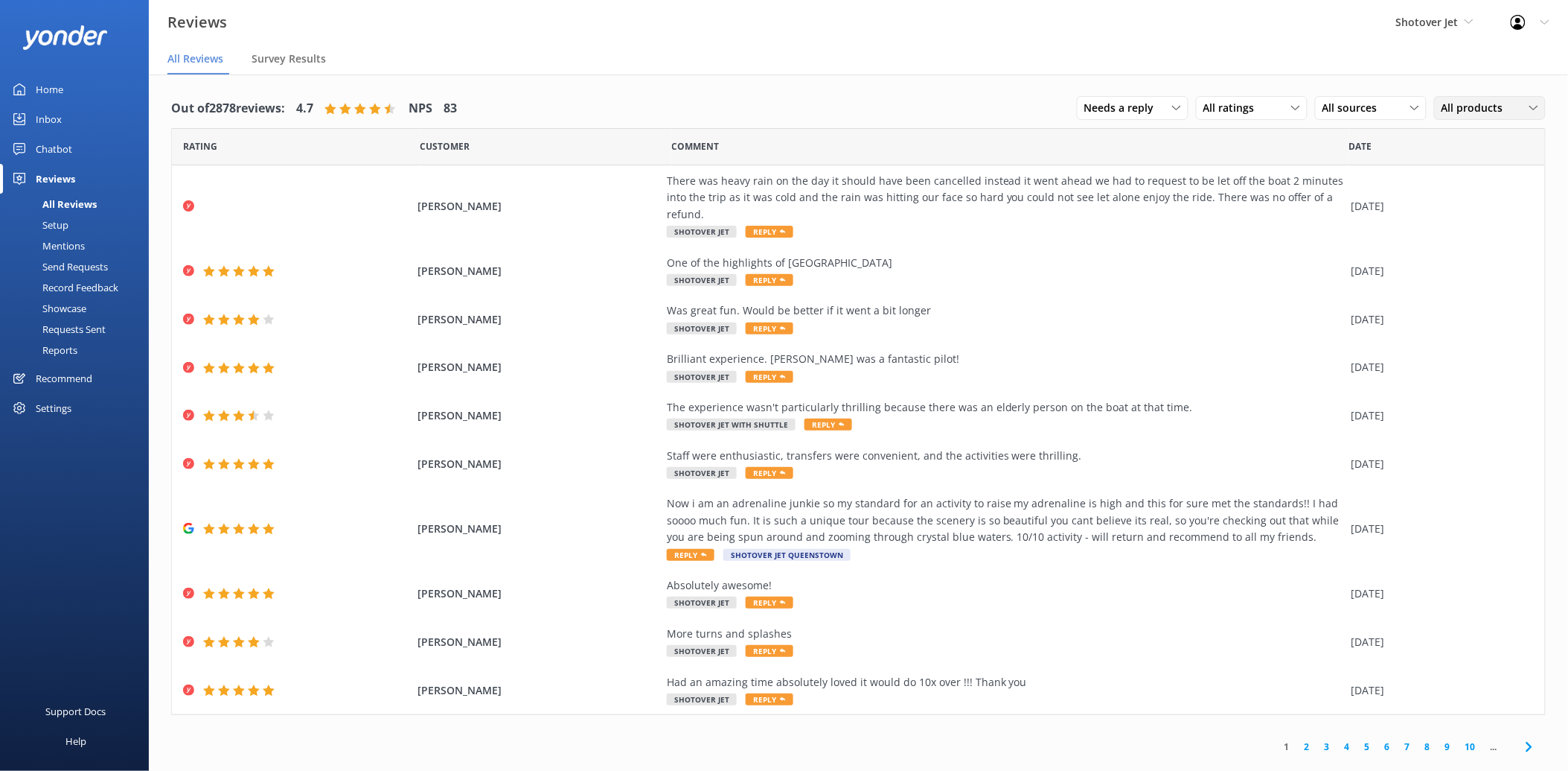
click at [1449, 110] on span "All products" at bounding box center [1477, 108] width 71 height 17
click at [1391, 98] on div "All sources All sources Yonder survey Heard by staff Google reviews" at bounding box center [1370, 108] width 111 height 24
click at [1225, 105] on span "All ratings" at bounding box center [1234, 108] width 61 height 17
click at [1260, 229] on div "Detractors" at bounding box center [1252, 229] width 68 height 15
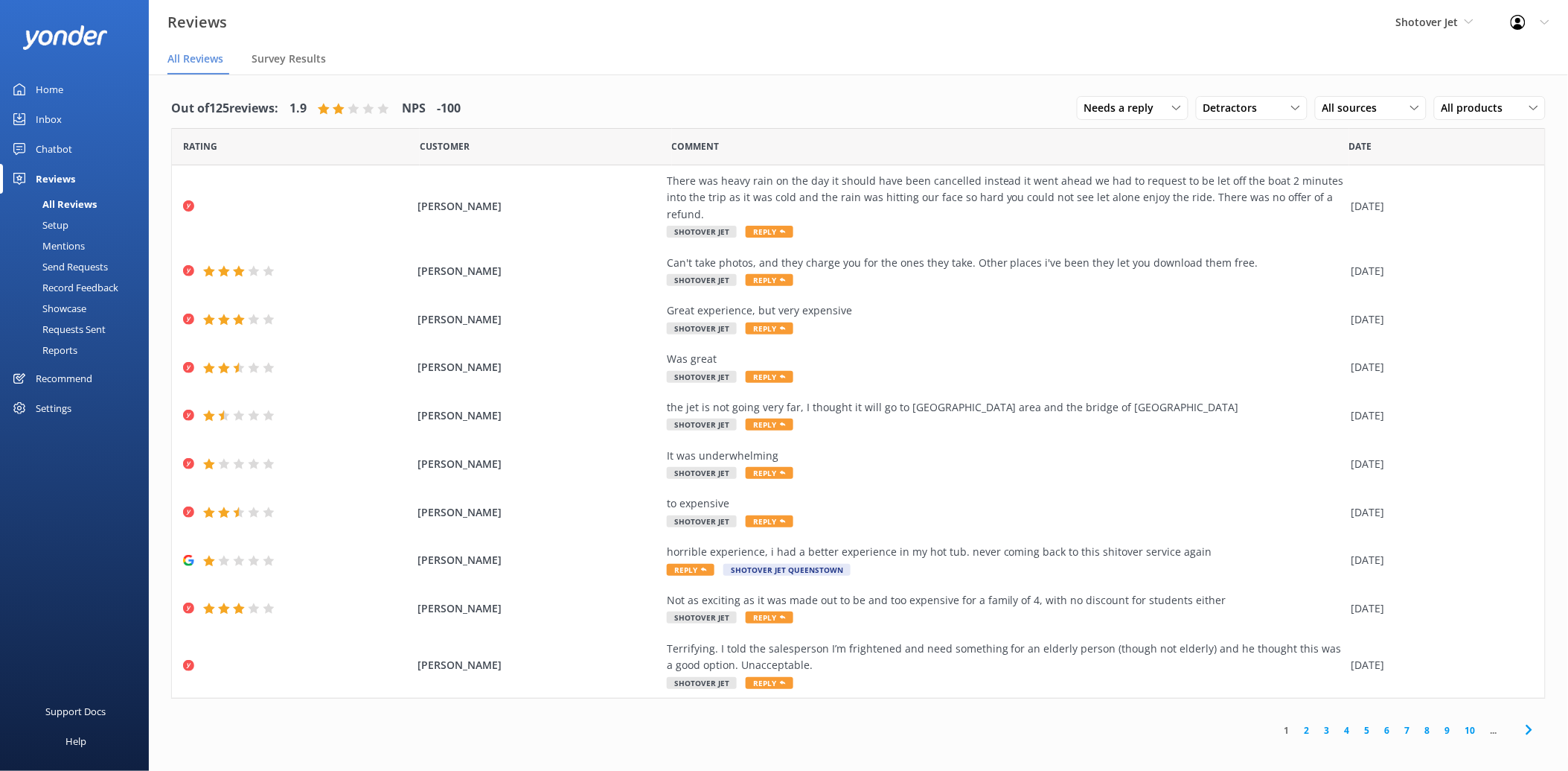
click at [1305, 723] on link "2" at bounding box center [1308, 730] width 20 height 14
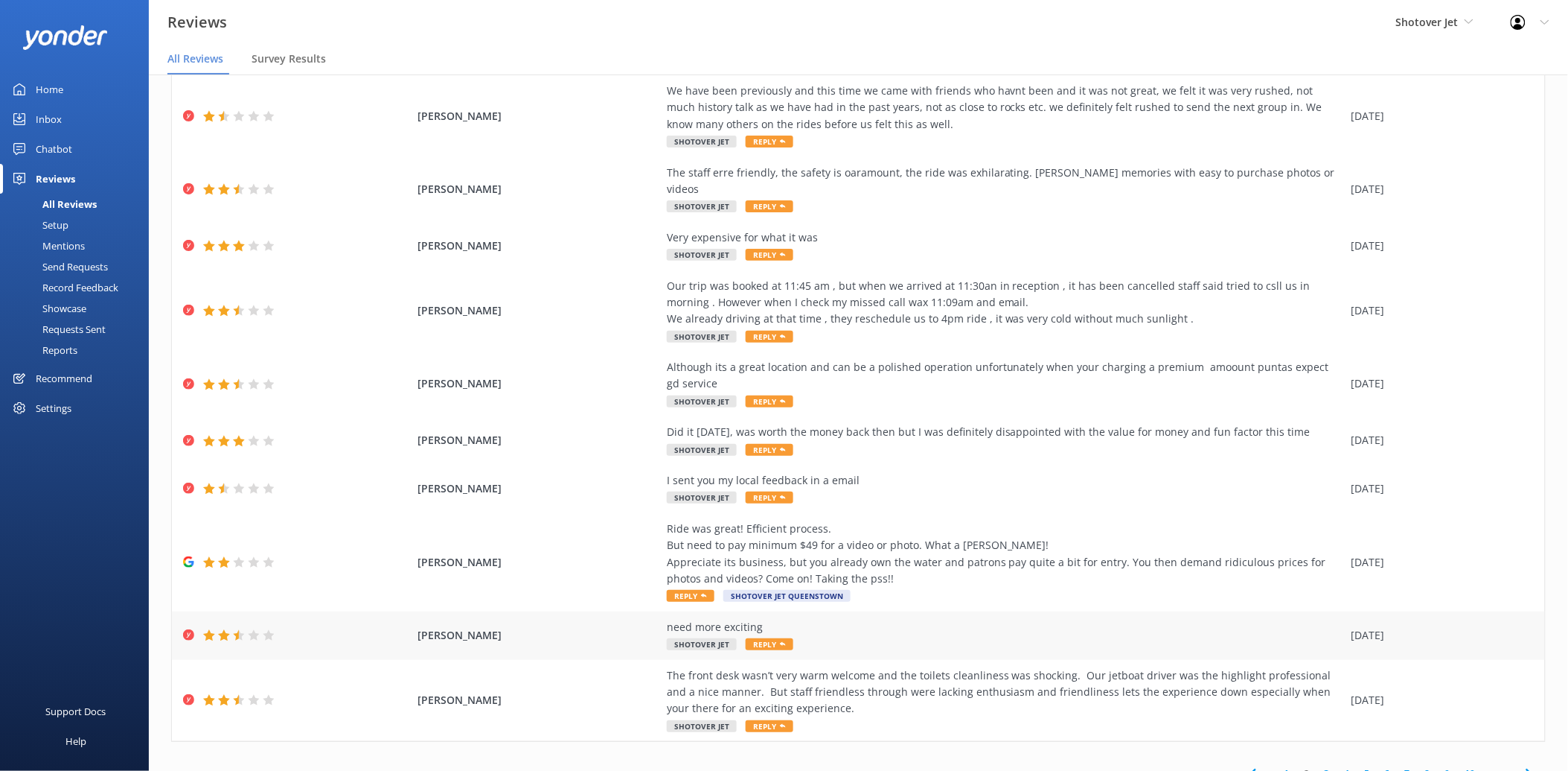
scroll to position [92, 0]
click at [1280, 764] on link "1" at bounding box center [1288, 770] width 20 height 14
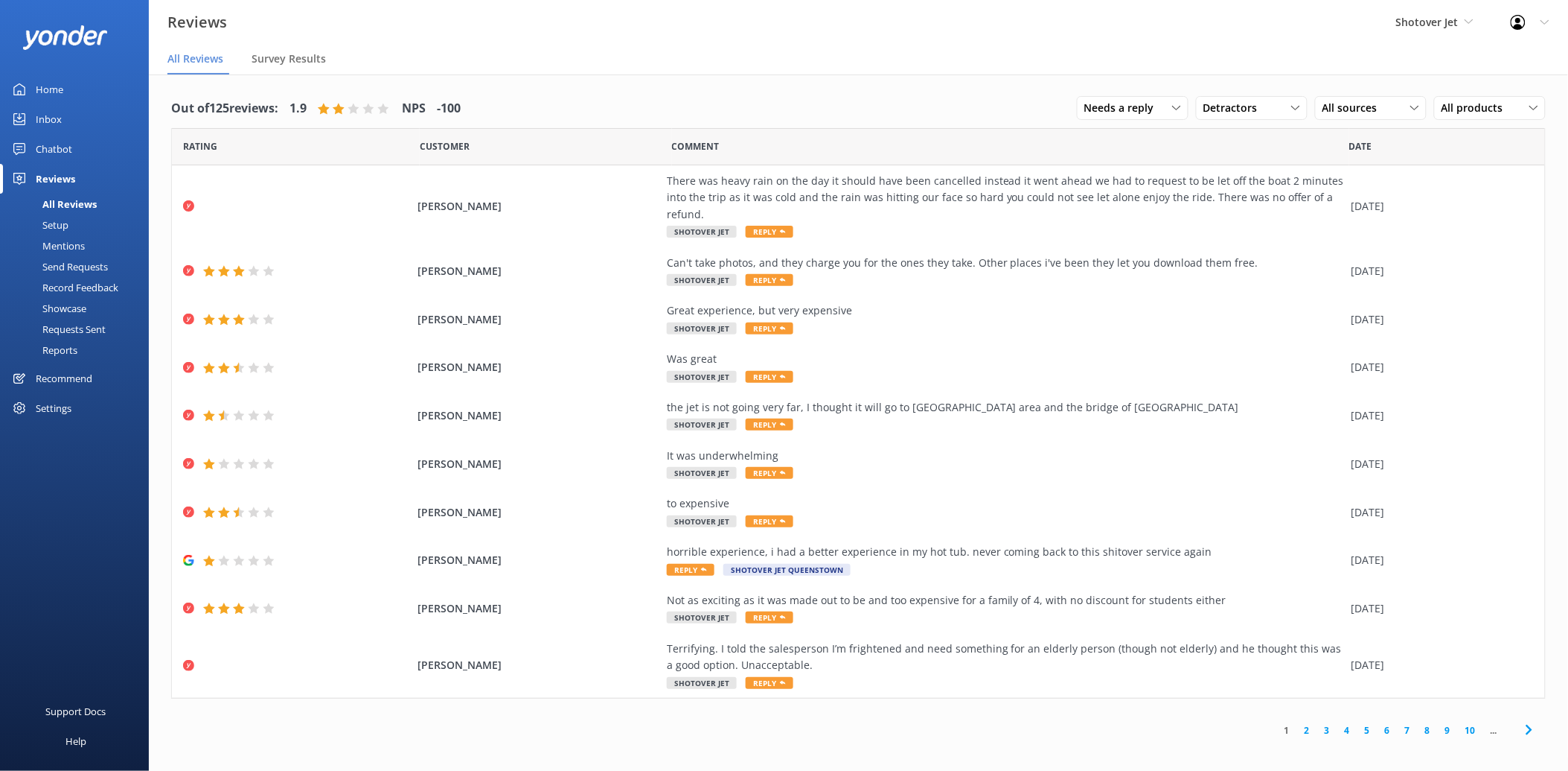
click at [1310, 723] on link "2" at bounding box center [1308, 730] width 20 height 14
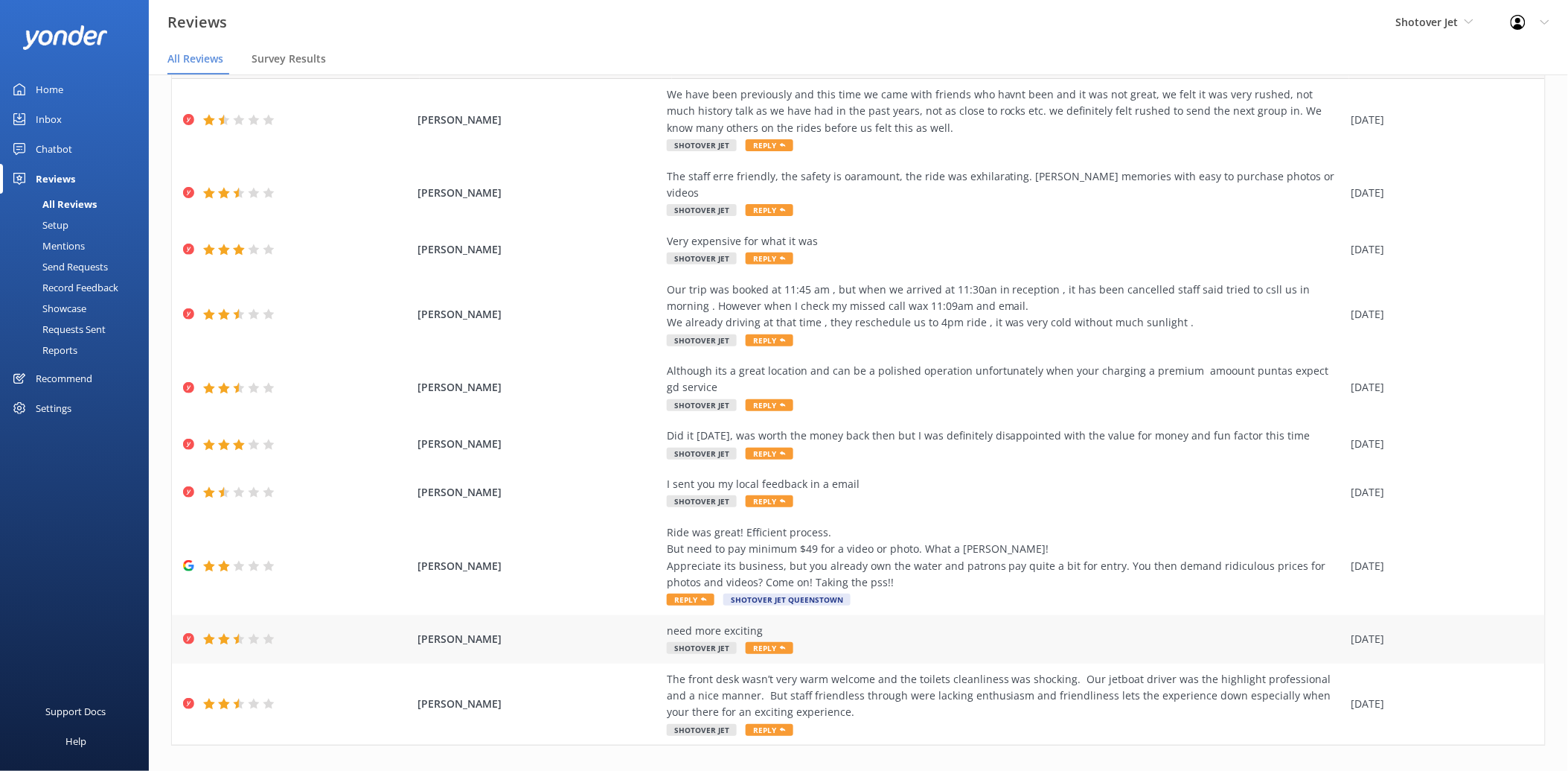
scroll to position [92, 0]
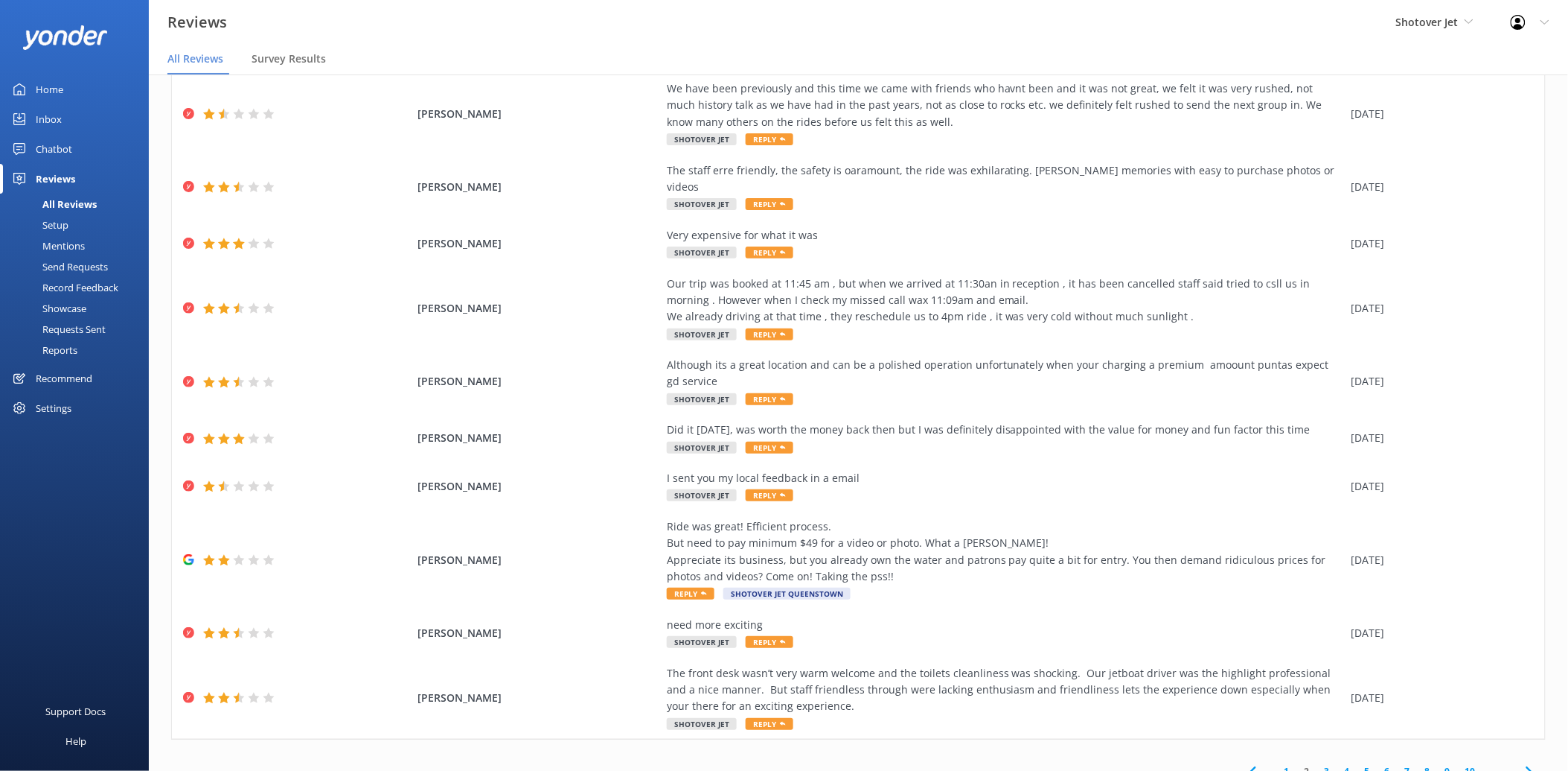
click at [1317, 764] on link "3" at bounding box center [1327, 770] width 20 height 14
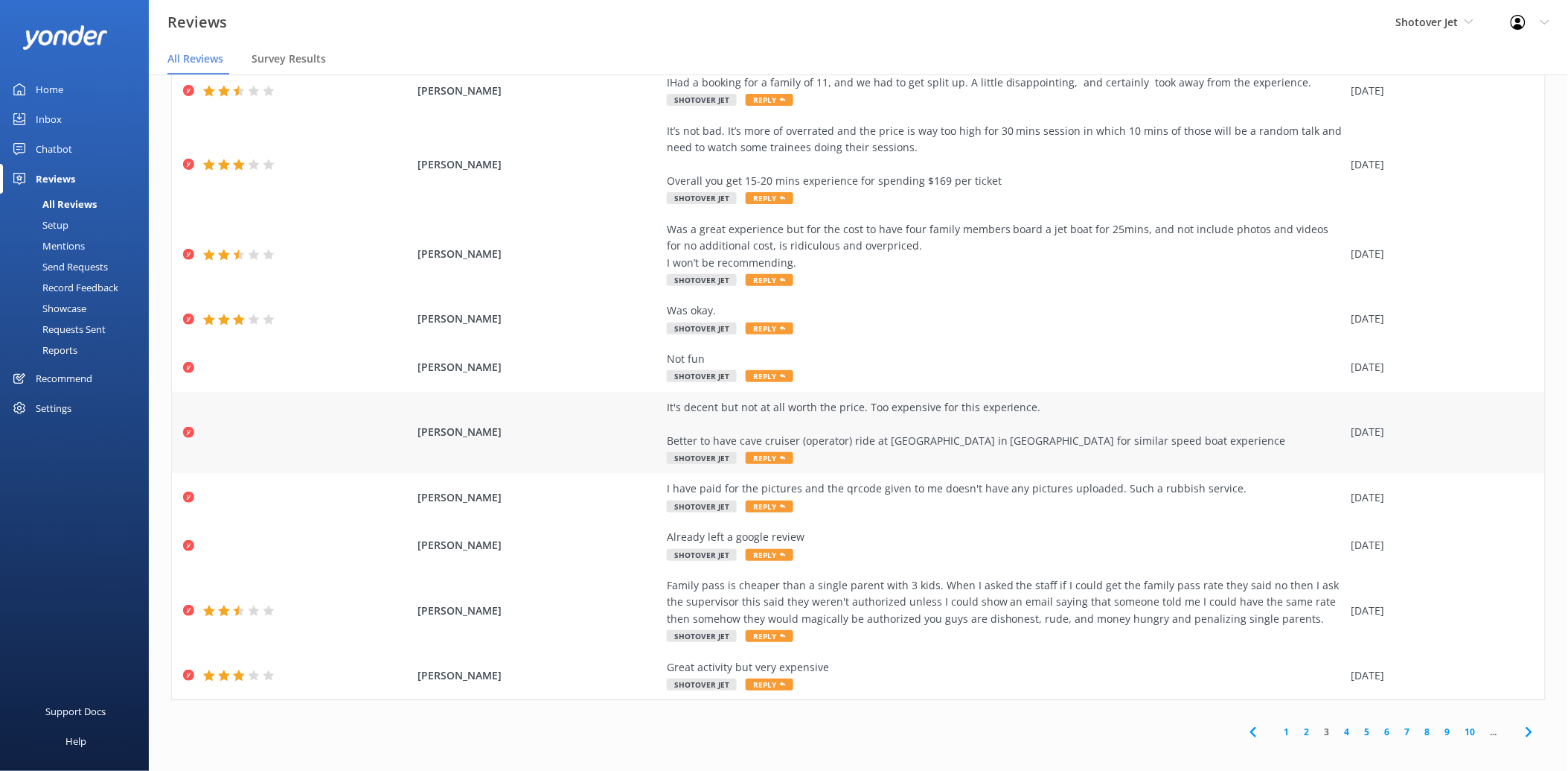
scroll to position [29, 0]
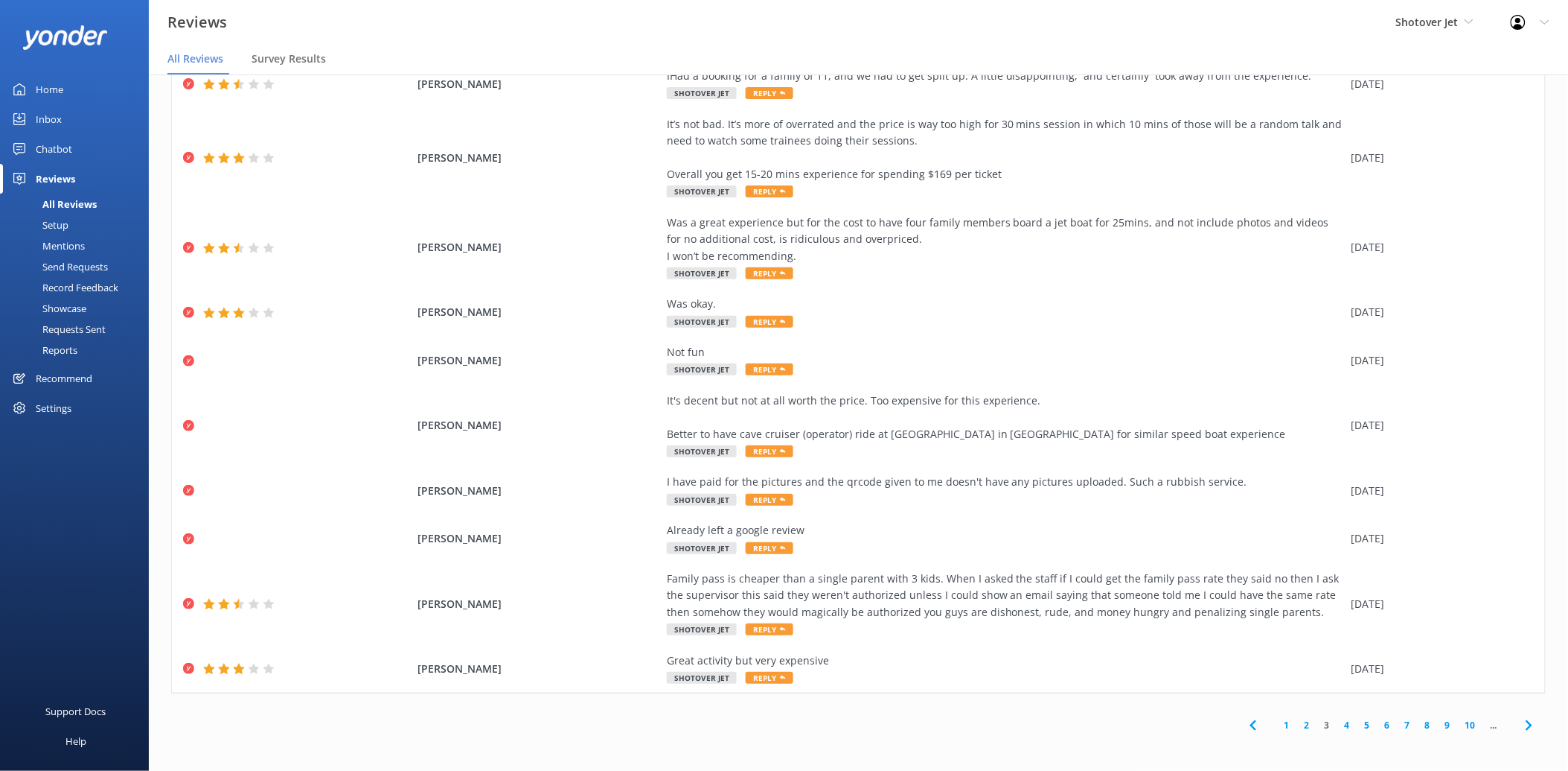
click at [1337, 728] on link "4" at bounding box center [1347, 724] width 20 height 14
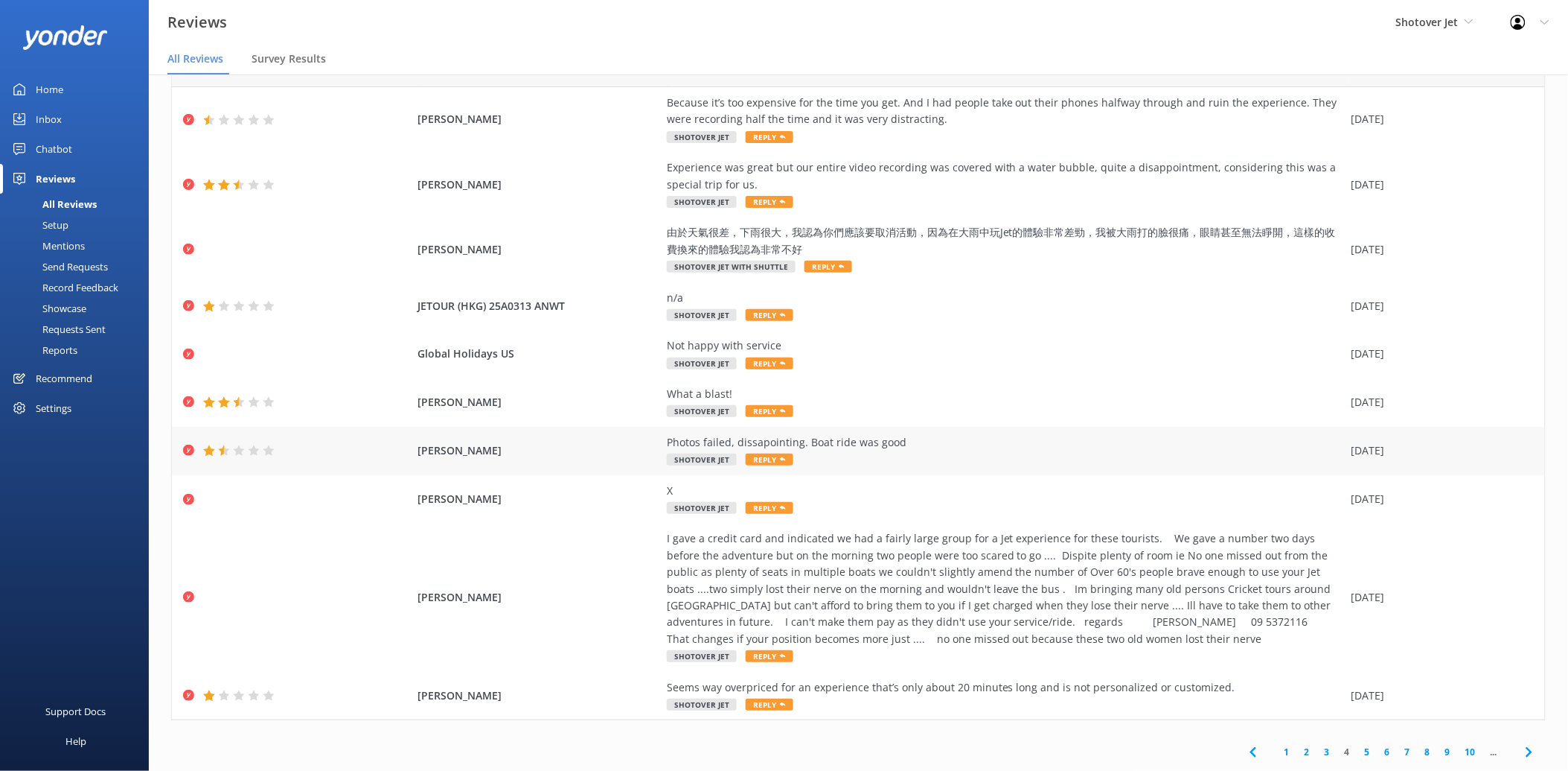
scroll to position [75, 0]
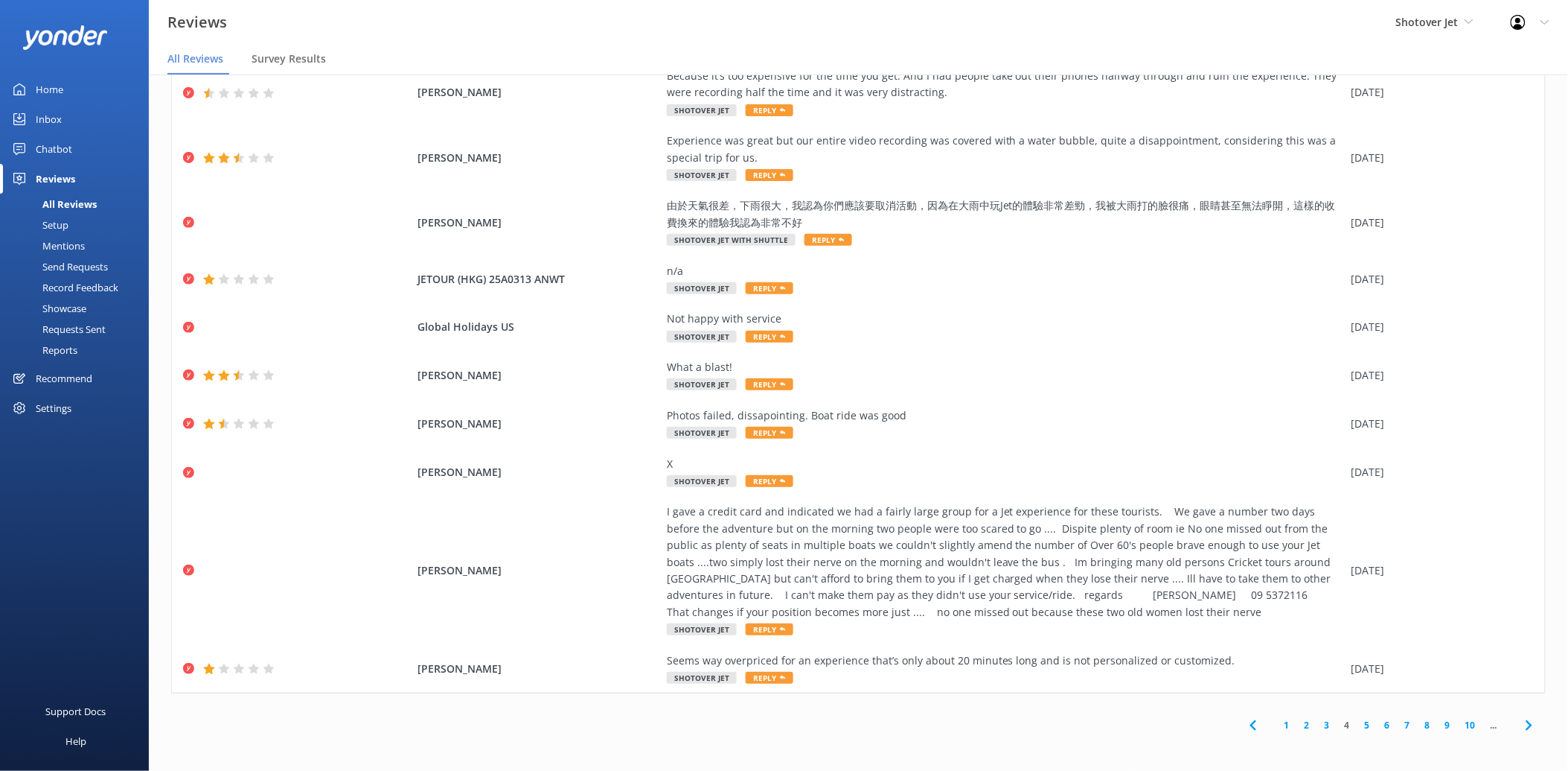
click at [1357, 728] on link "5" at bounding box center [1368, 724] width 20 height 14
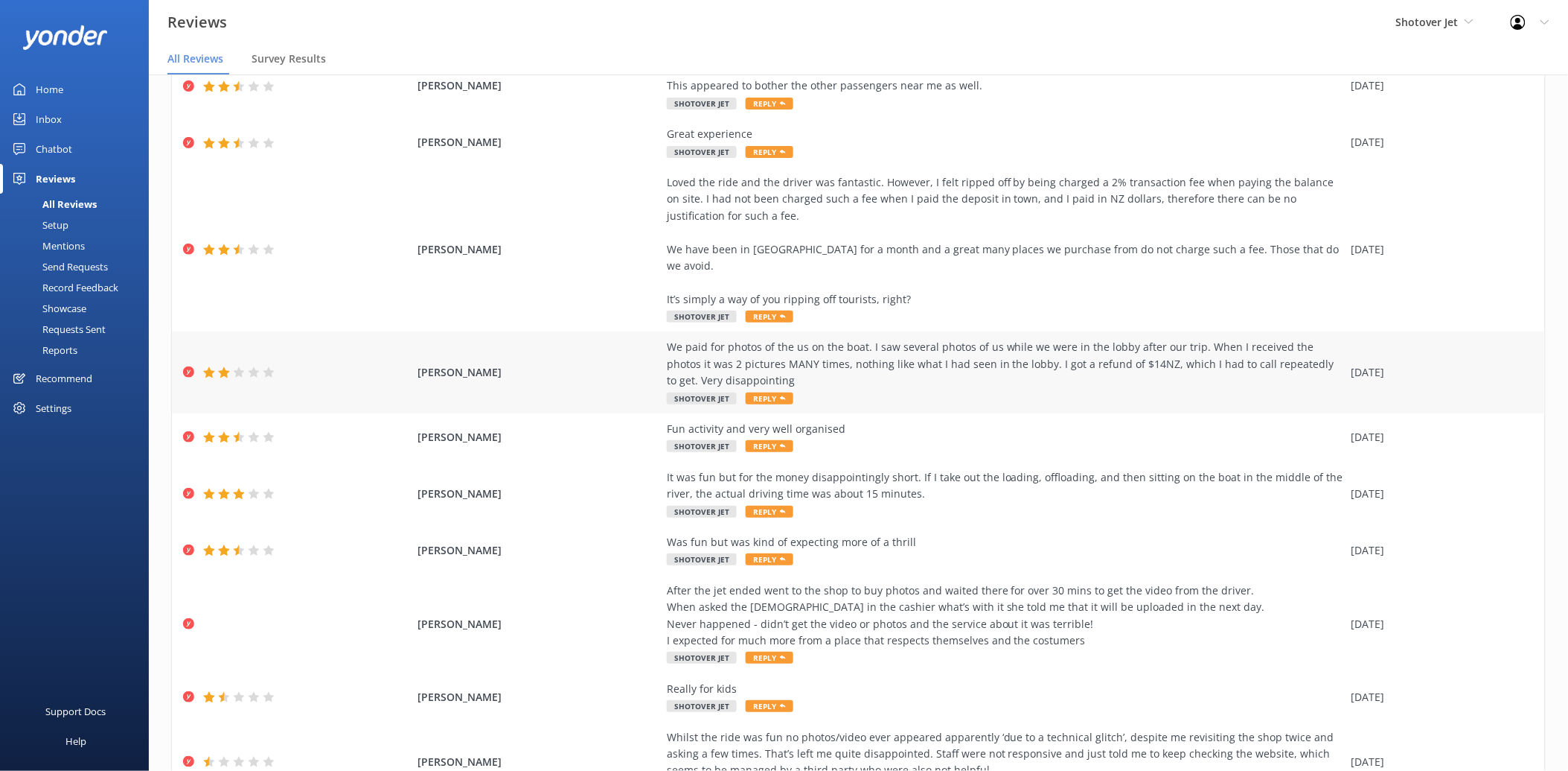
scroll to position [175, 0]
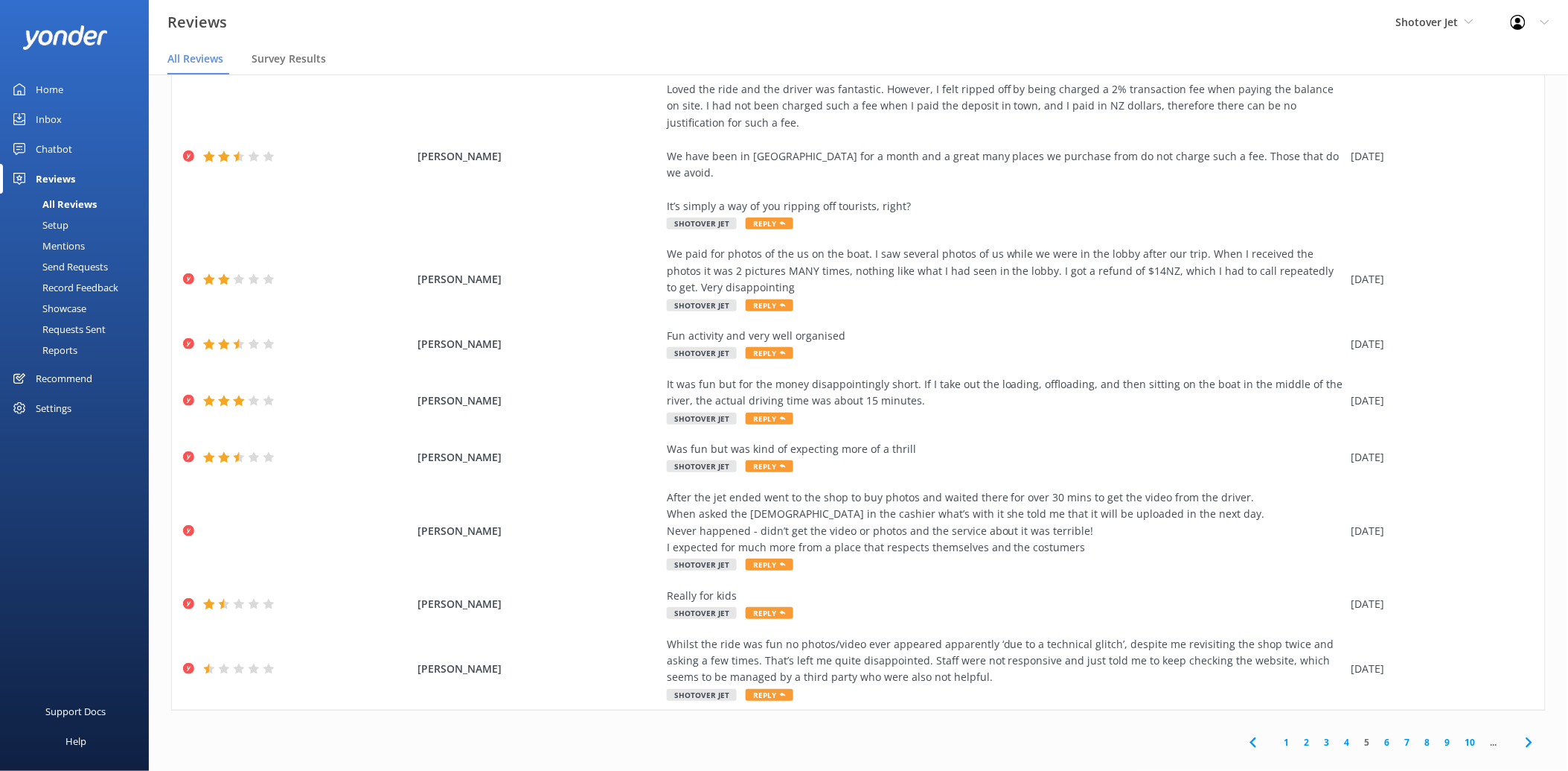
click at [1378, 735] on link "6" at bounding box center [1388, 742] width 20 height 14
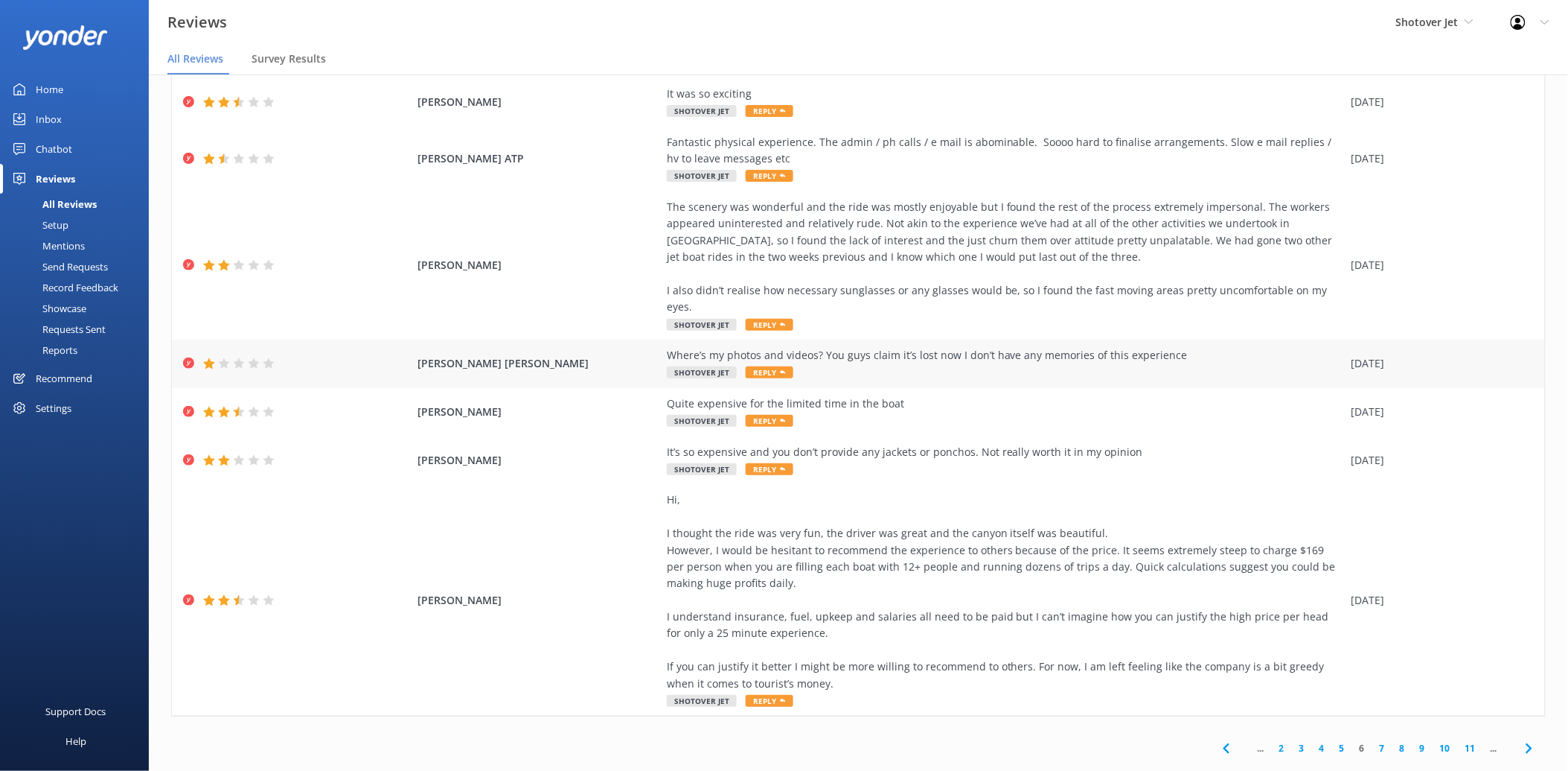
scroll to position [29, 0]
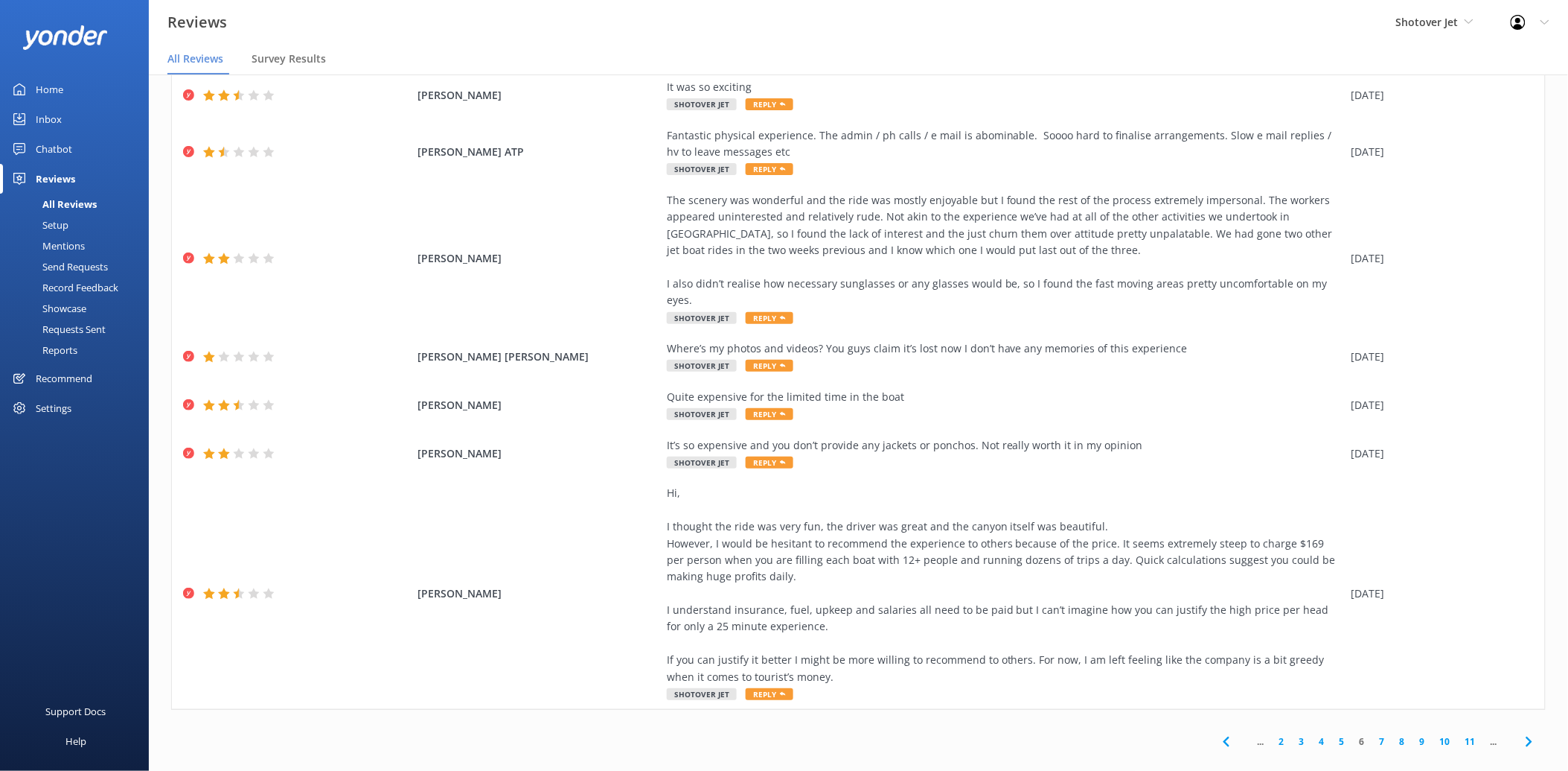
click at [1372, 734] on link "7" at bounding box center [1382, 741] width 20 height 14
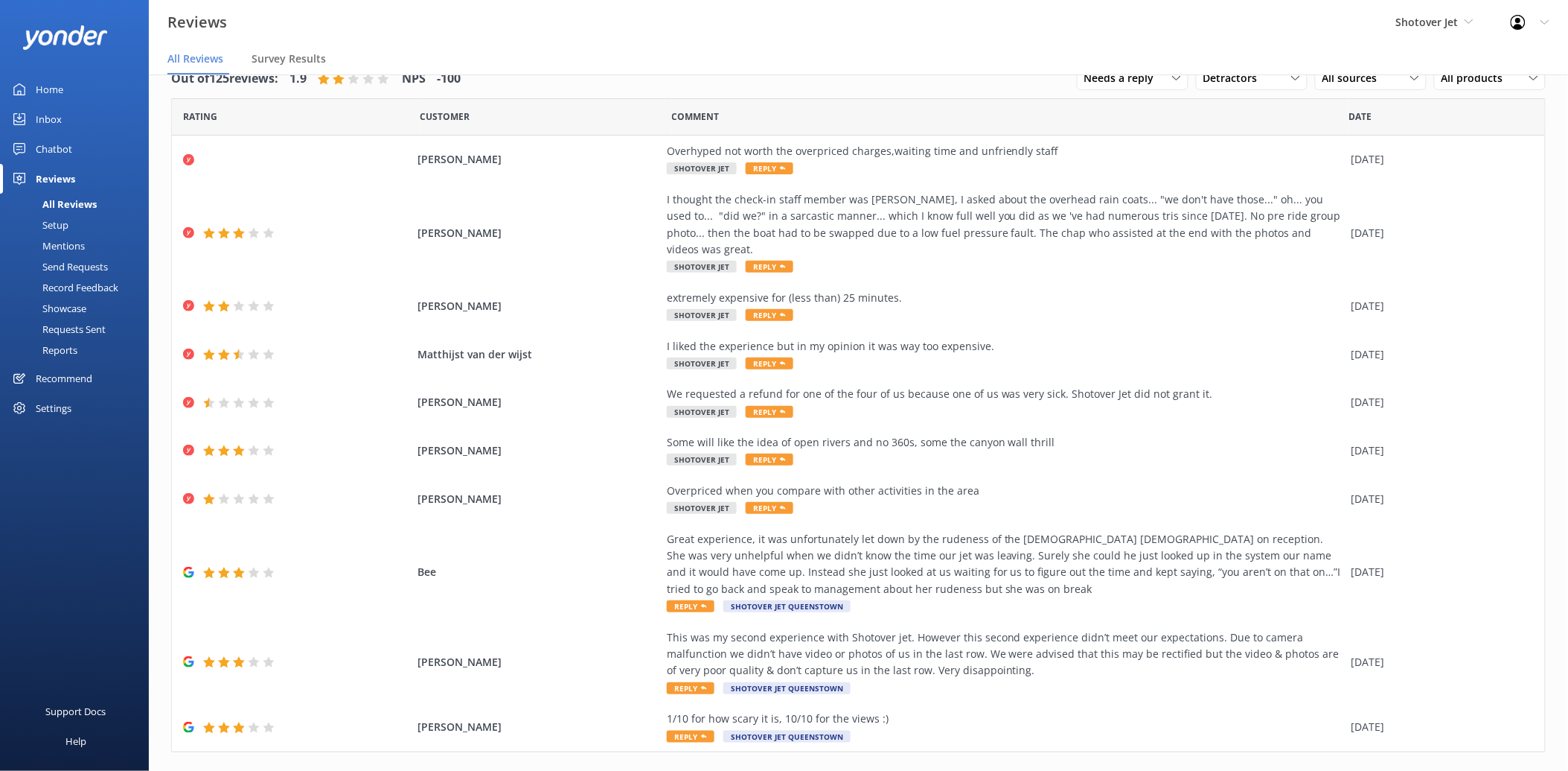
click at [221, 115] on div "Rating" at bounding box center [295, 117] width 247 height 37
